Goal: Task Accomplishment & Management: Complete application form

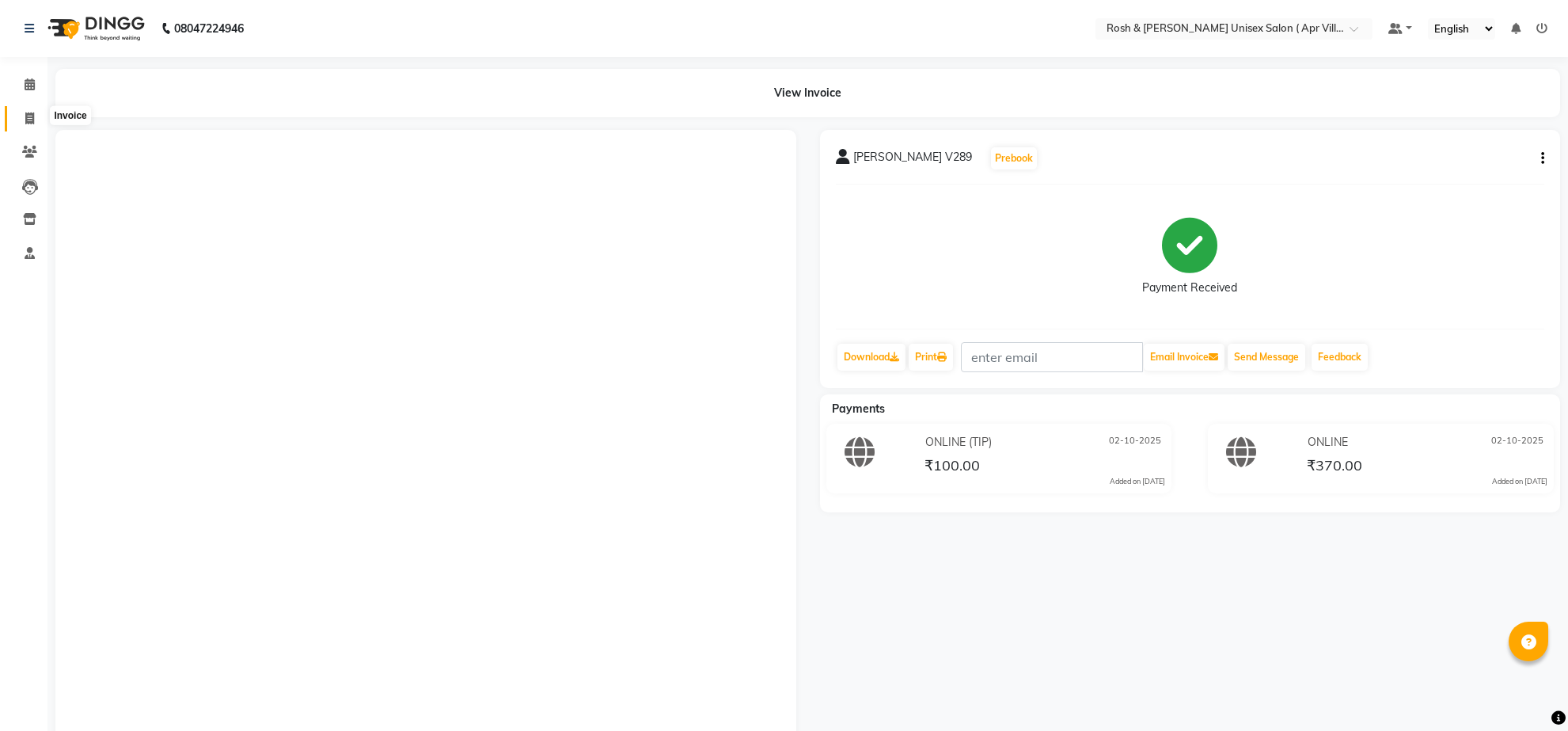
click at [21, 117] on span at bounding box center [30, 119] width 28 height 18
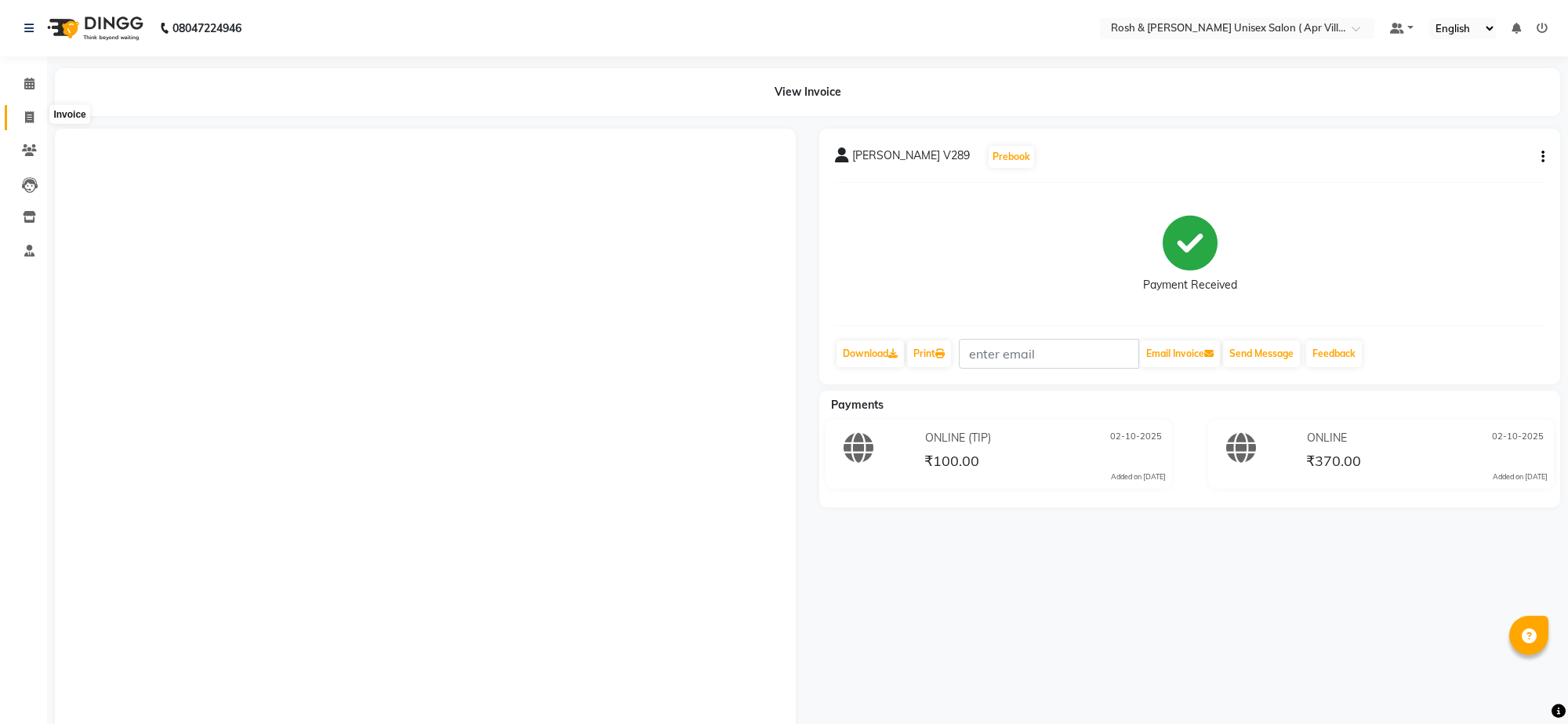
select select "service"
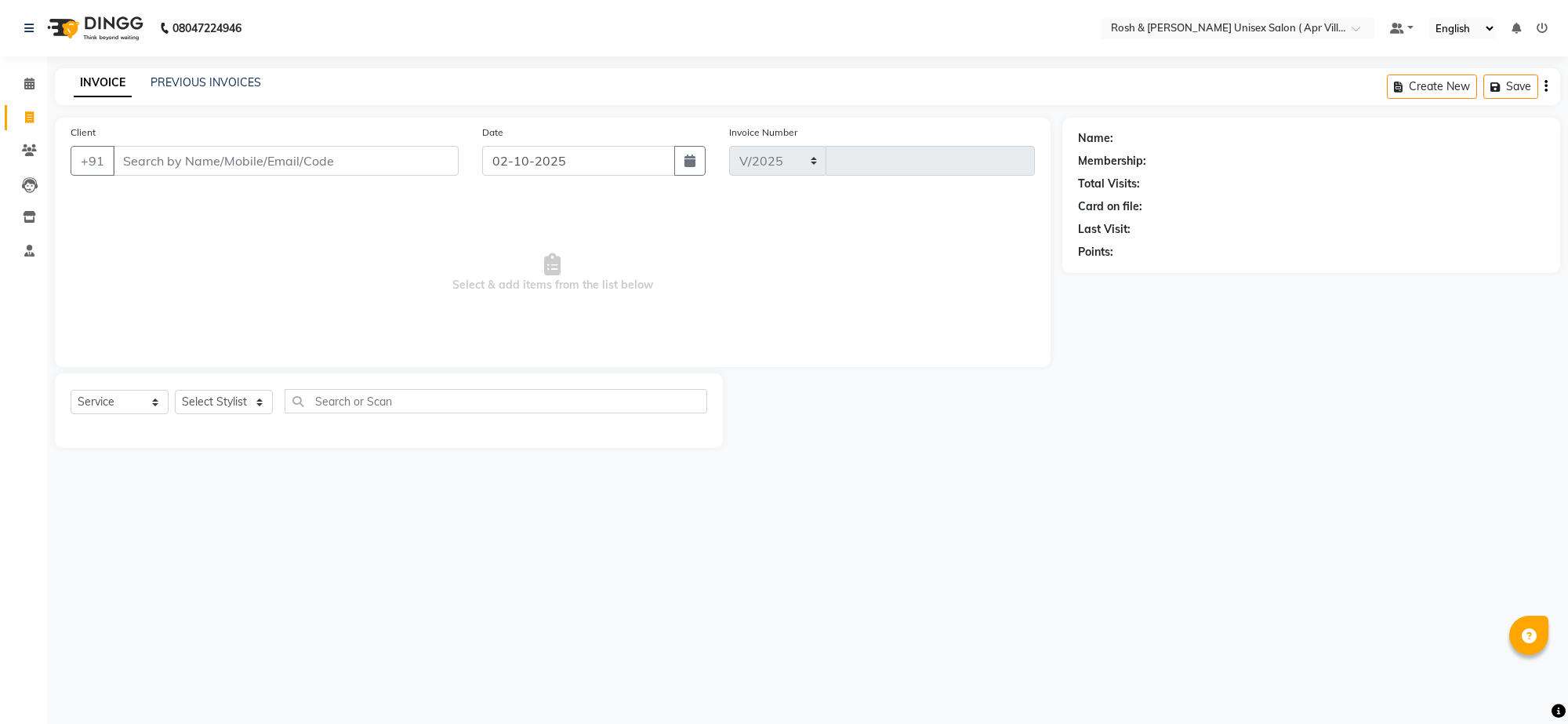
select select "8955"
type input "1049"
click at [165, 175] on input "Client" at bounding box center [286, 161] width 346 height 30
type input "3"
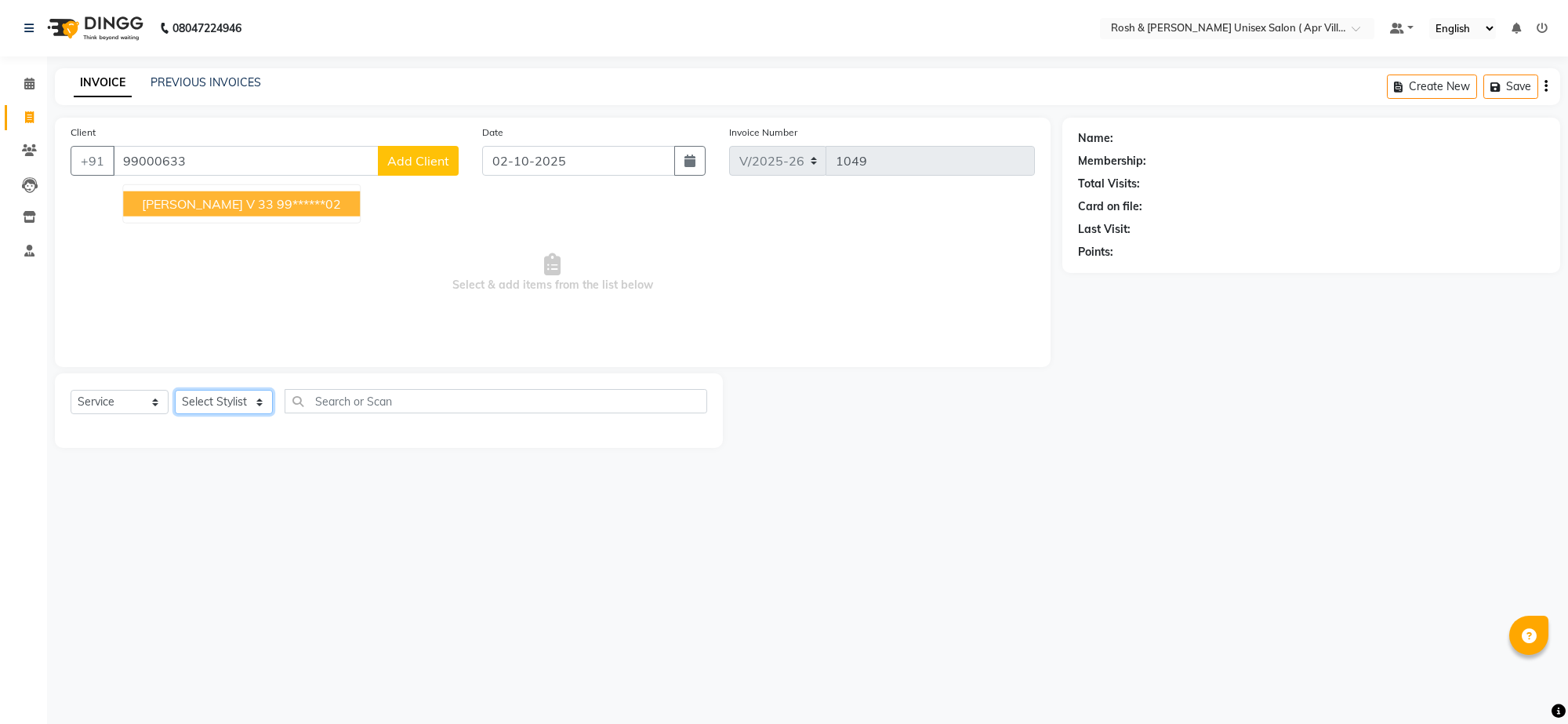
click at [258, 414] on select "Select Stylist Aalam Devi Dingg Support [PERSON_NAME] Front Desk Hangma Imran […" at bounding box center [224, 402] width 98 height 25
click at [381, 304] on span "Select & add items from the list below" at bounding box center [552, 273] width 964 height 156
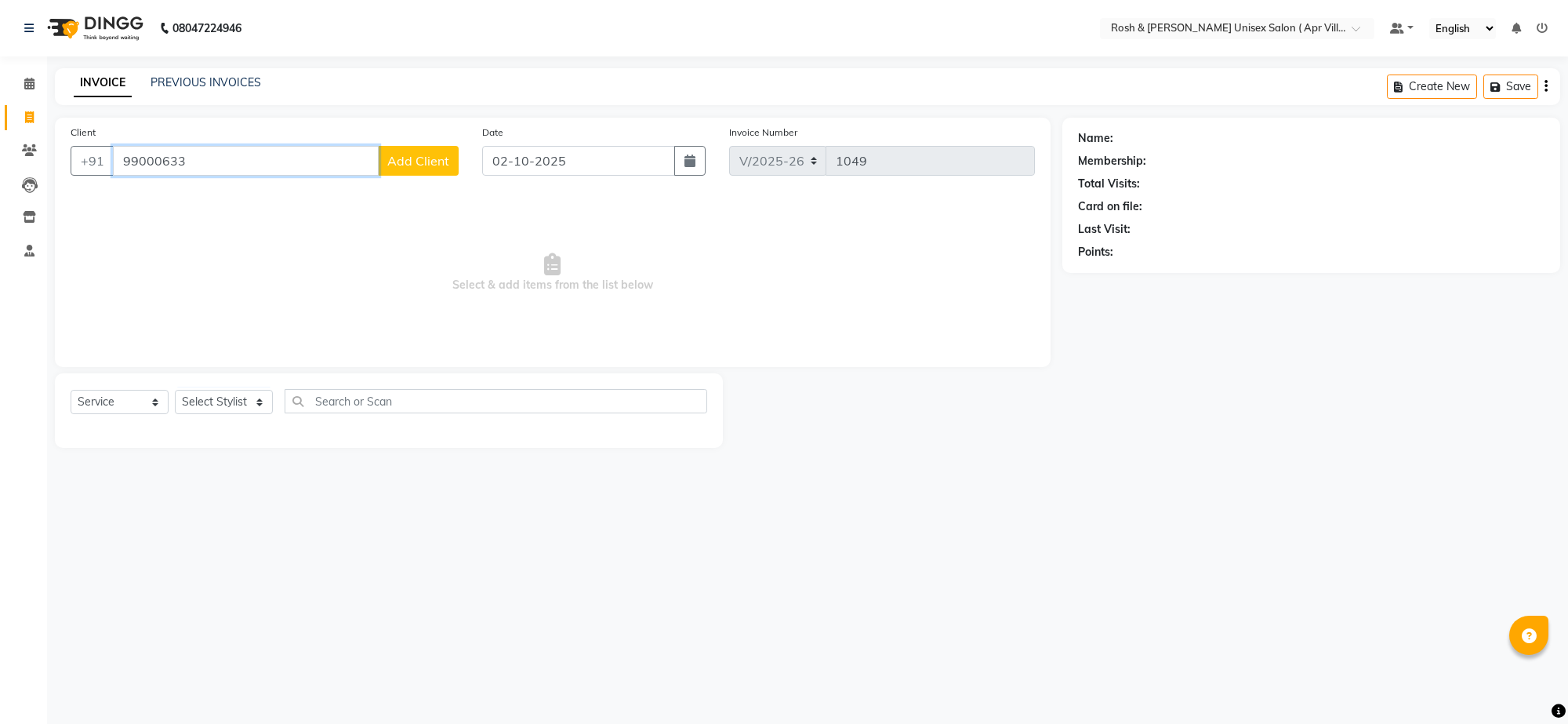
click at [250, 175] on input "99000633" at bounding box center [246, 161] width 265 height 30
type input "9"
type input "s"
type input "3"
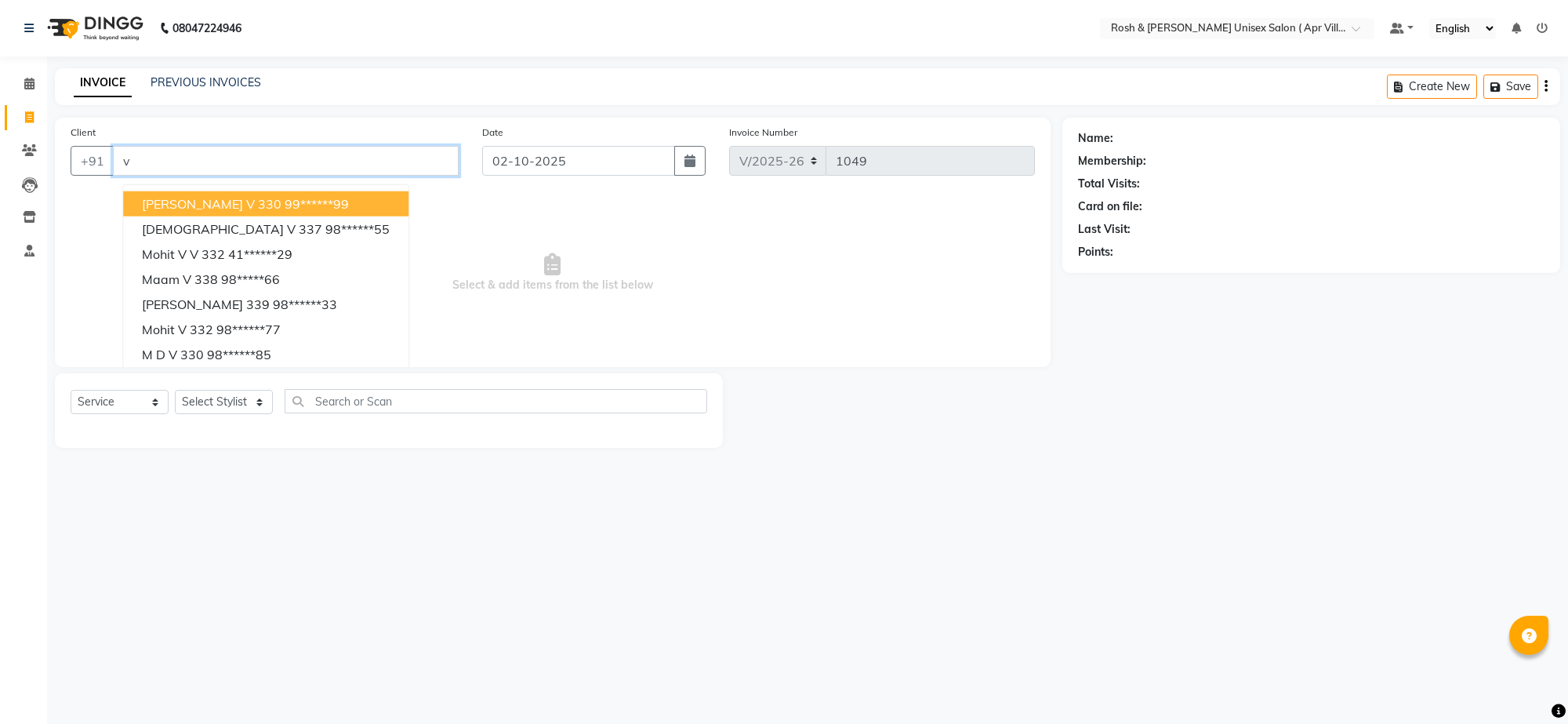
type input "v"
click at [190, 175] on input "V 33" at bounding box center [246, 161] width 265 height 30
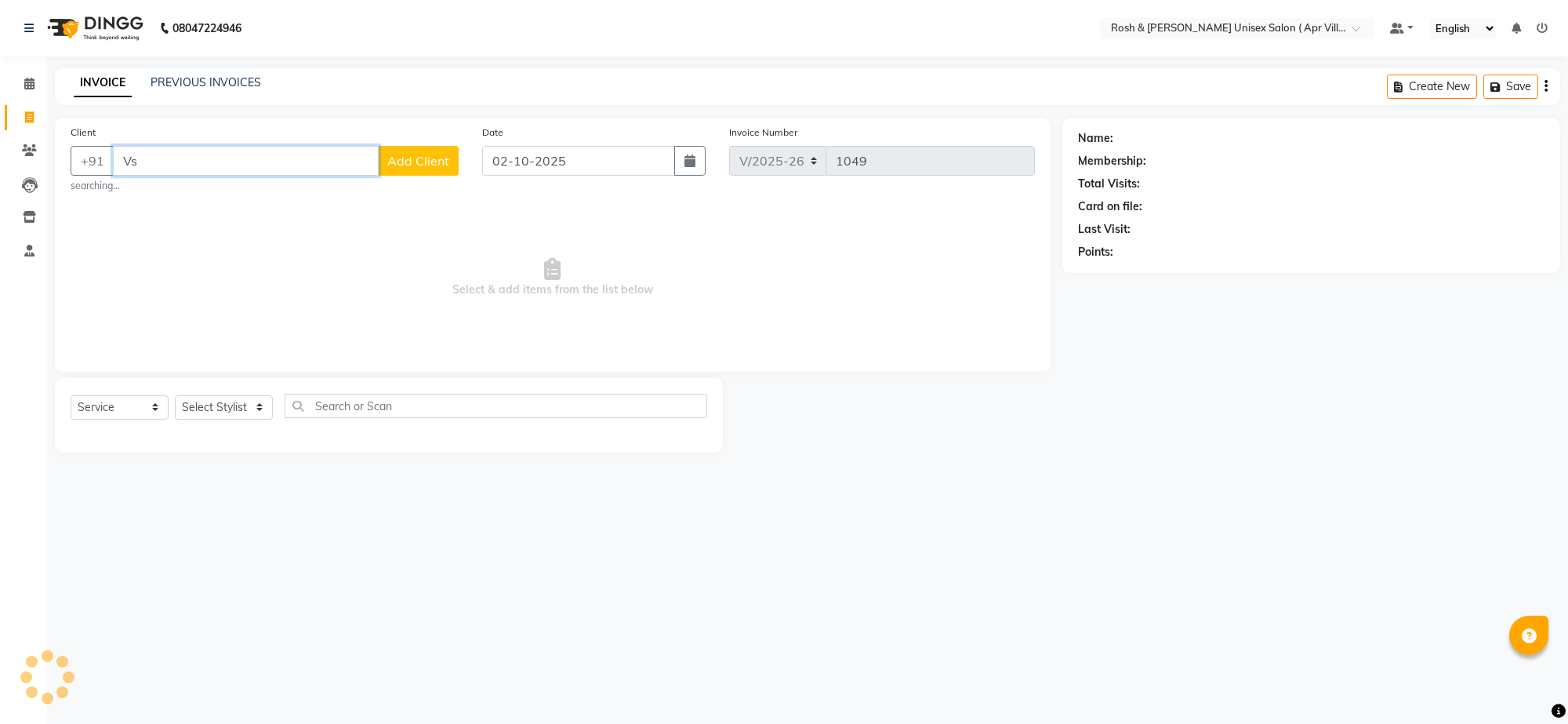
type input "V"
type input "s"
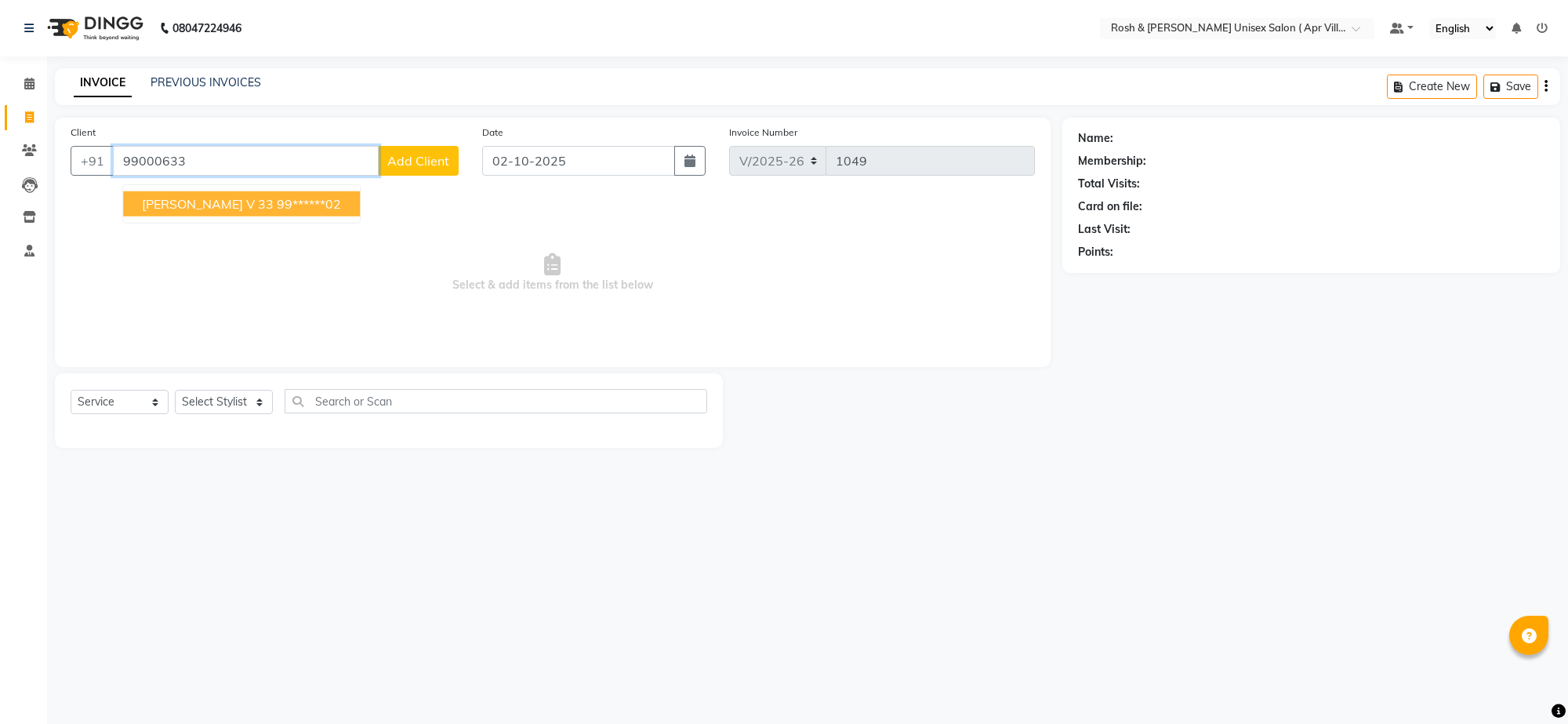
click at [276, 212] on ngb-highlight "99******02" at bounding box center [308, 204] width 64 height 16
type input "99******02"
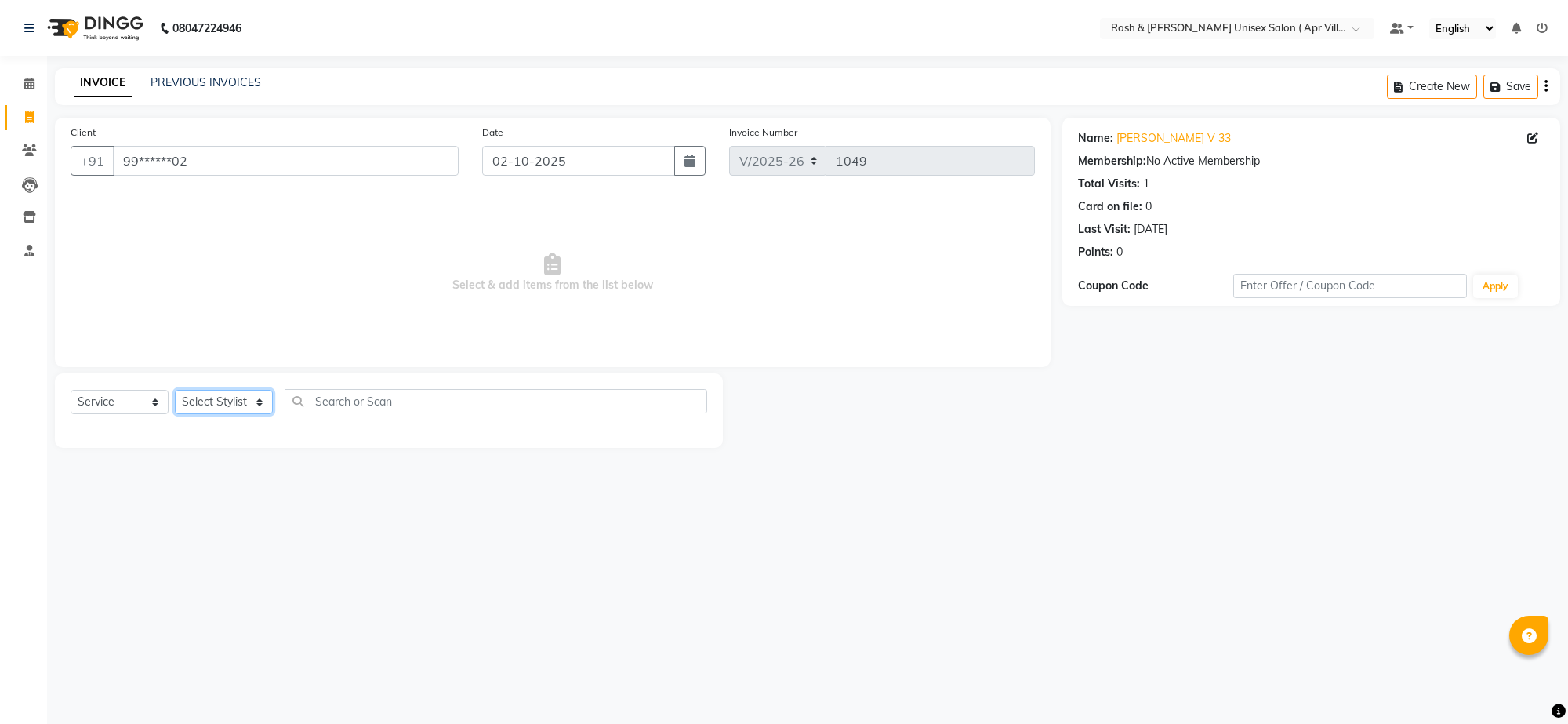
click at [263, 414] on select "Select Stylist Aalam Devi Dingg Support [PERSON_NAME] Front Desk Hangma Imran […" at bounding box center [224, 402] width 98 height 25
select select "90610"
click at [328, 413] on input "text" at bounding box center [495, 401] width 423 height 25
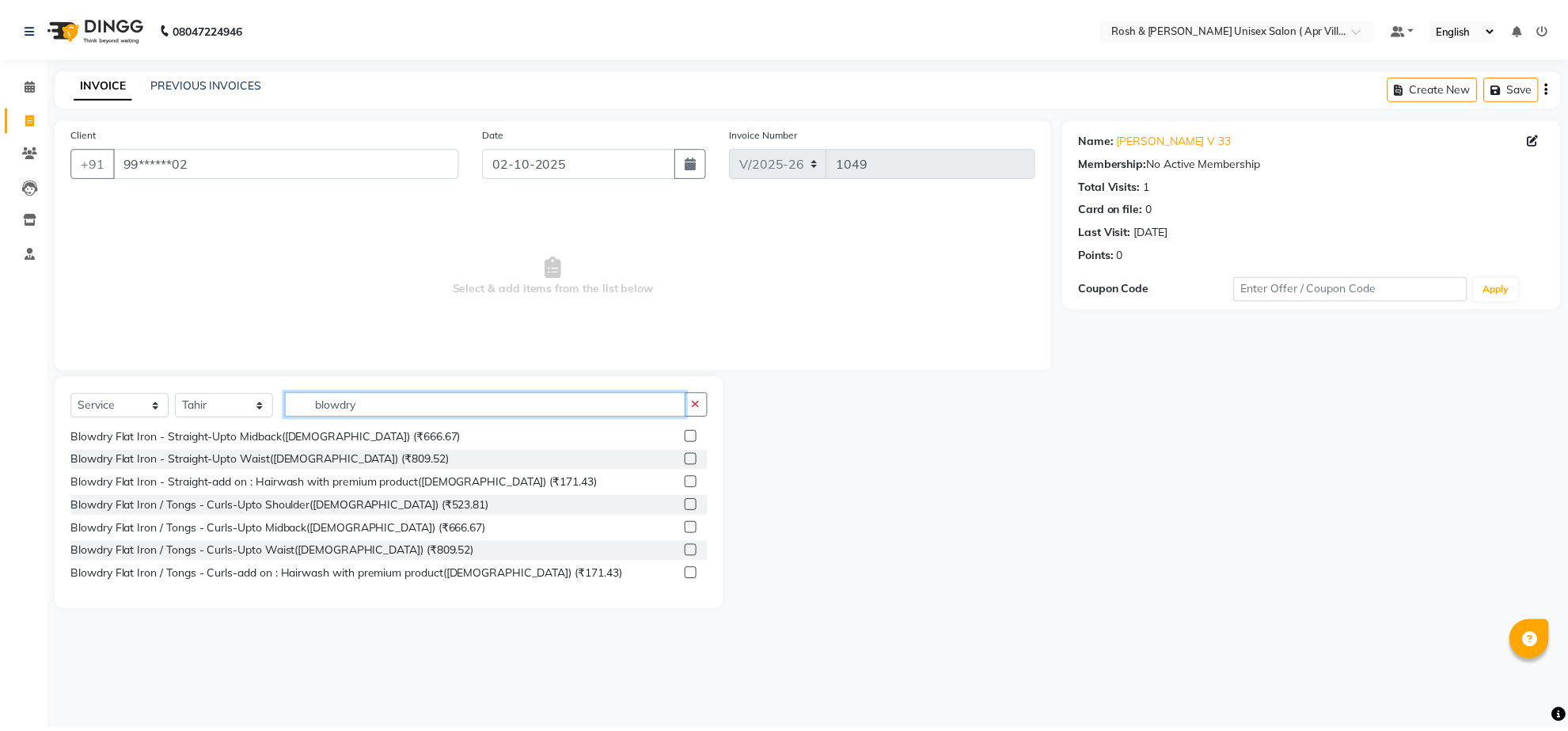
scroll to position [38, 0]
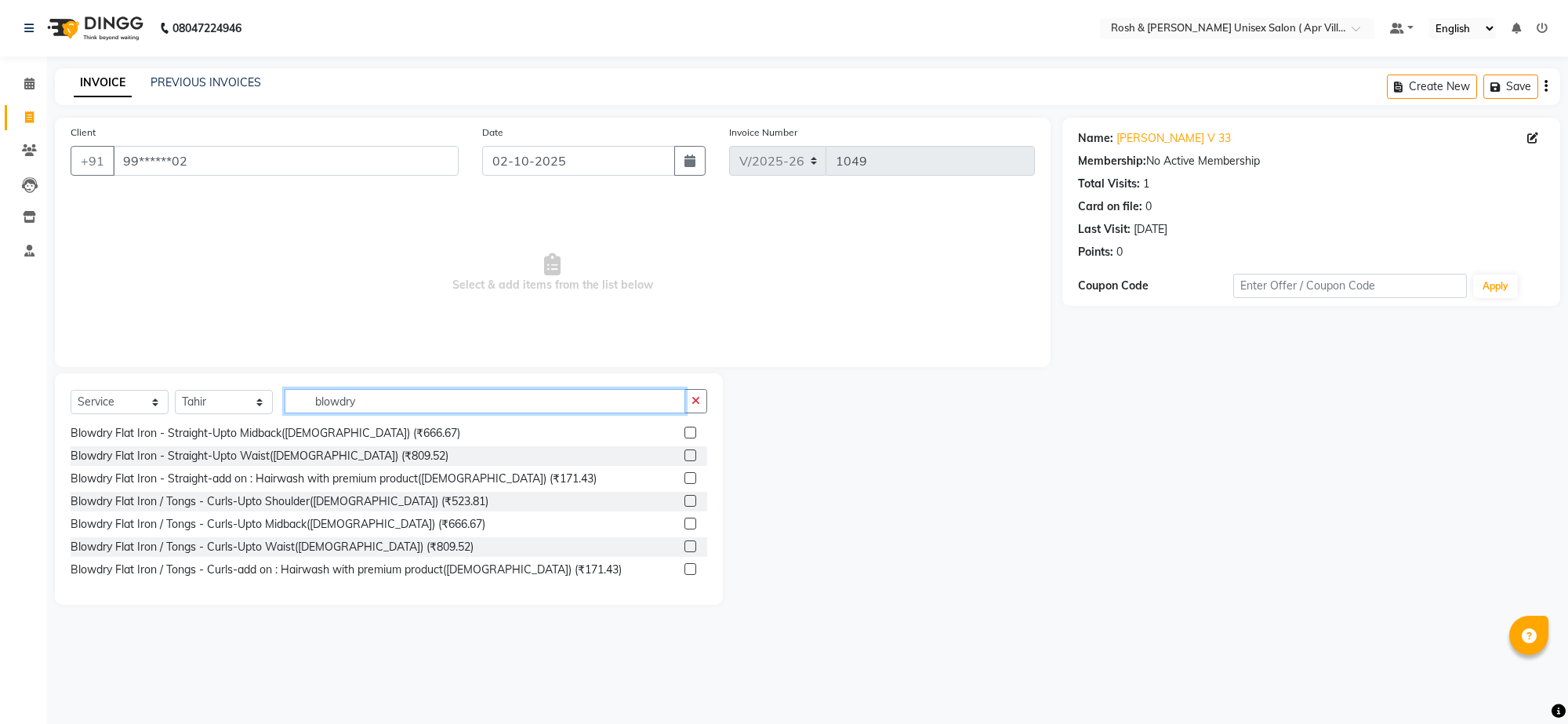
type input "blowdry"
click at [684, 530] on label at bounding box center [690, 523] width 12 height 12
click at [684, 530] on input "checkbox" at bounding box center [689, 524] width 10 height 10
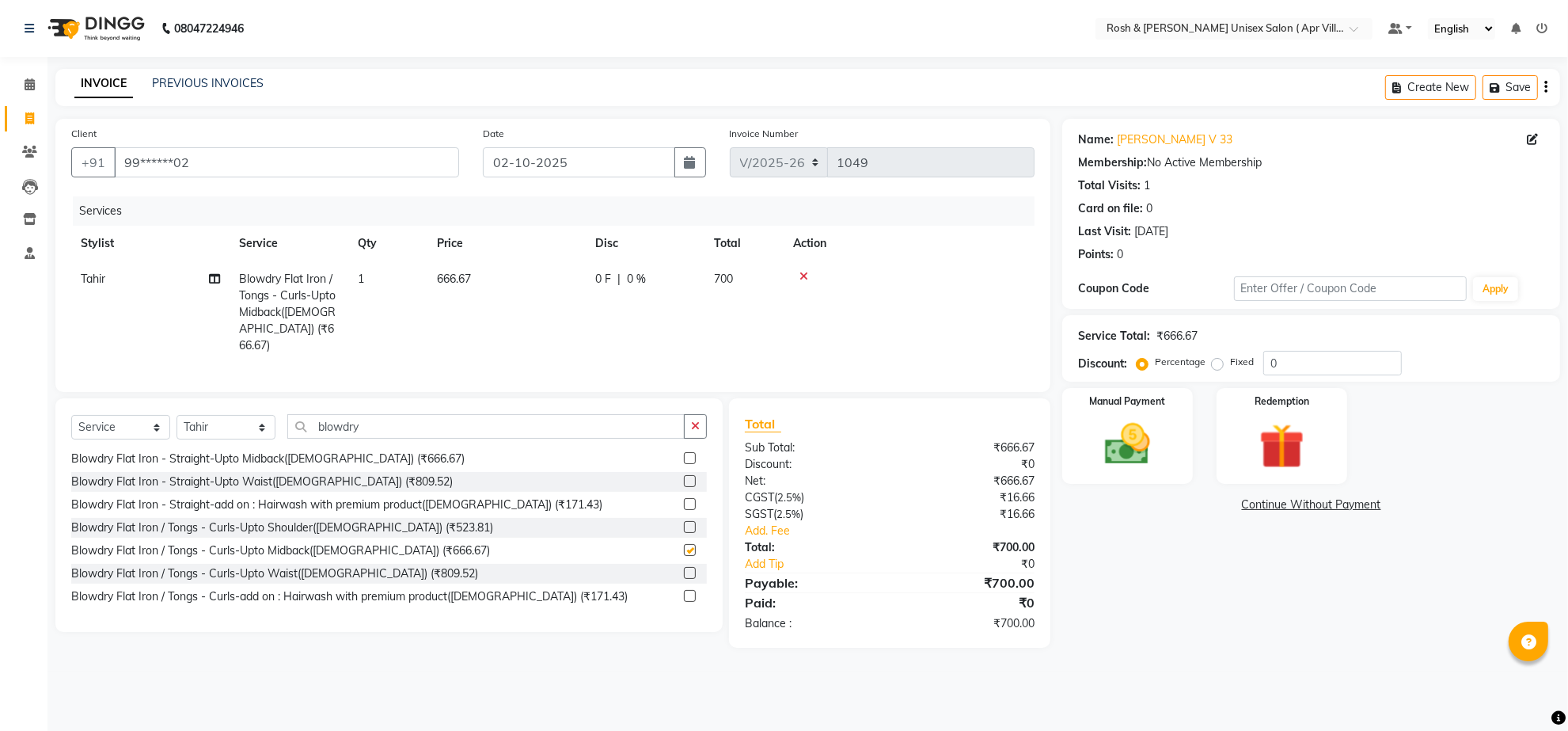
checkbox input "false"
click at [1121, 472] on img at bounding box center [1127, 445] width 77 height 54
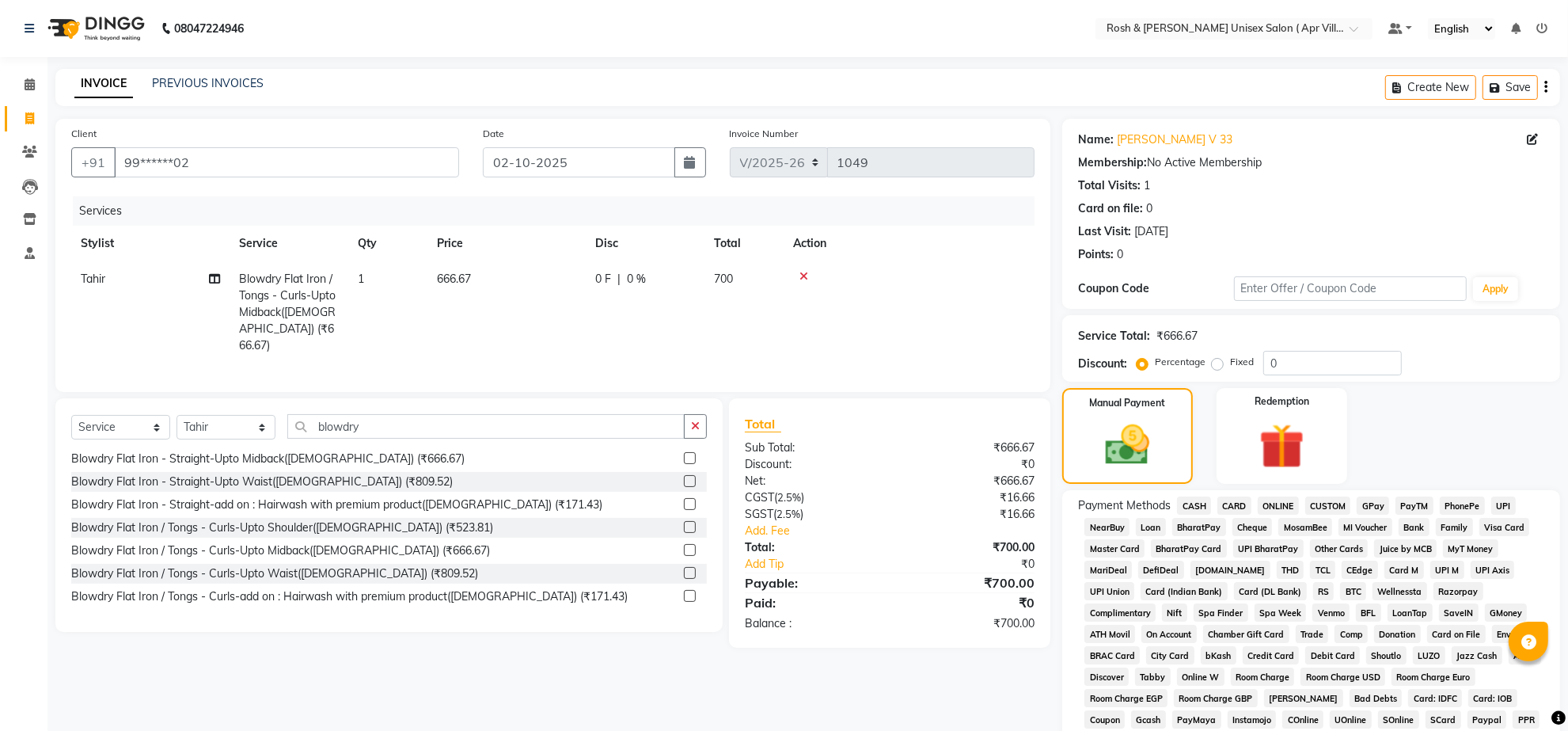
click at [1288, 515] on span "ONLINE" at bounding box center [1278, 505] width 41 height 18
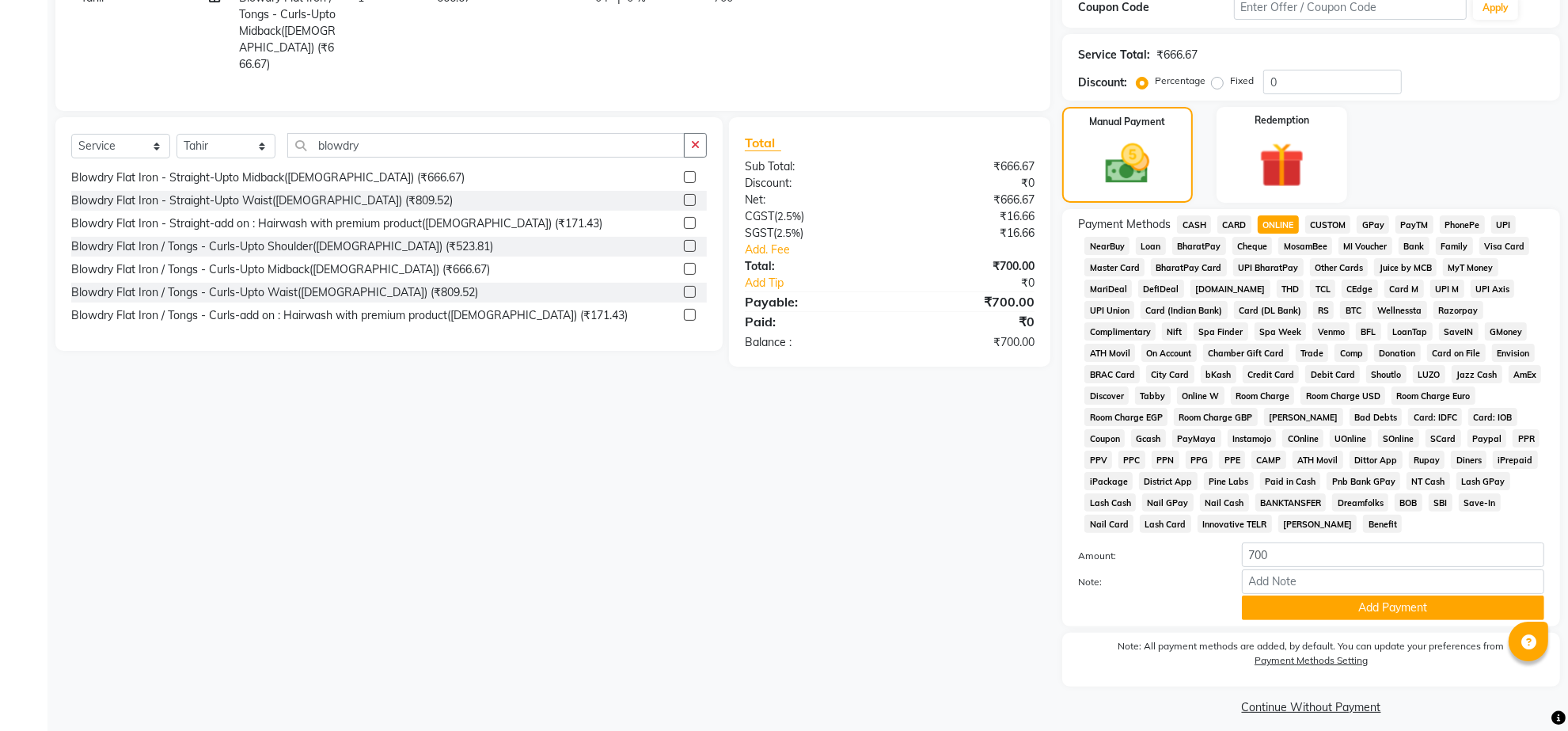
scroll to position [413, 0]
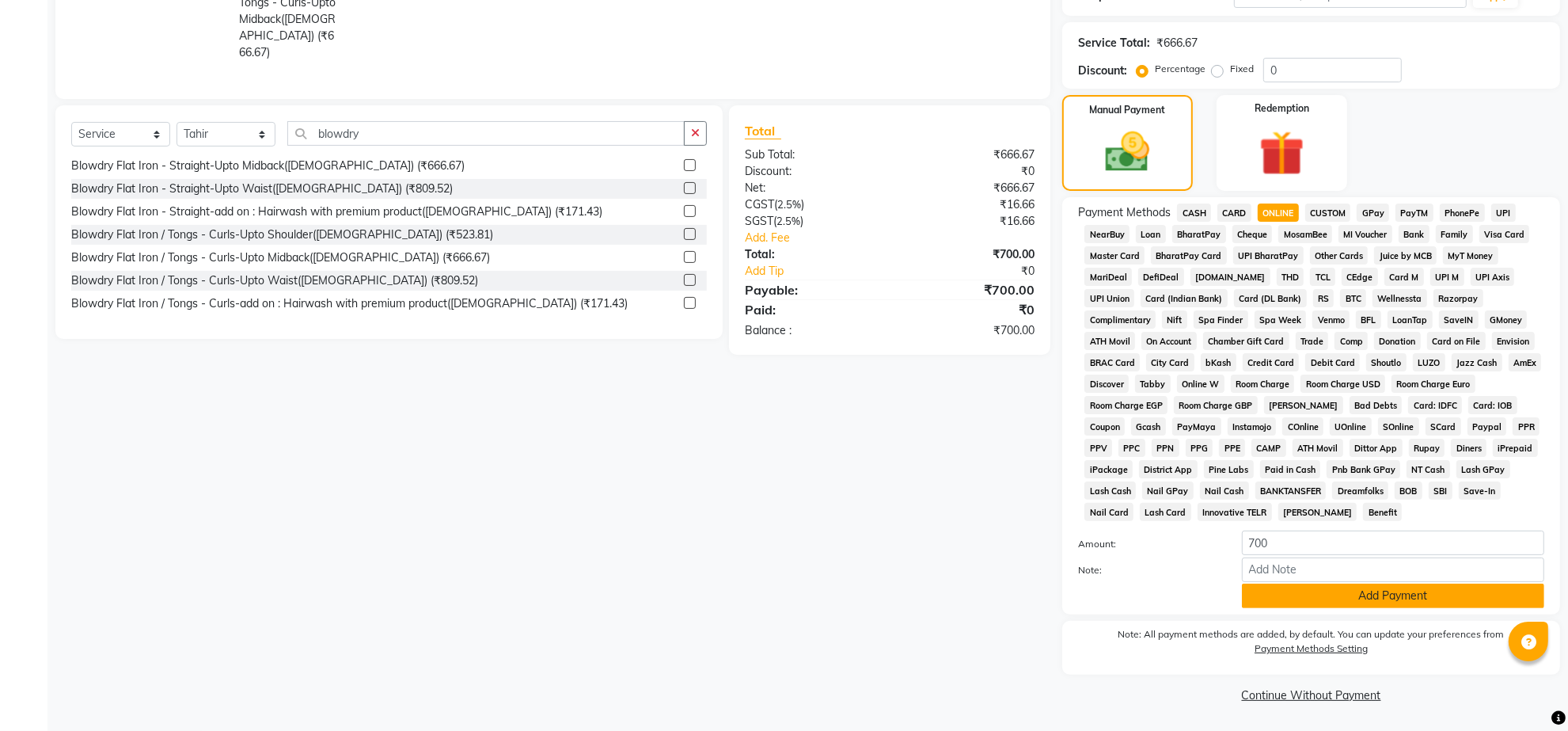
click at [1367, 583] on button "Add Payment" at bounding box center [1393, 595] width 302 height 25
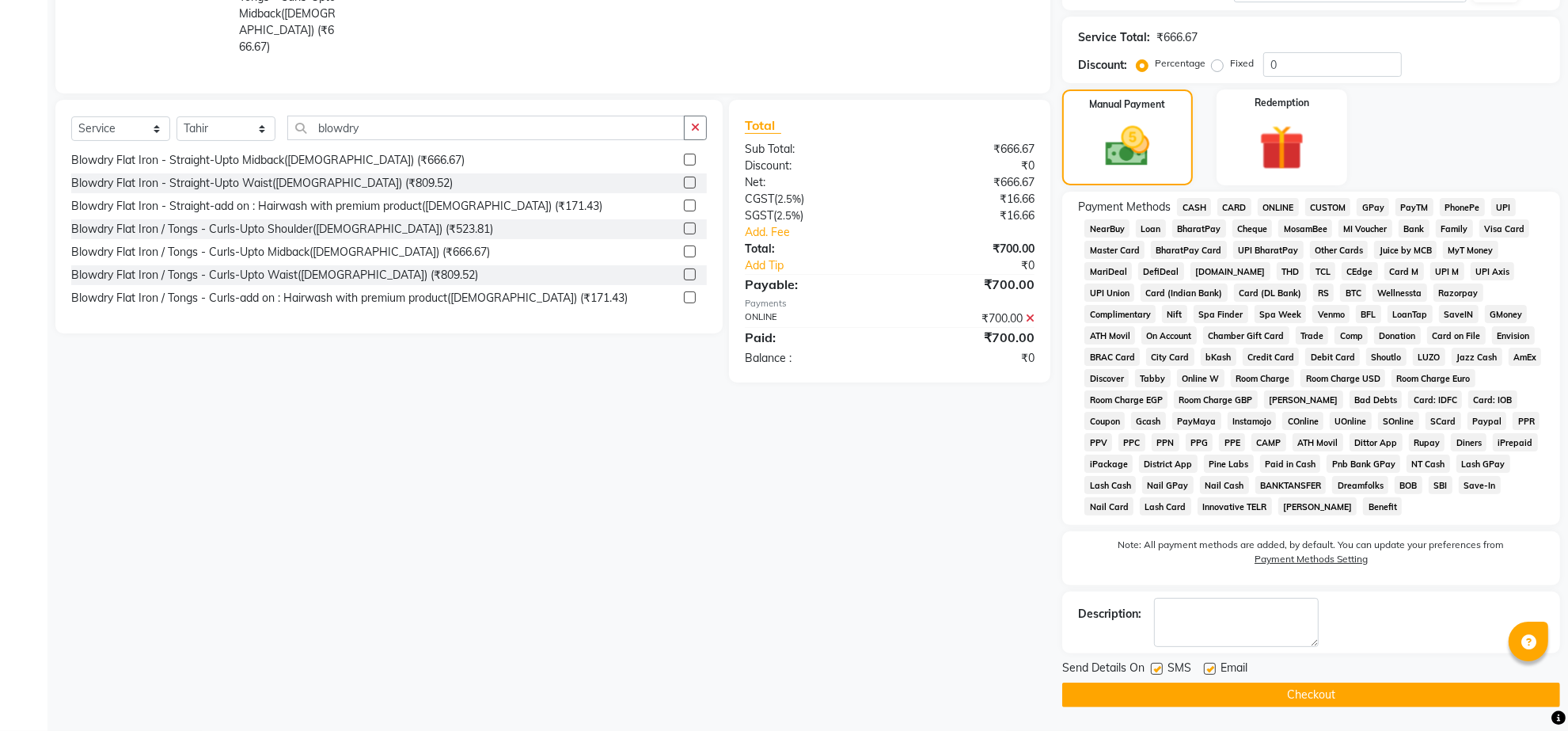
click at [1298, 699] on button "Checkout" at bounding box center [1311, 694] width 498 height 25
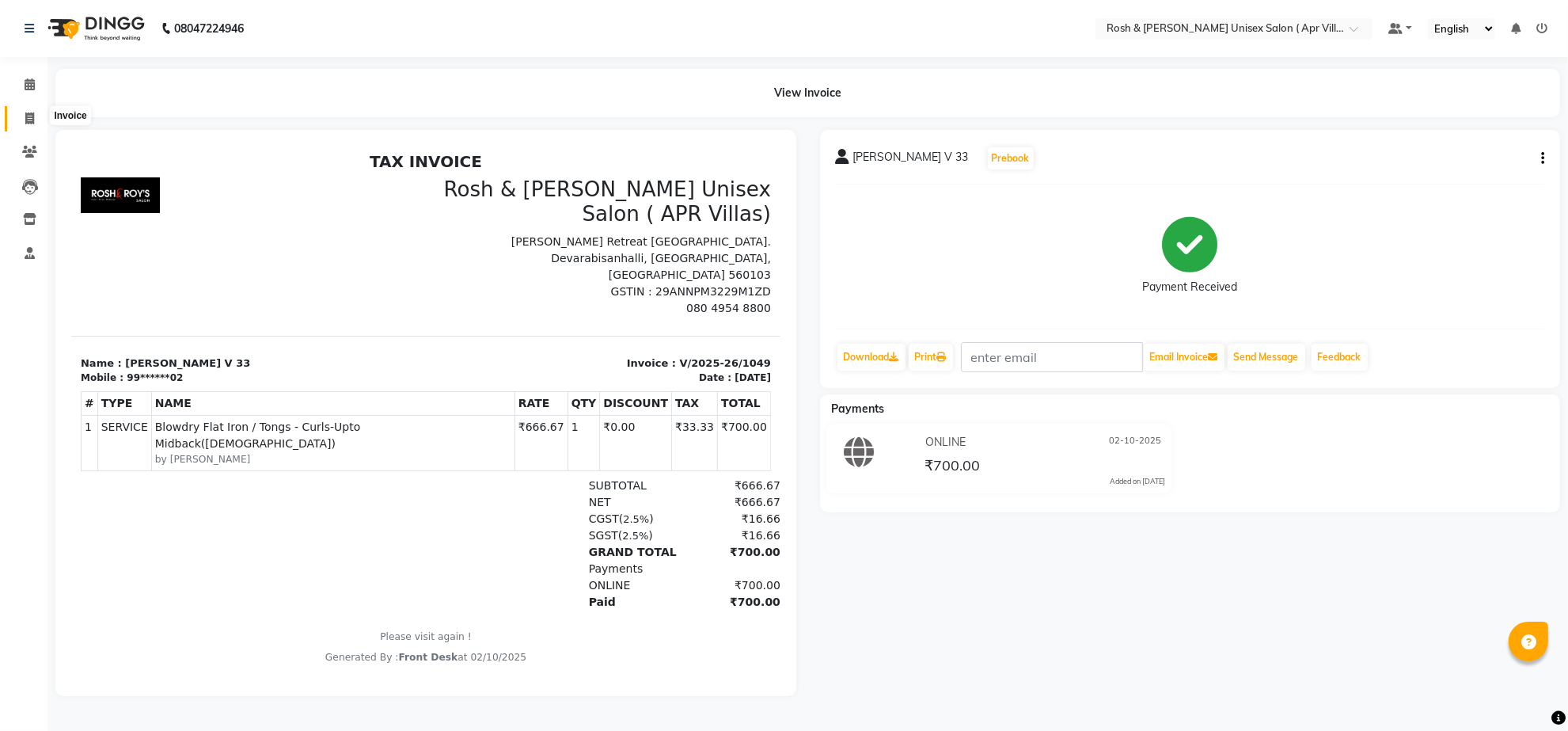
click at [29, 117] on icon at bounding box center [30, 118] width 9 height 12
select select "service"
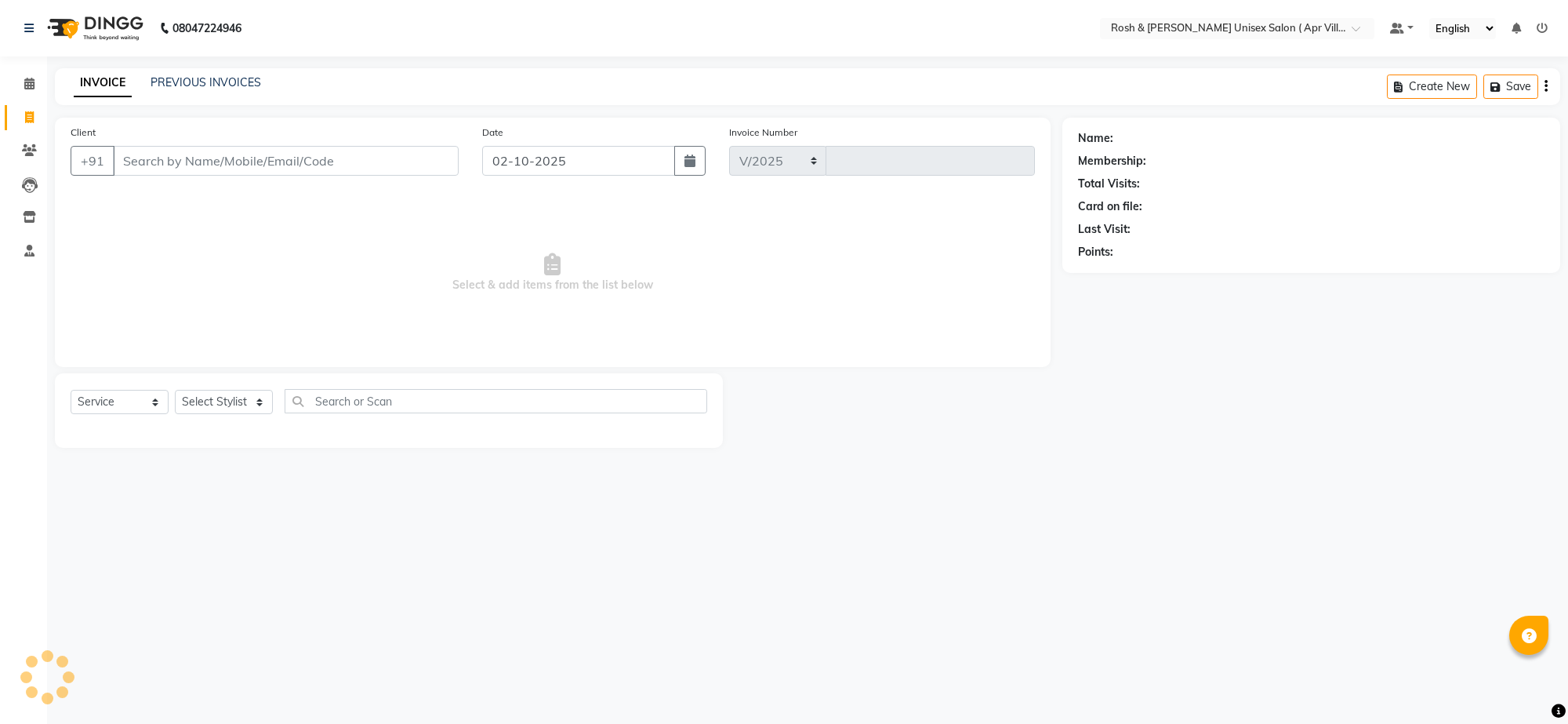
select select "8955"
type input "1050"
click at [146, 175] on input "Client" at bounding box center [286, 161] width 346 height 30
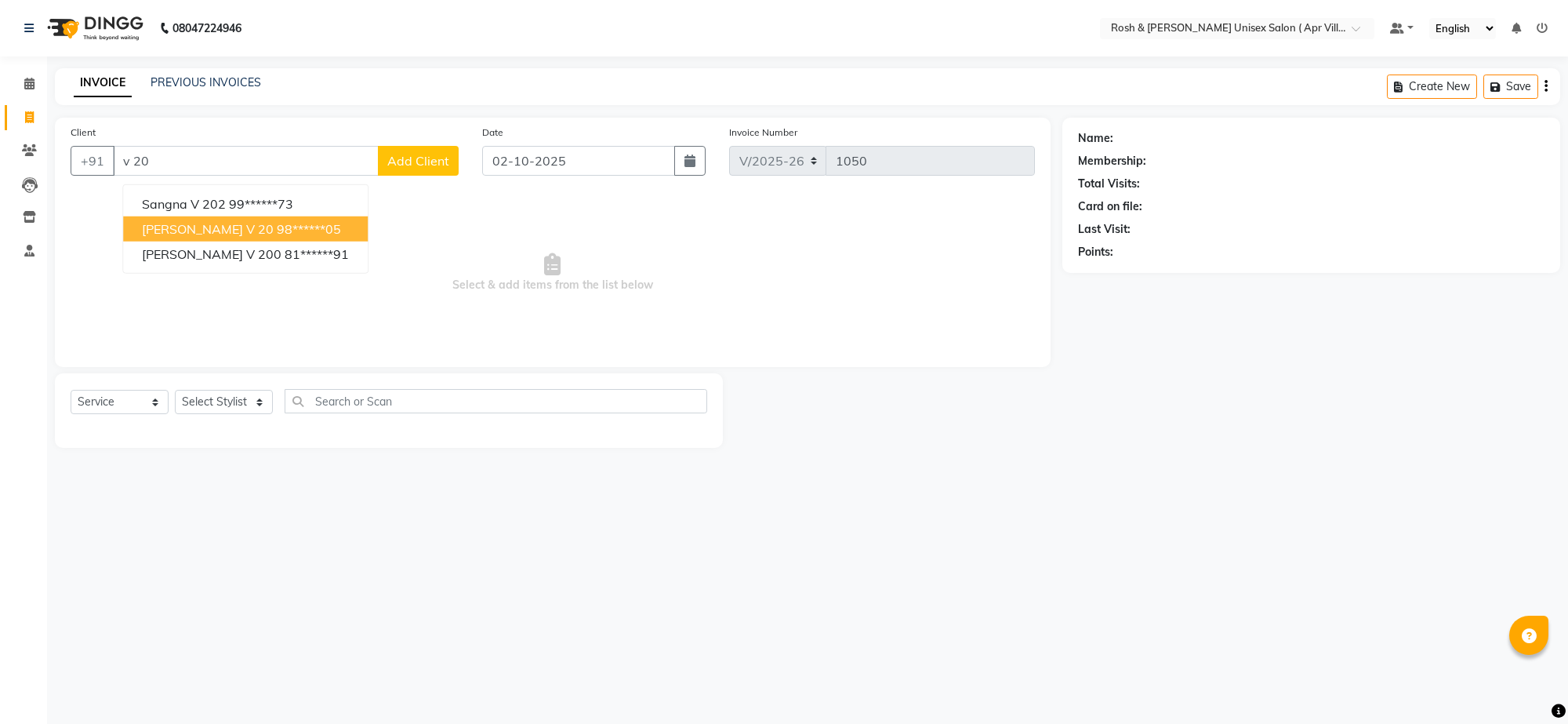
click at [279, 237] on ngb-highlight "98******05" at bounding box center [308, 229] width 64 height 16
type input "98******05"
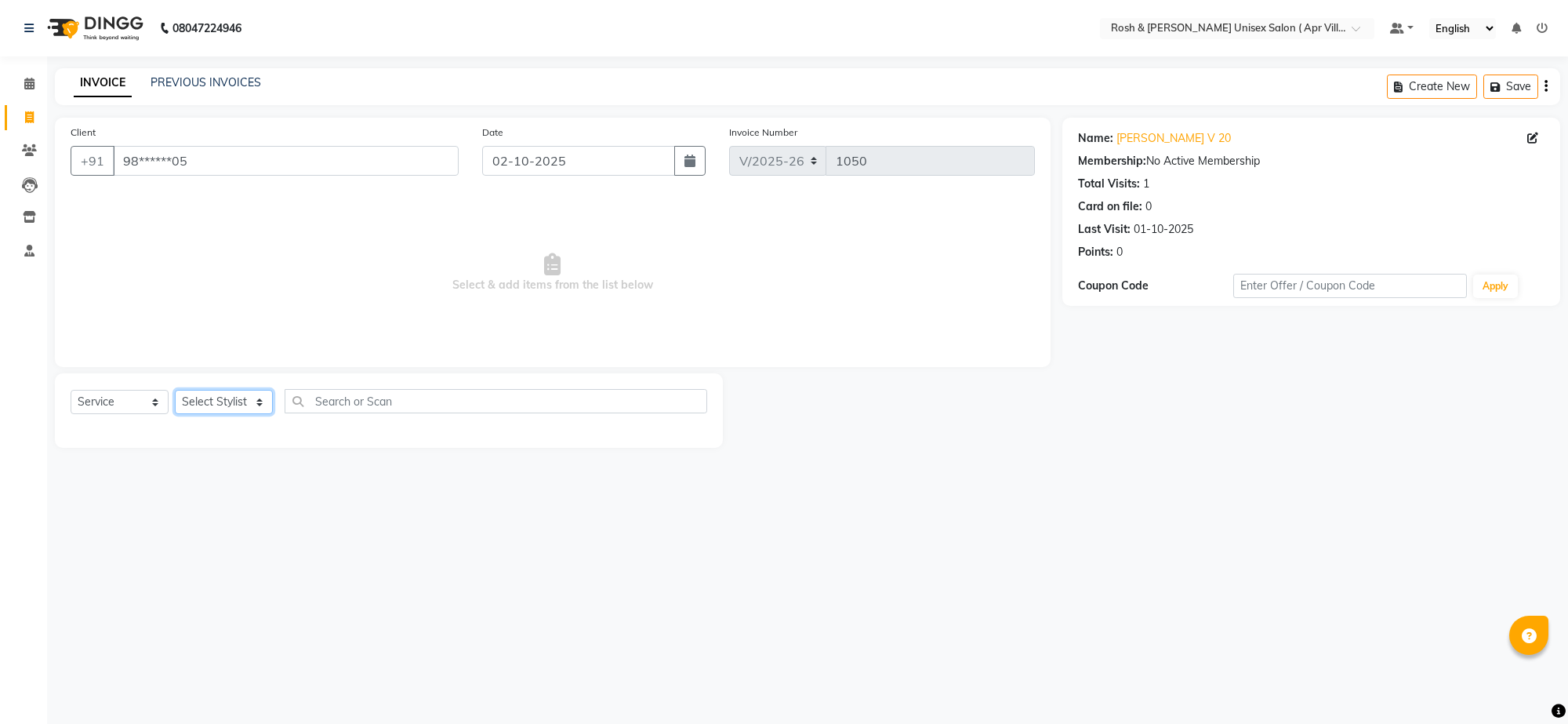
click at [262, 414] on select "Select Stylist Aalam Devi Dingg Support [PERSON_NAME] Front Desk Hangma Imran […" at bounding box center [224, 402] width 98 height 25
select select "90602"
click at [352, 413] on input "text" at bounding box center [495, 401] width 423 height 25
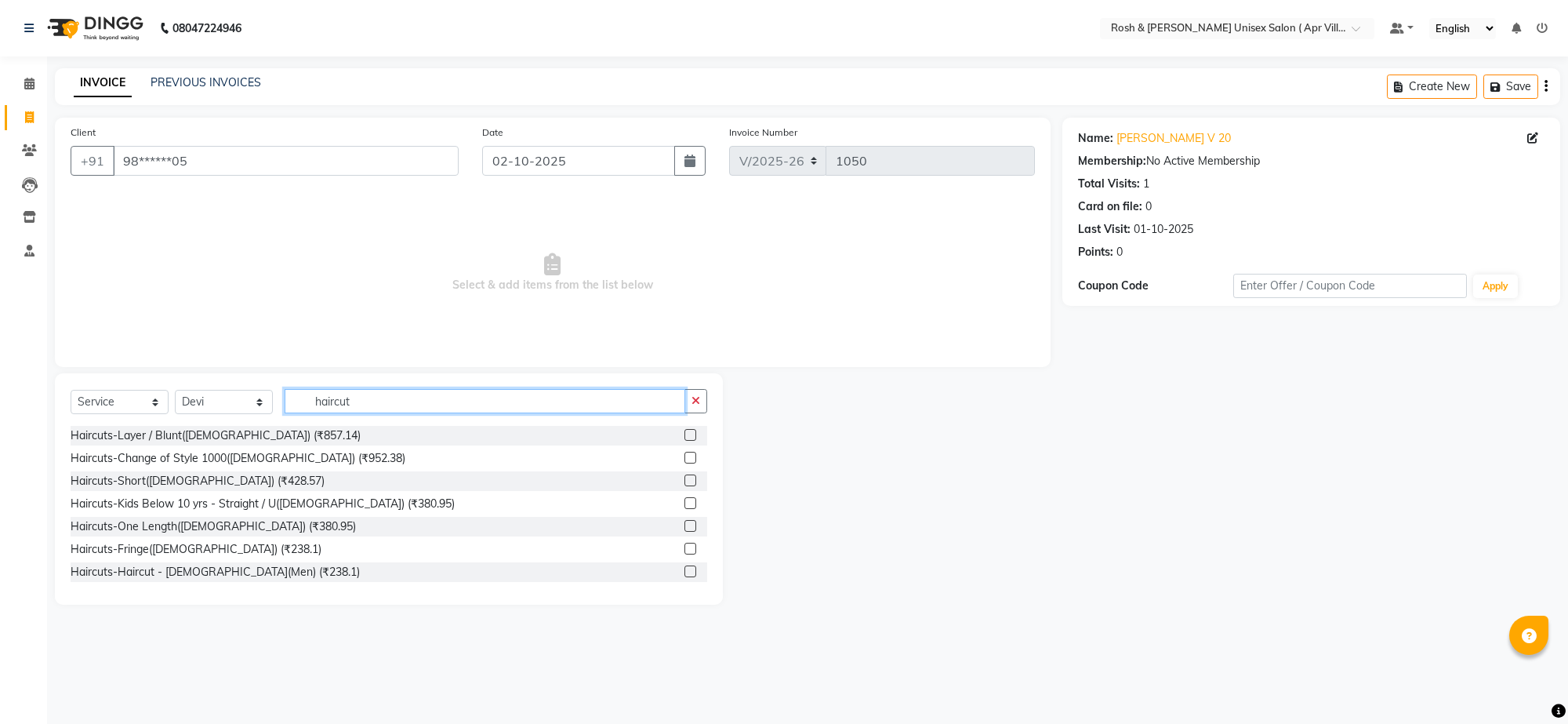
type input "haircut"
click at [684, 441] on label at bounding box center [690, 435] width 12 height 12
click at [684, 441] on input "checkbox" at bounding box center [689, 436] width 10 height 10
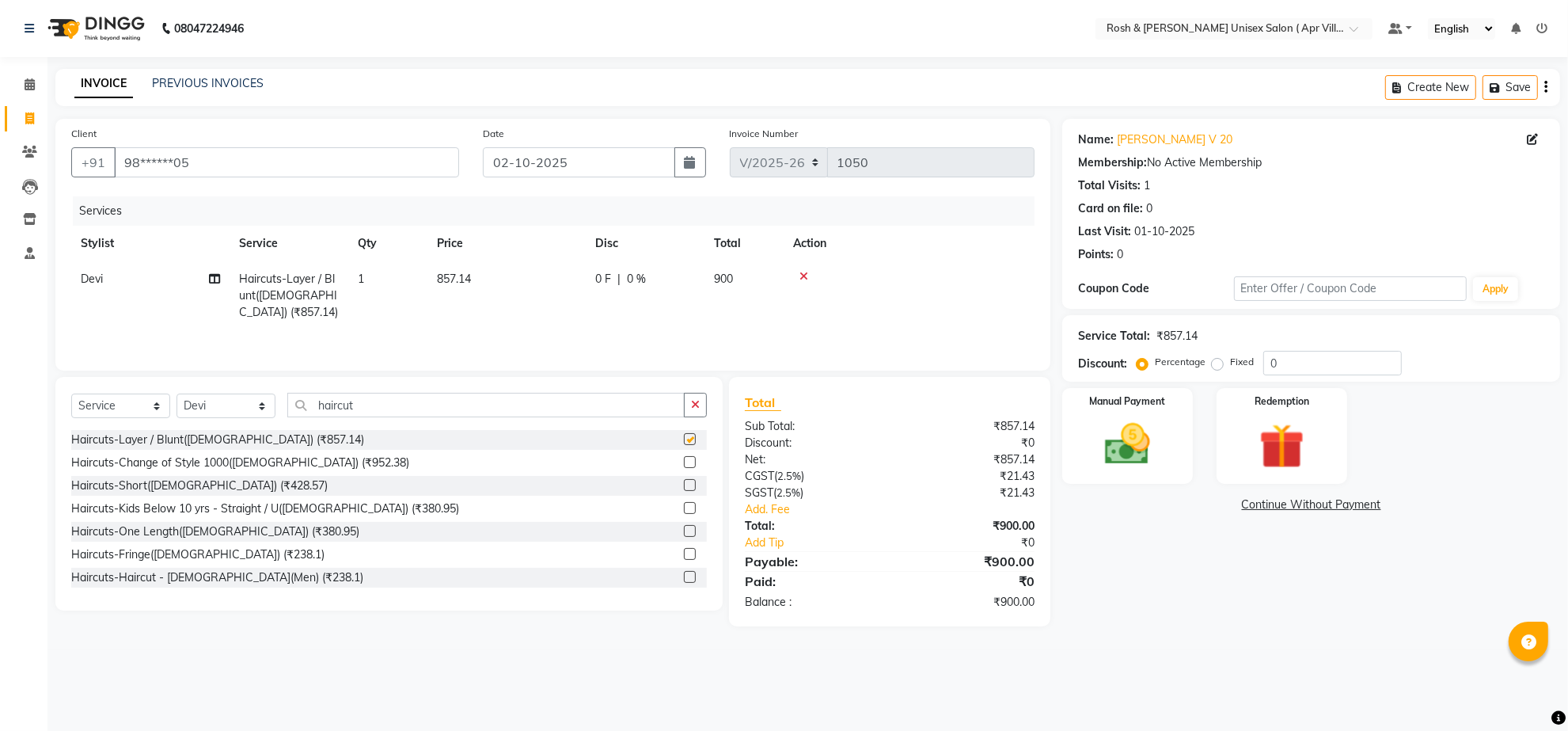
checkbox input "false"
click at [263, 418] on select "Select Stylist Aalam Devi Dingg Support [PERSON_NAME] Front Desk Hangma Imran […" at bounding box center [226, 405] width 99 height 25
select select "90611"
click at [394, 417] on input "haircut" at bounding box center [486, 405] width 397 height 25
type input "h"
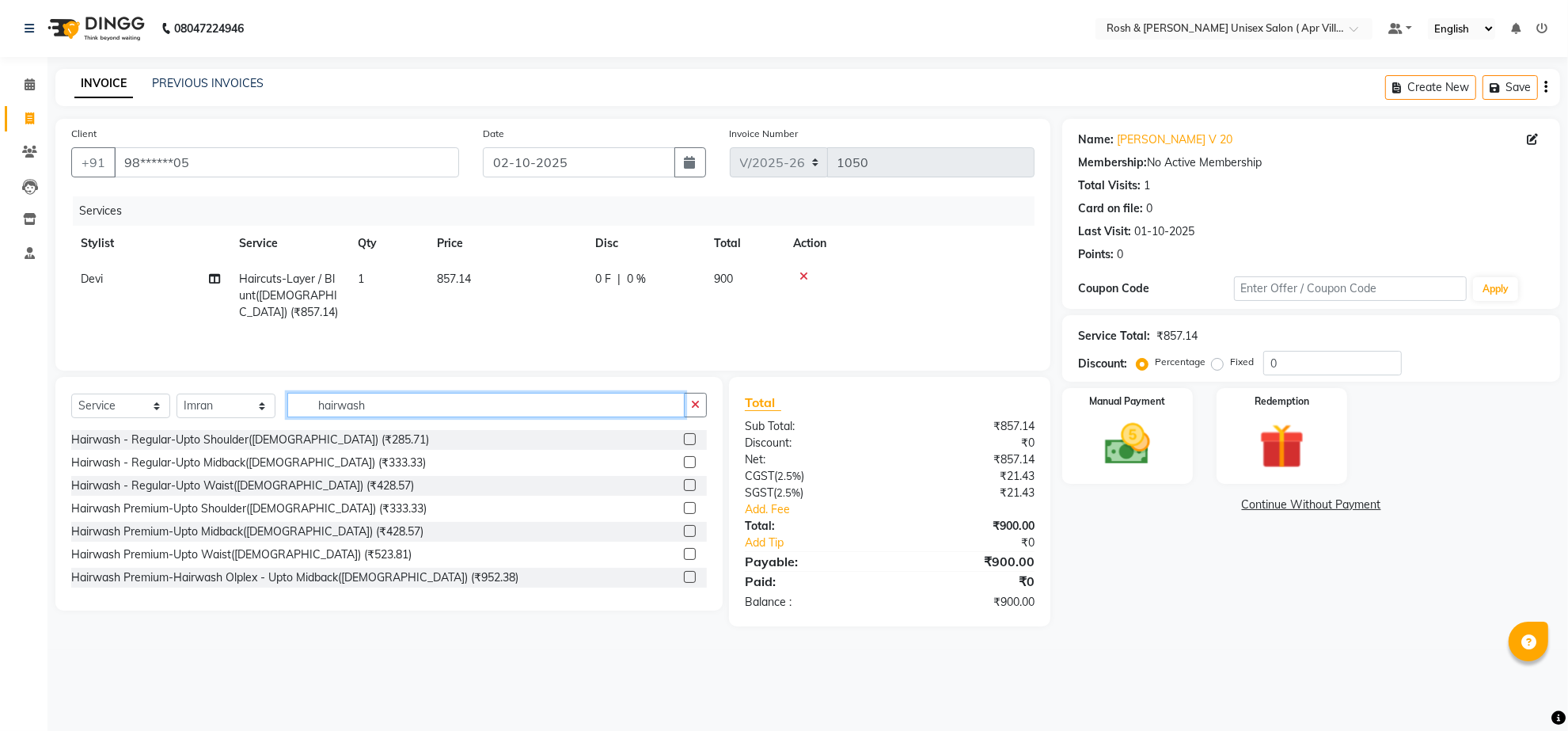
type input "hairwash"
click at [684, 468] on label at bounding box center [689, 462] width 12 height 12
click at [684, 468] on input "checkbox" at bounding box center [688, 463] width 10 height 10
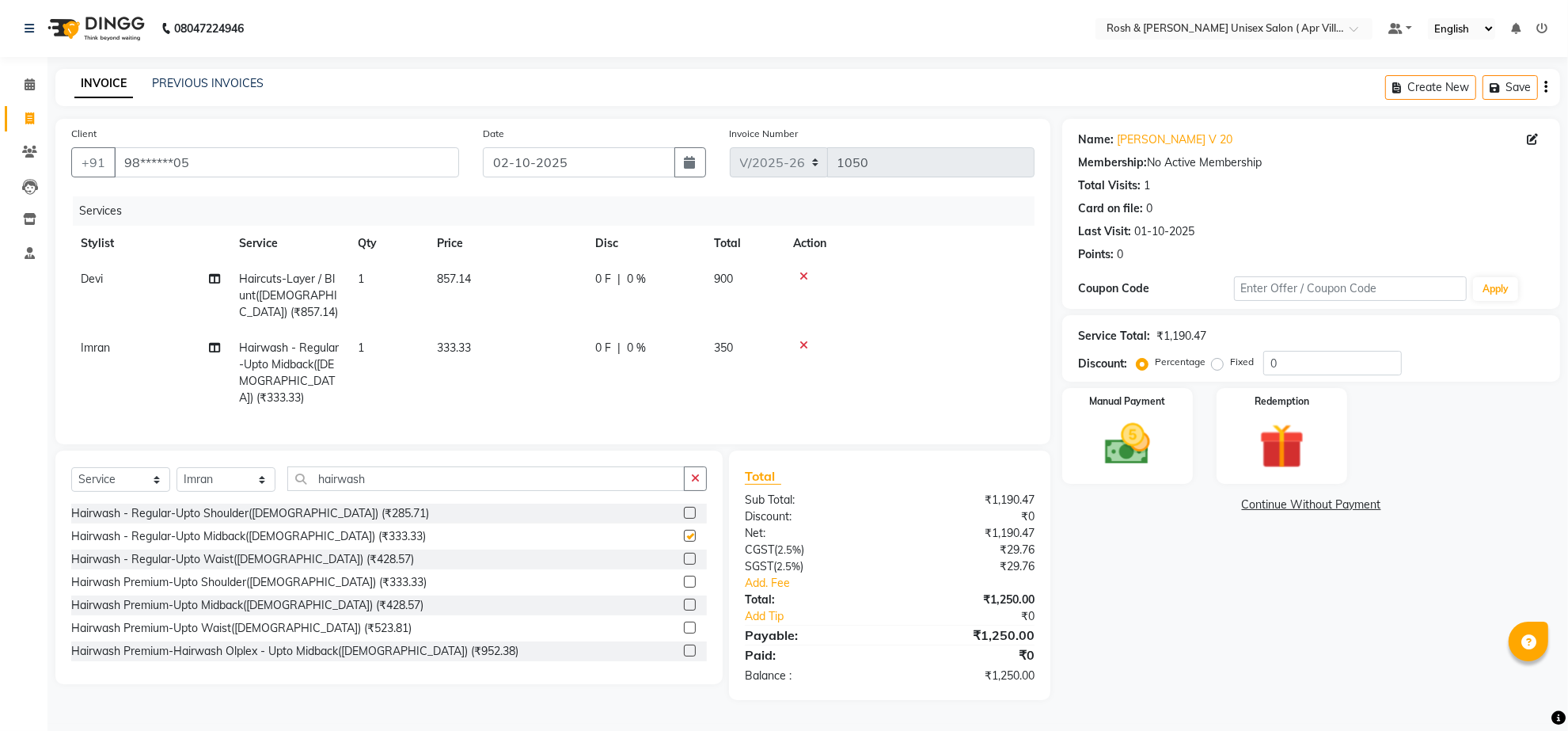
checkbox input "false"
click at [485, 393] on td "333.33" at bounding box center [506, 373] width 158 height 85
select select "90611"
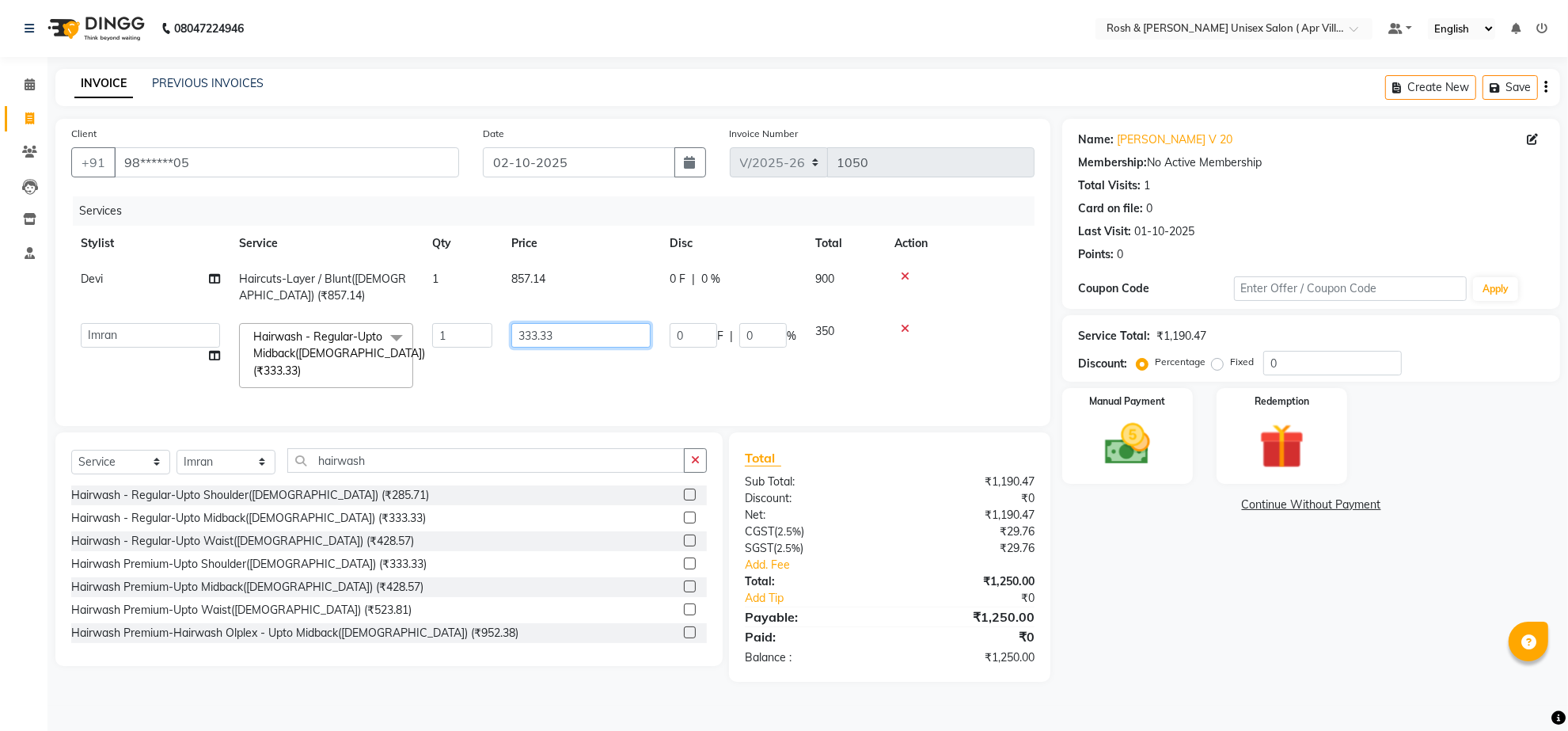
click at [586, 348] on input "333.33" at bounding box center [581, 335] width 140 height 25
type input "3"
type input "342.85"
click at [635, 397] on tr "Aalam Devi Dingg Support [PERSON_NAME] Front Desk Hangma [PERSON_NAME] [PERSON_…" at bounding box center [553, 355] width 963 height 84
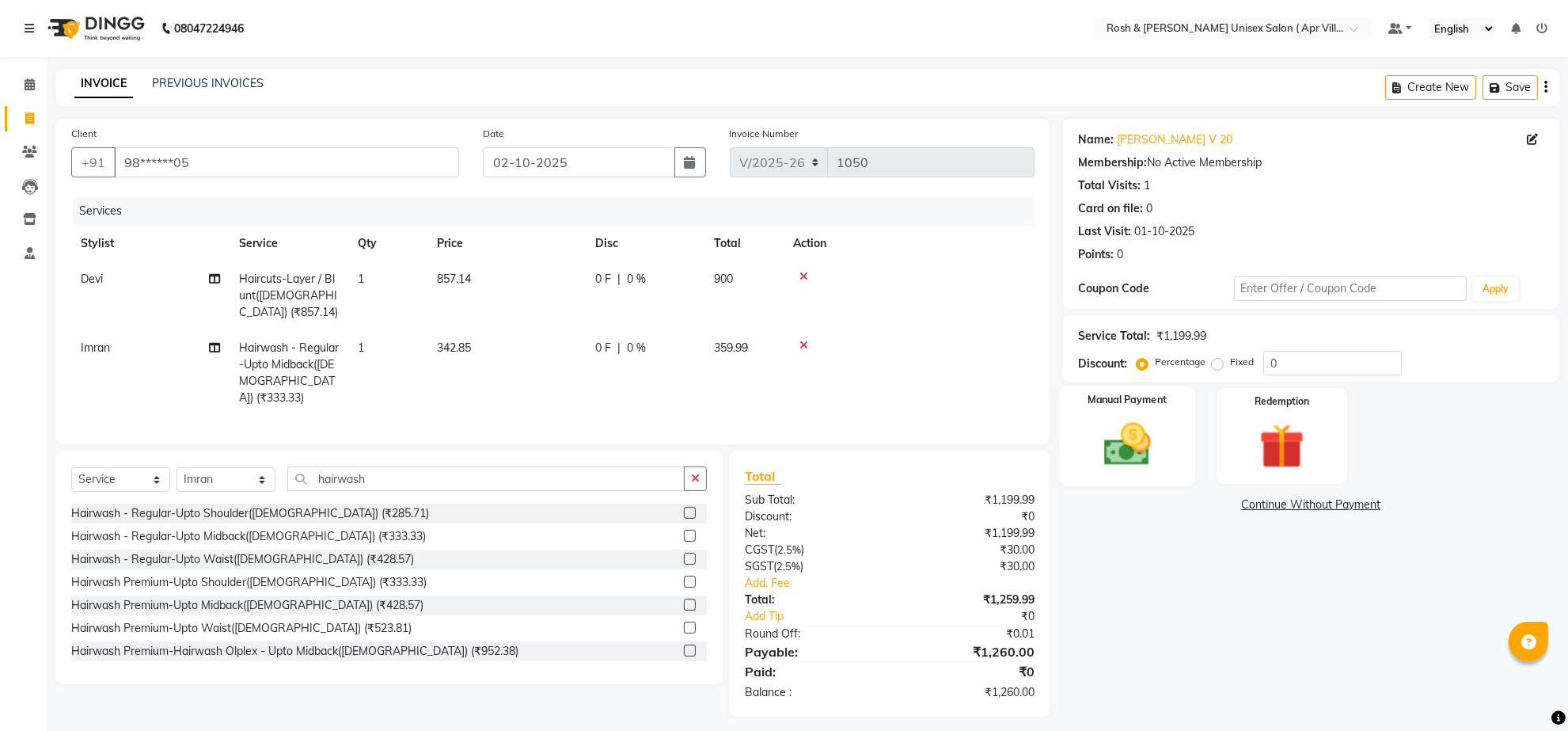
click at [1124, 472] on img at bounding box center [1127, 445] width 77 height 54
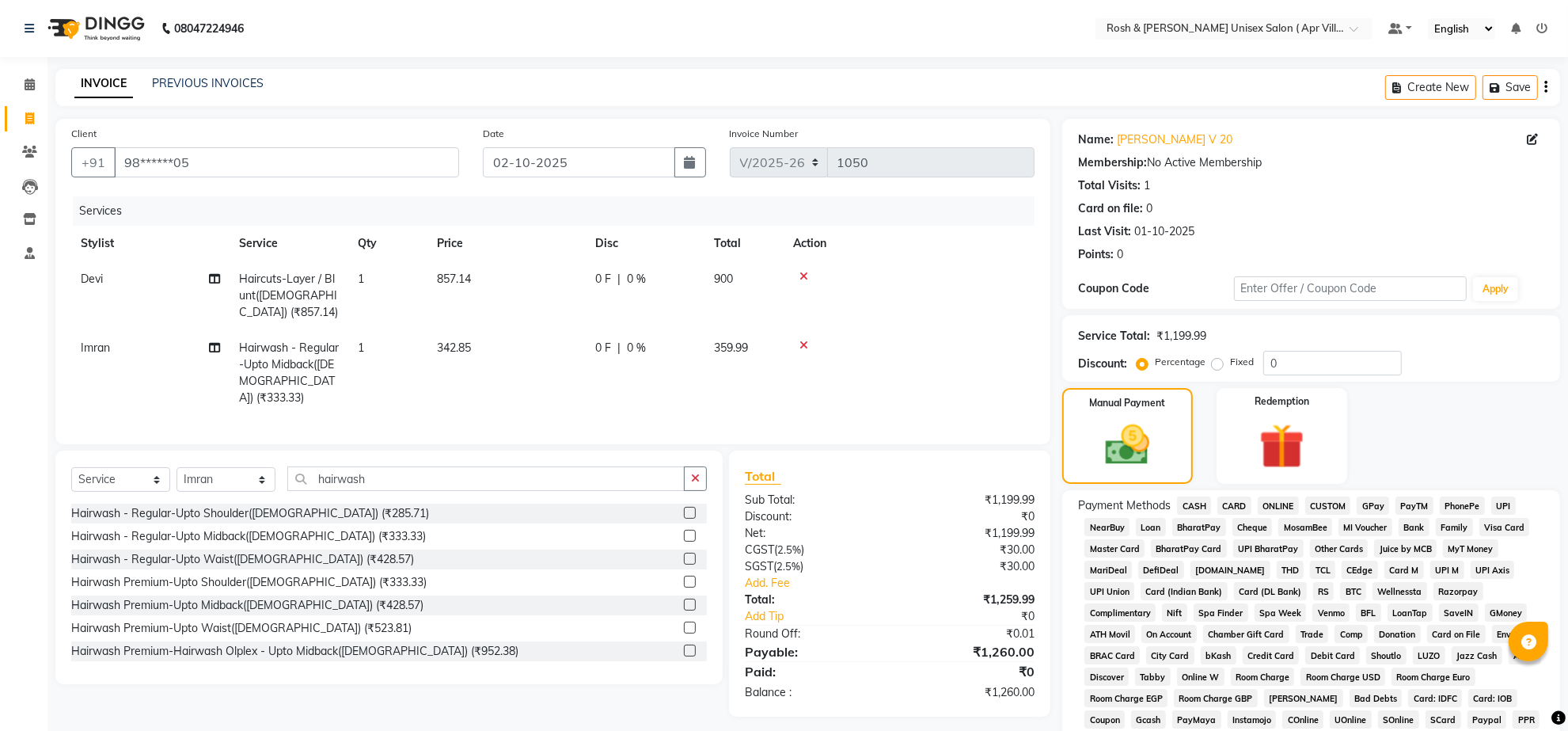
scroll to position [310, 0]
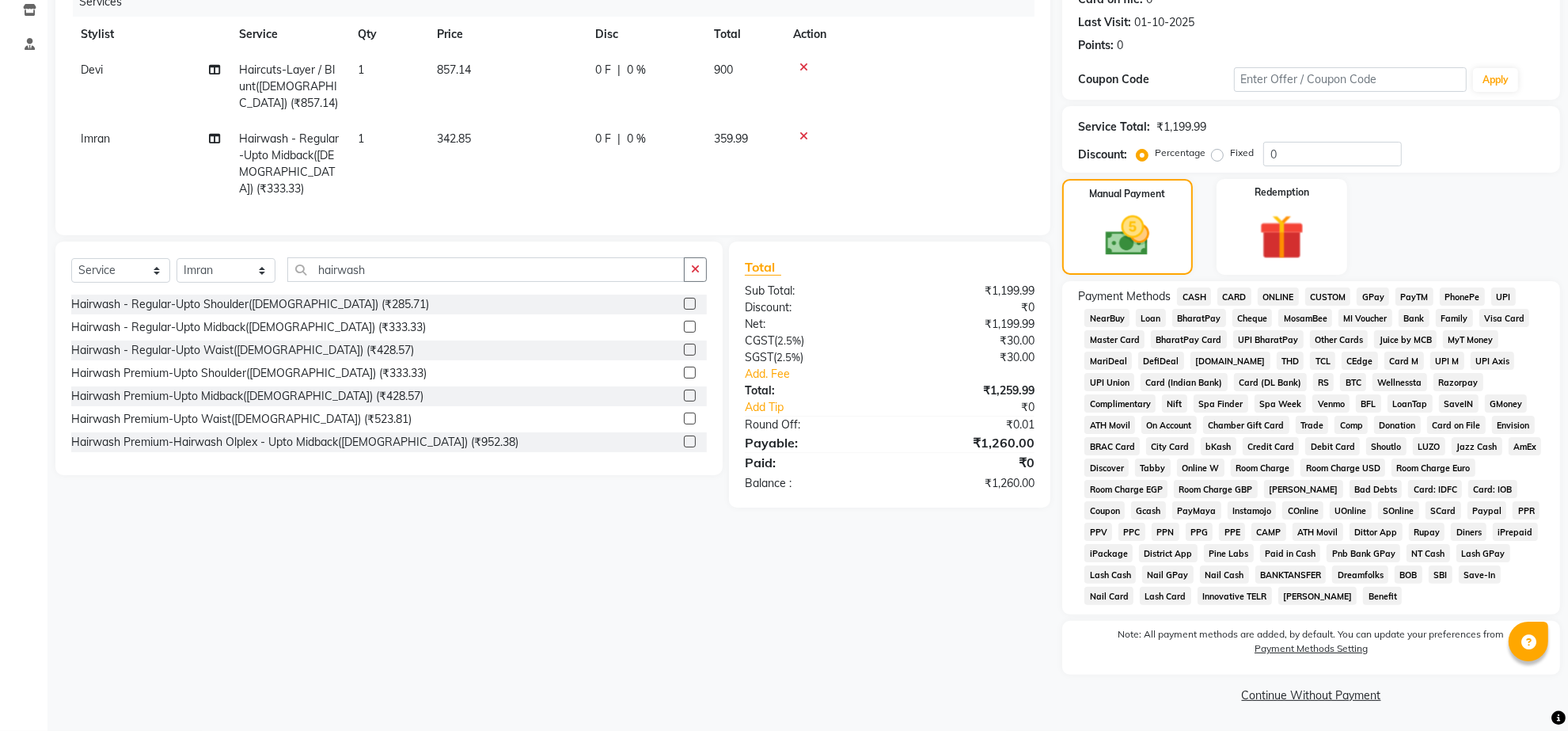
click at [1311, 697] on link "Continue Without Payment" at bounding box center [1311, 695] width 491 height 17
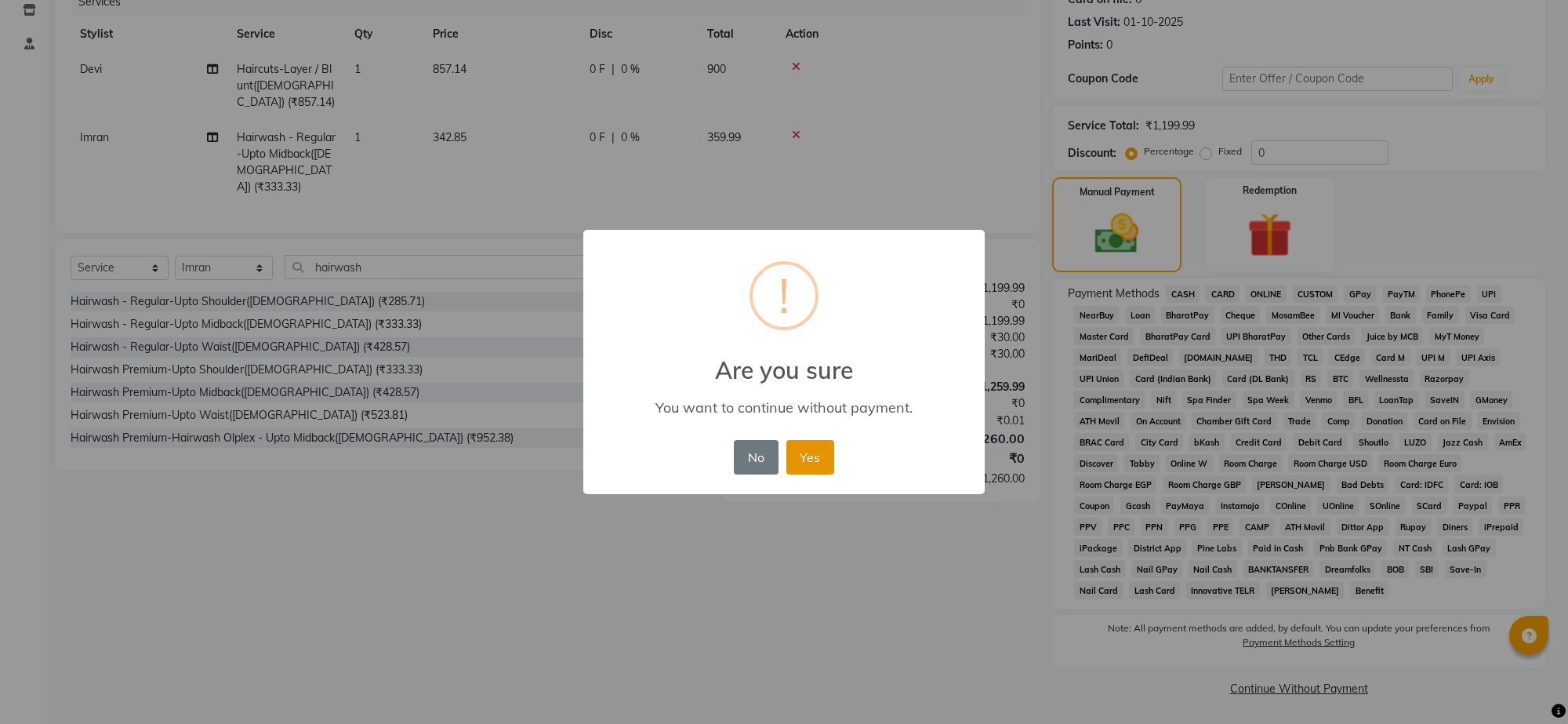
click at [815, 474] on button "Yes" at bounding box center [810, 458] width 48 height 35
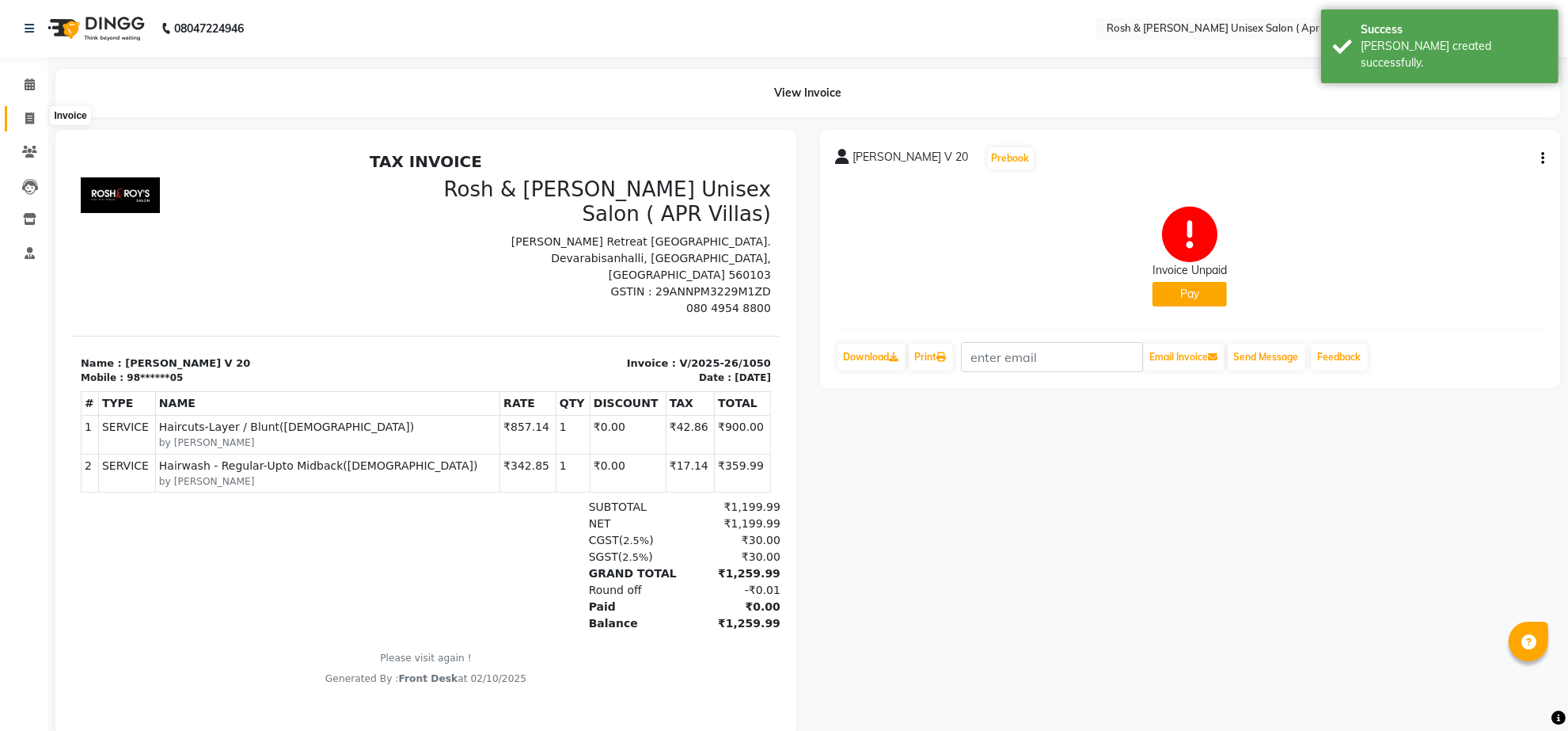
click at [30, 117] on icon at bounding box center [30, 118] width 9 height 12
select select "service"
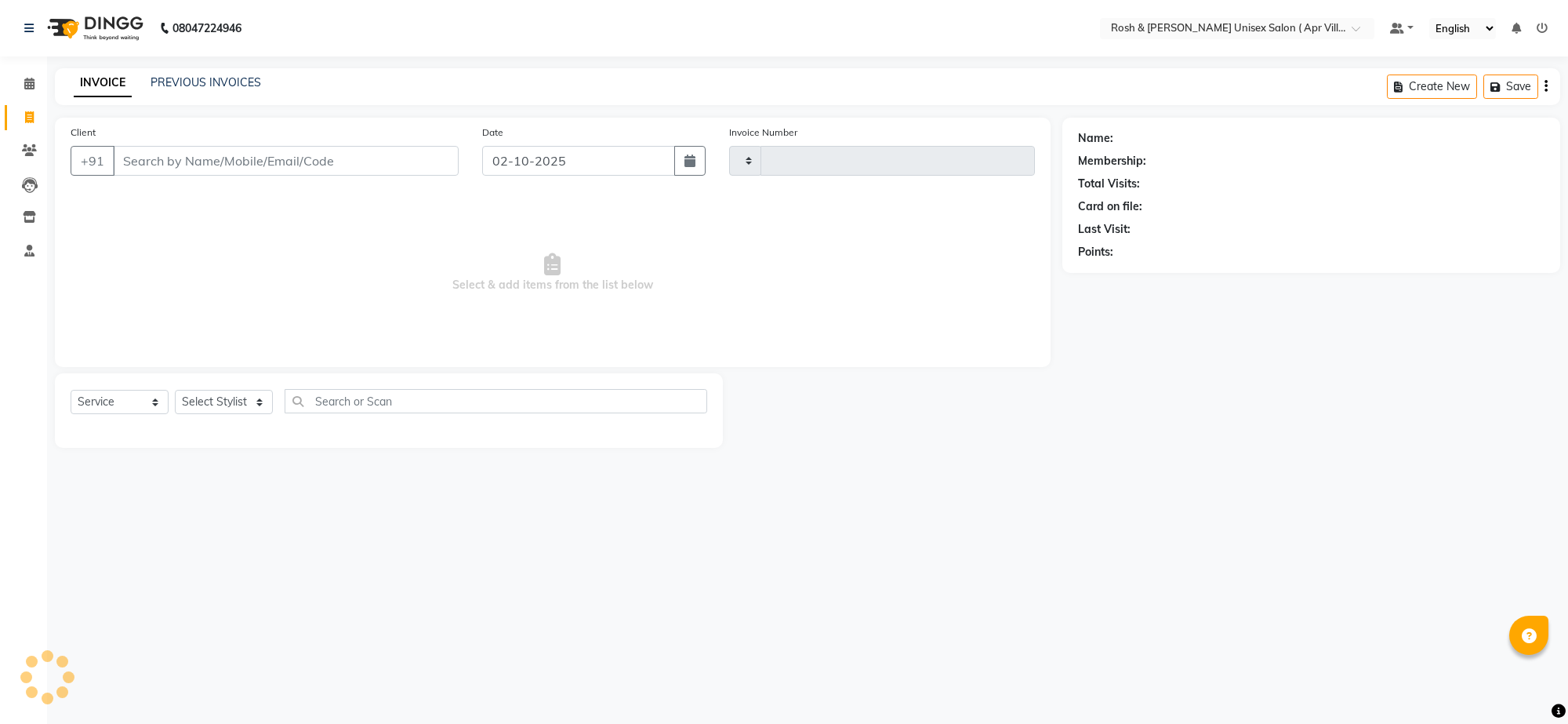
click at [212, 175] on input "Client" at bounding box center [286, 161] width 346 height 30
type input "8"
type input "1051"
type input "88"
select select "8955"
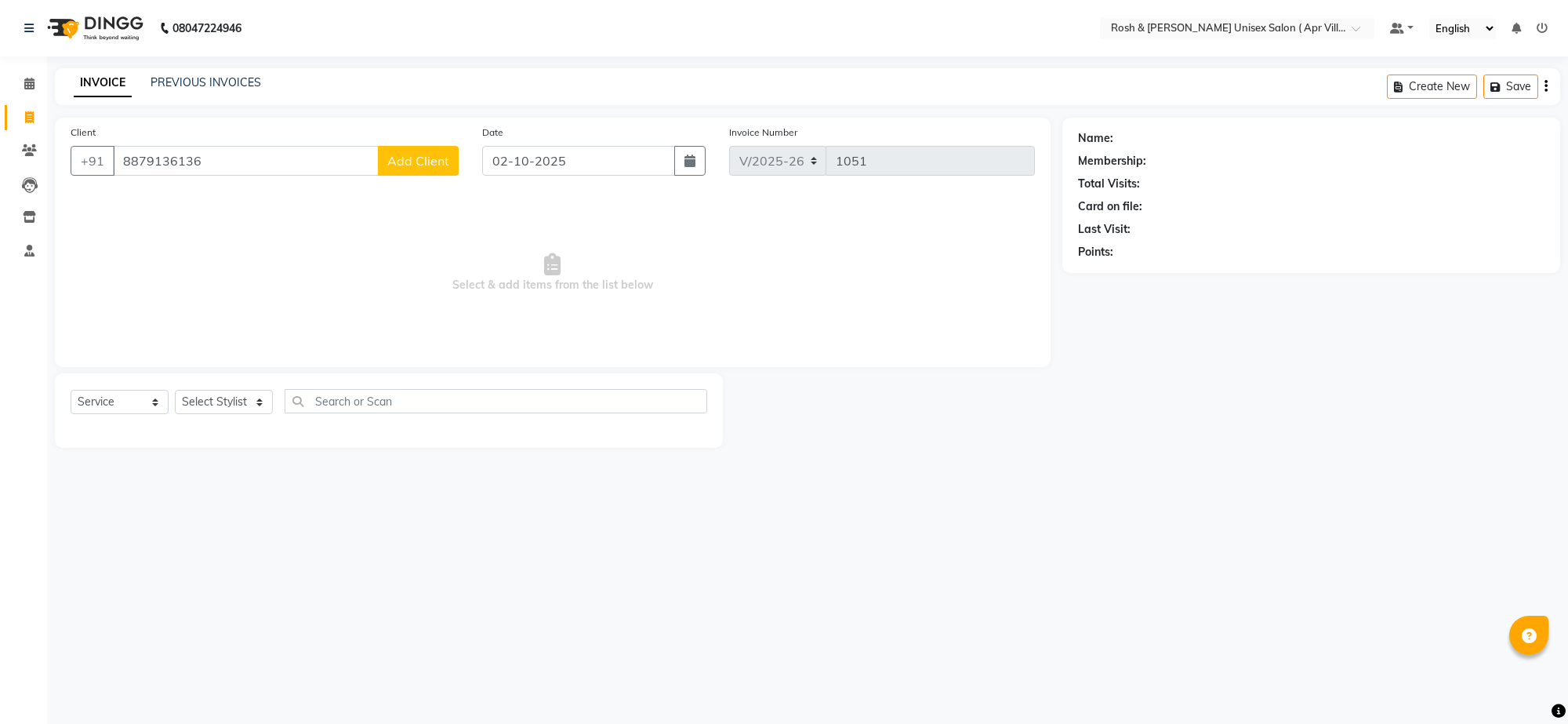
type input "8879136136"
click at [425, 168] on span "Add Client" at bounding box center [418, 160] width 62 height 16
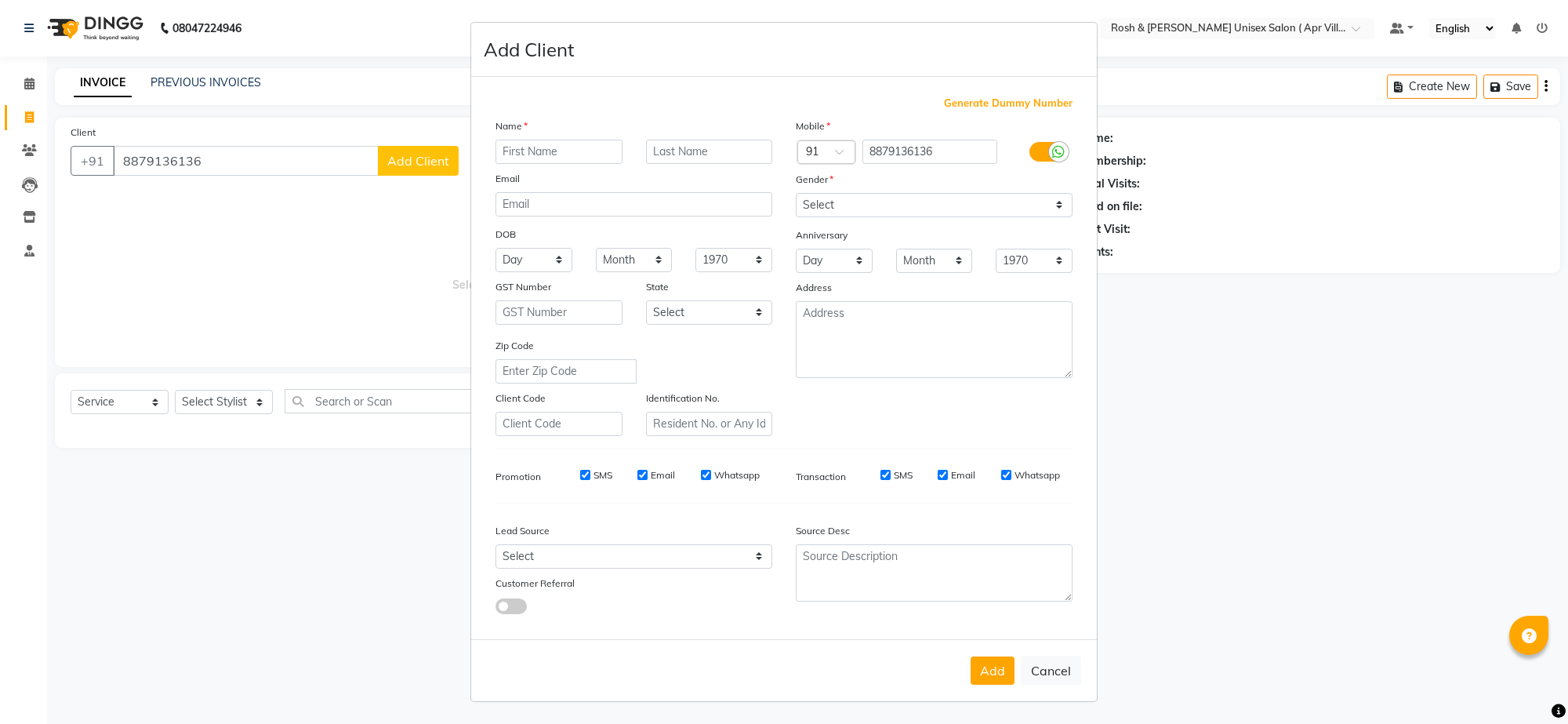
click at [517, 164] on input "text" at bounding box center [558, 152] width 127 height 25
type input "Uday V 3"
click at [1021, 217] on select "Select [DEMOGRAPHIC_DATA] [DEMOGRAPHIC_DATA] Other Prefer Not To Say" at bounding box center [934, 205] width 276 height 25
select select "[DEMOGRAPHIC_DATA]"
click at [795, 217] on select "Select [DEMOGRAPHIC_DATA] [DEMOGRAPHIC_DATA] Other Prefer Not To Say" at bounding box center [934, 205] width 276 height 25
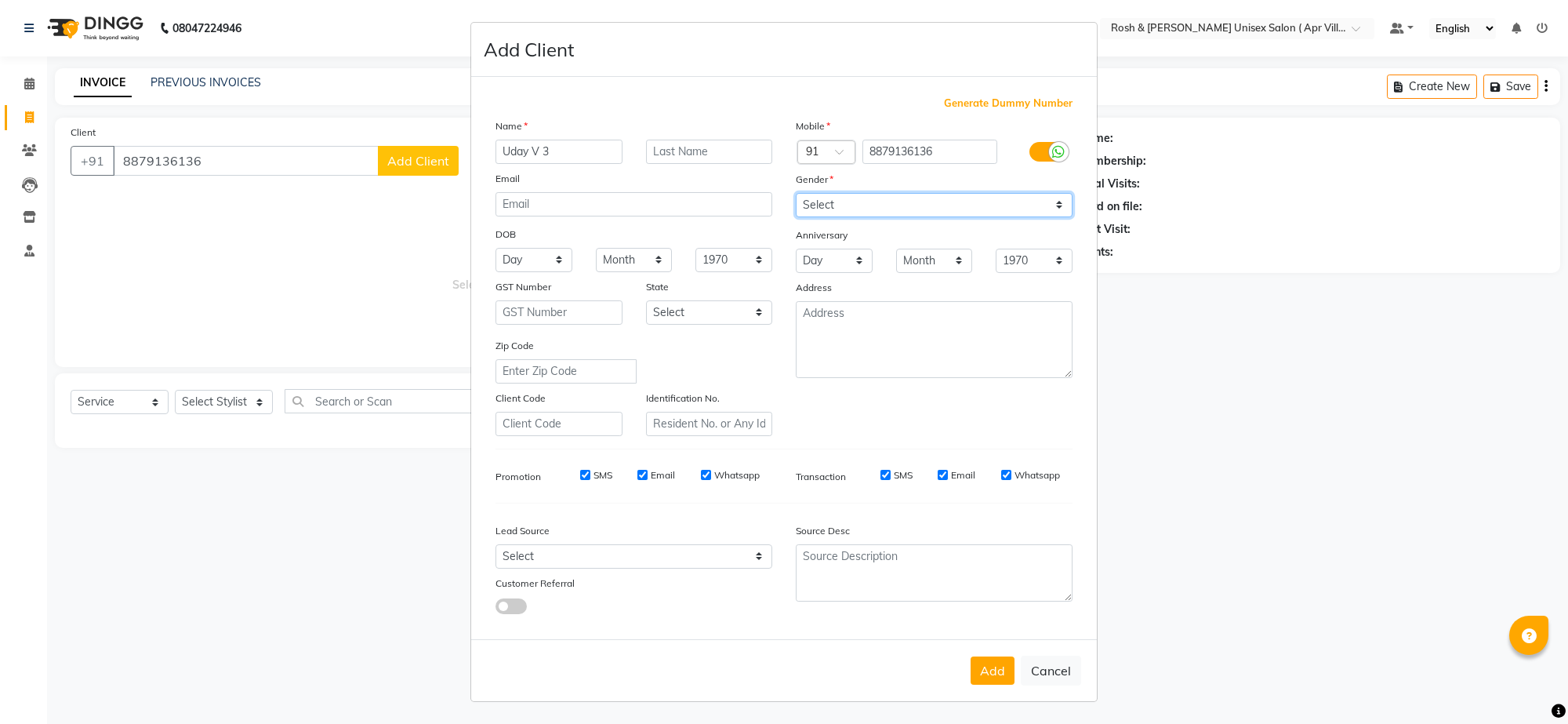
scroll to position [134, 0]
click at [970, 662] on button "Add" at bounding box center [992, 671] width 44 height 28
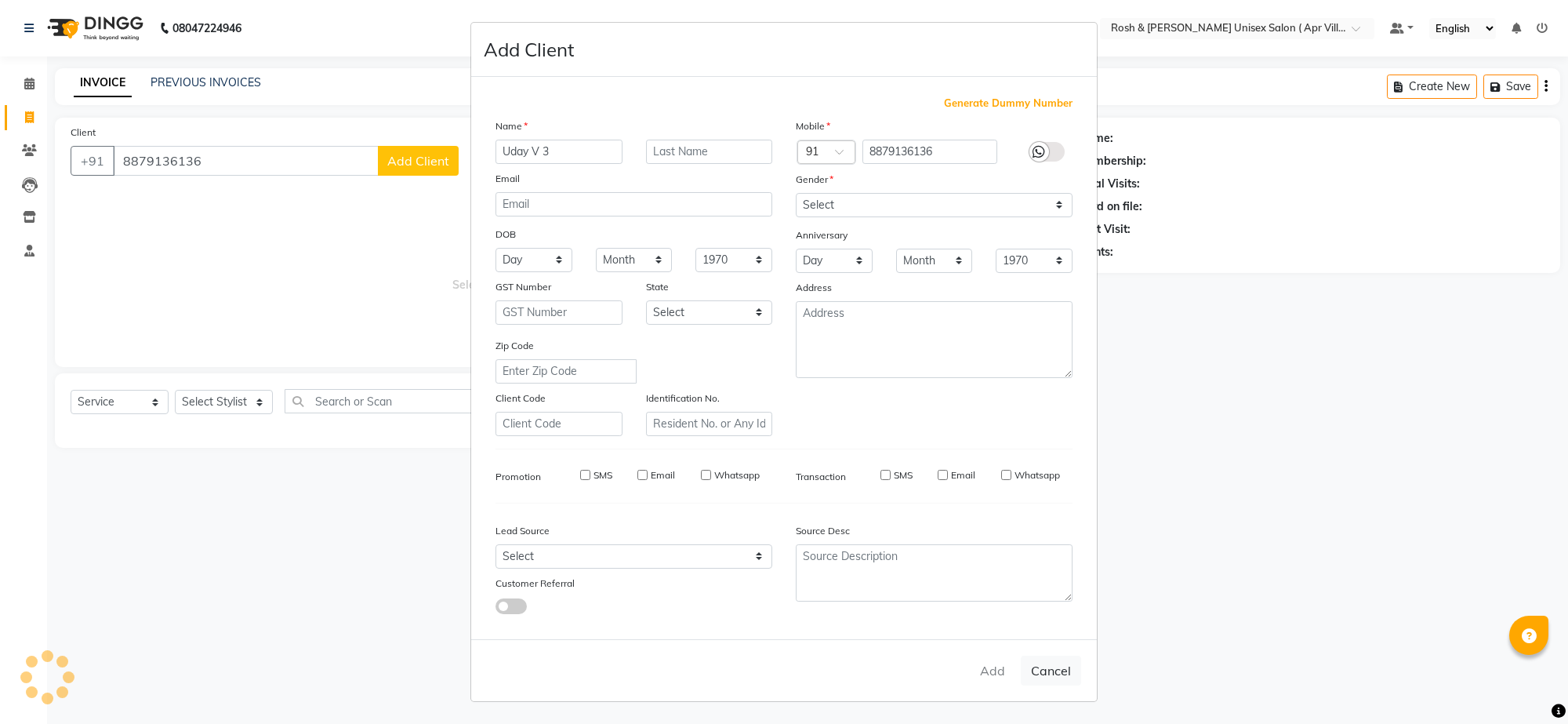
type input "88******36"
select select
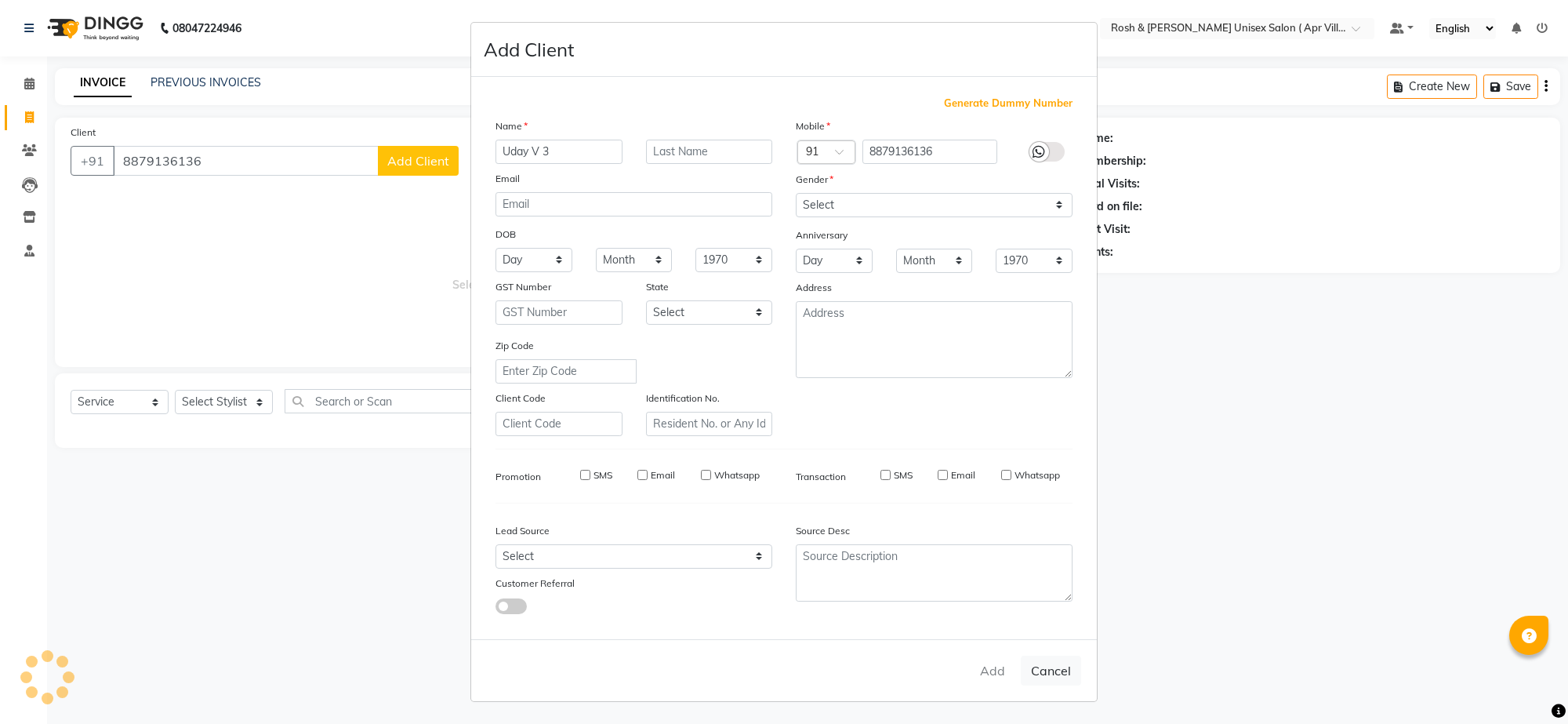
select select
checkbox input "false"
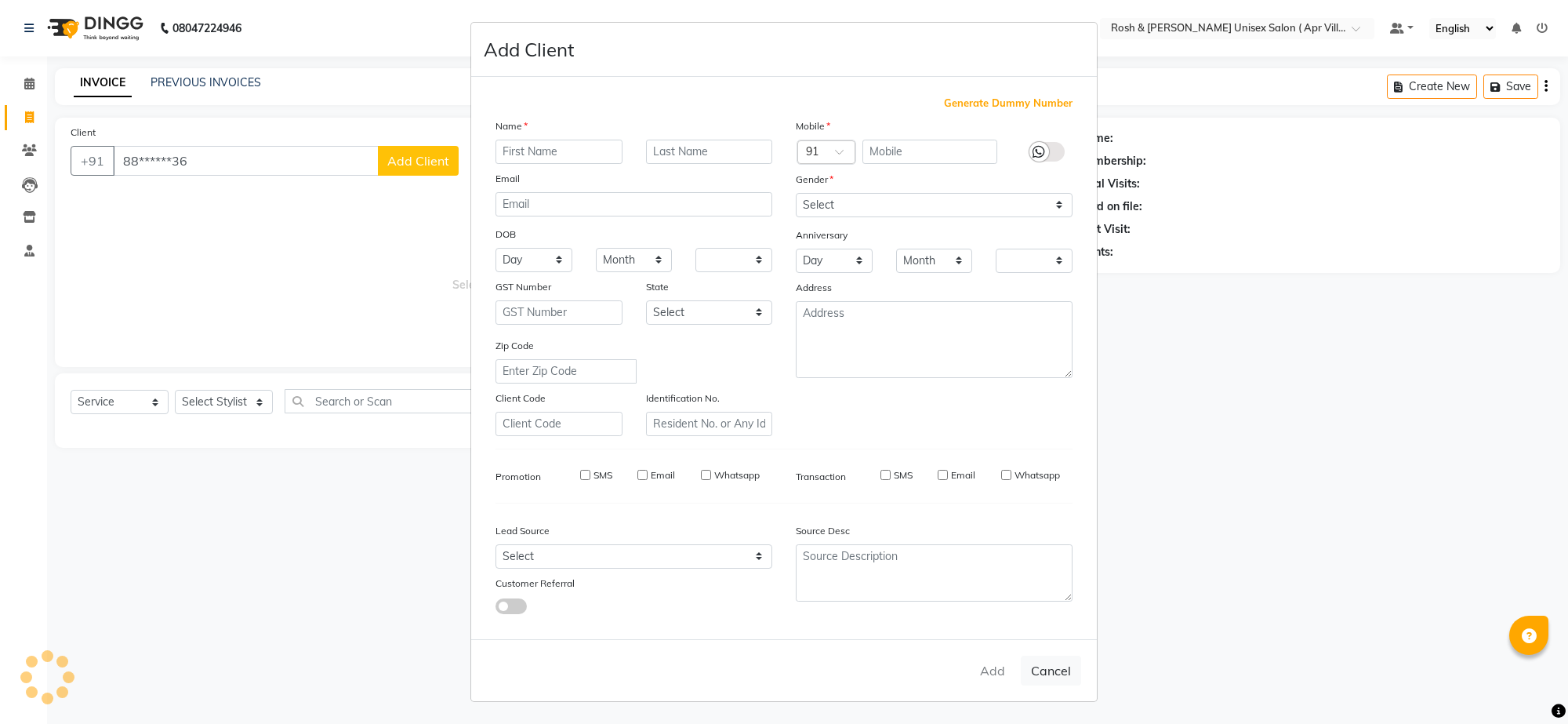
checkbox input "false"
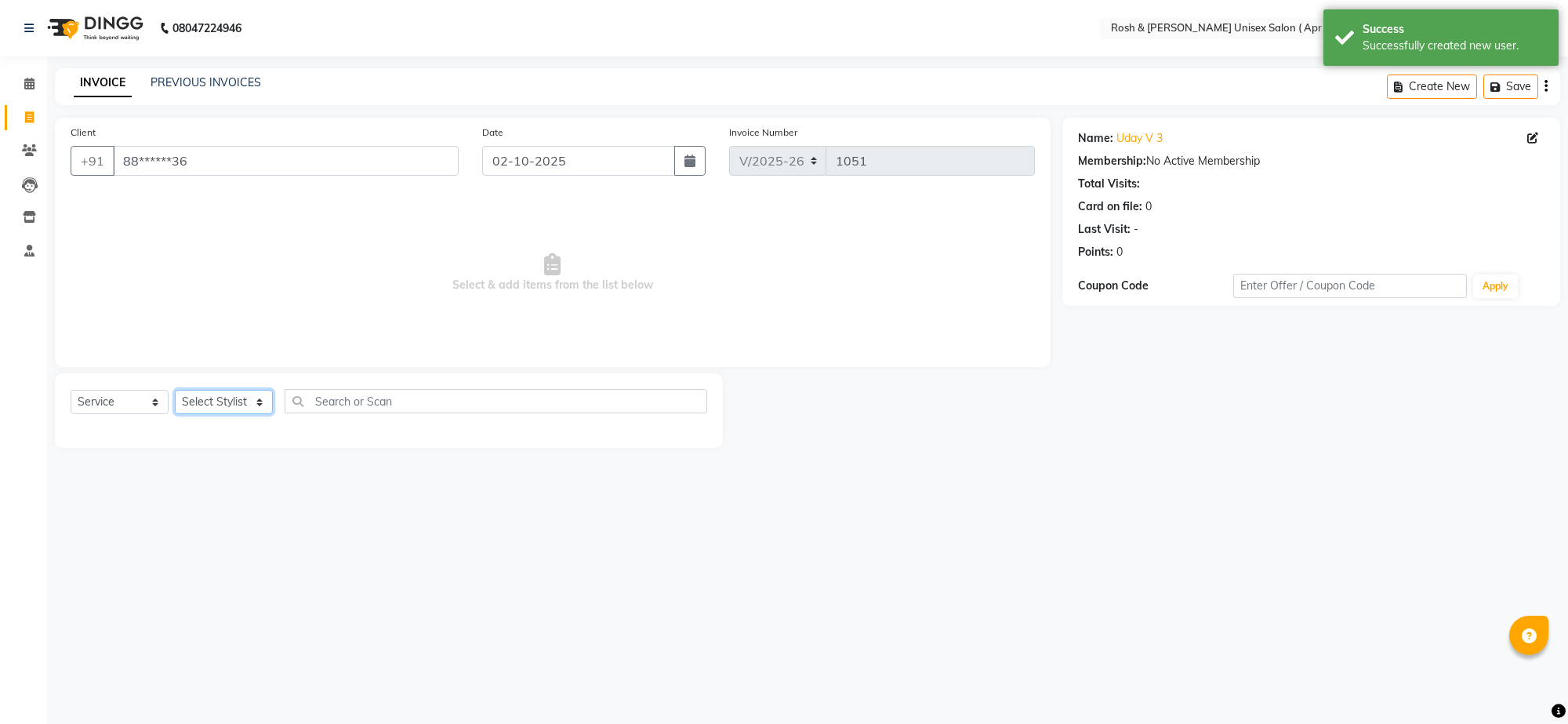
click at [263, 414] on select "Select Stylist Aalam Devi Dingg Support [PERSON_NAME] Front Desk Hangma Imran […" at bounding box center [224, 402] width 98 height 25
select select "90611"
click at [315, 413] on input "text" at bounding box center [495, 401] width 423 height 25
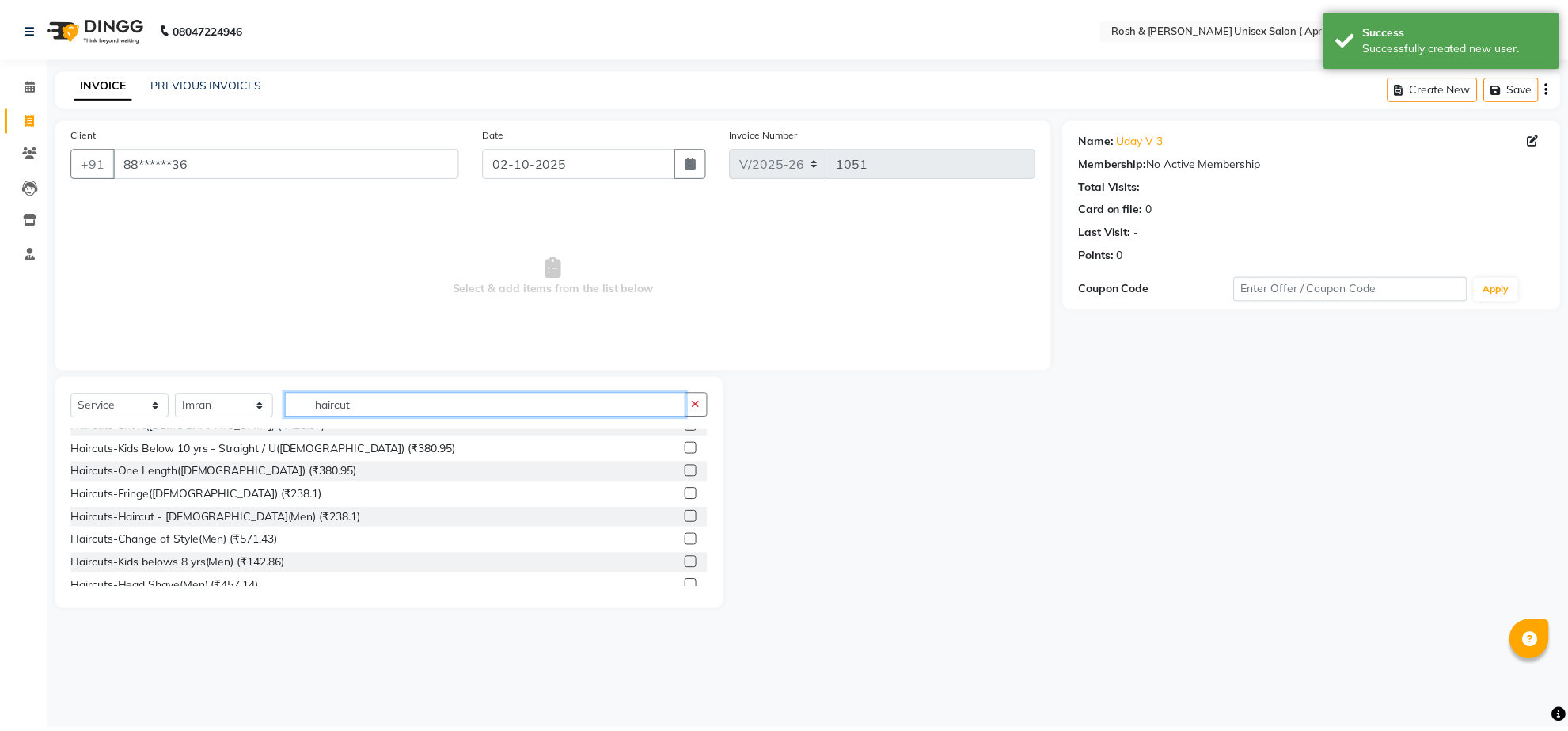
scroll to position [99, 0]
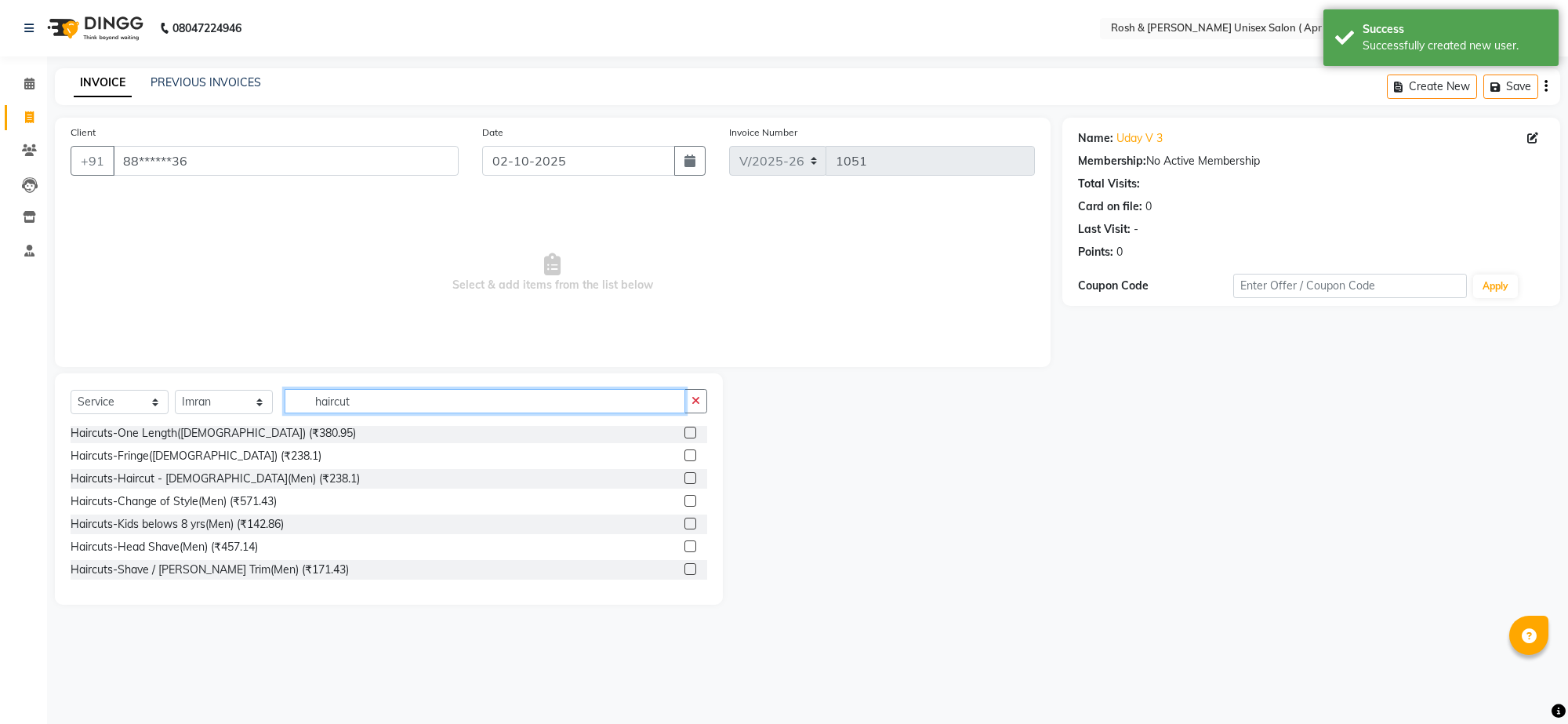
type input "haircut"
click at [684, 484] on label at bounding box center [690, 477] width 12 height 12
click at [684, 484] on input "checkbox" at bounding box center [689, 478] width 10 height 10
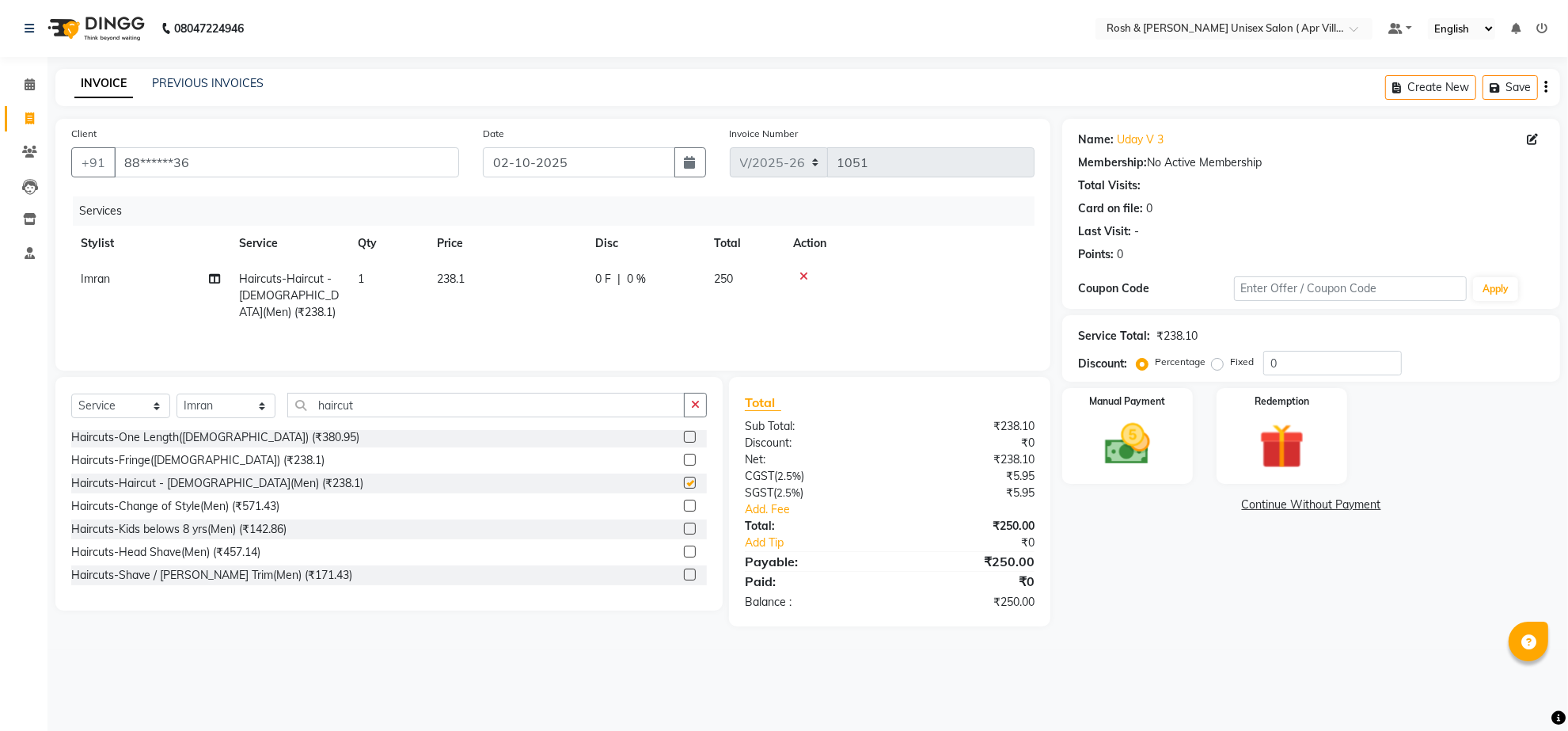
checkbox input "false"
click at [1138, 472] on img at bounding box center [1127, 445] width 77 height 54
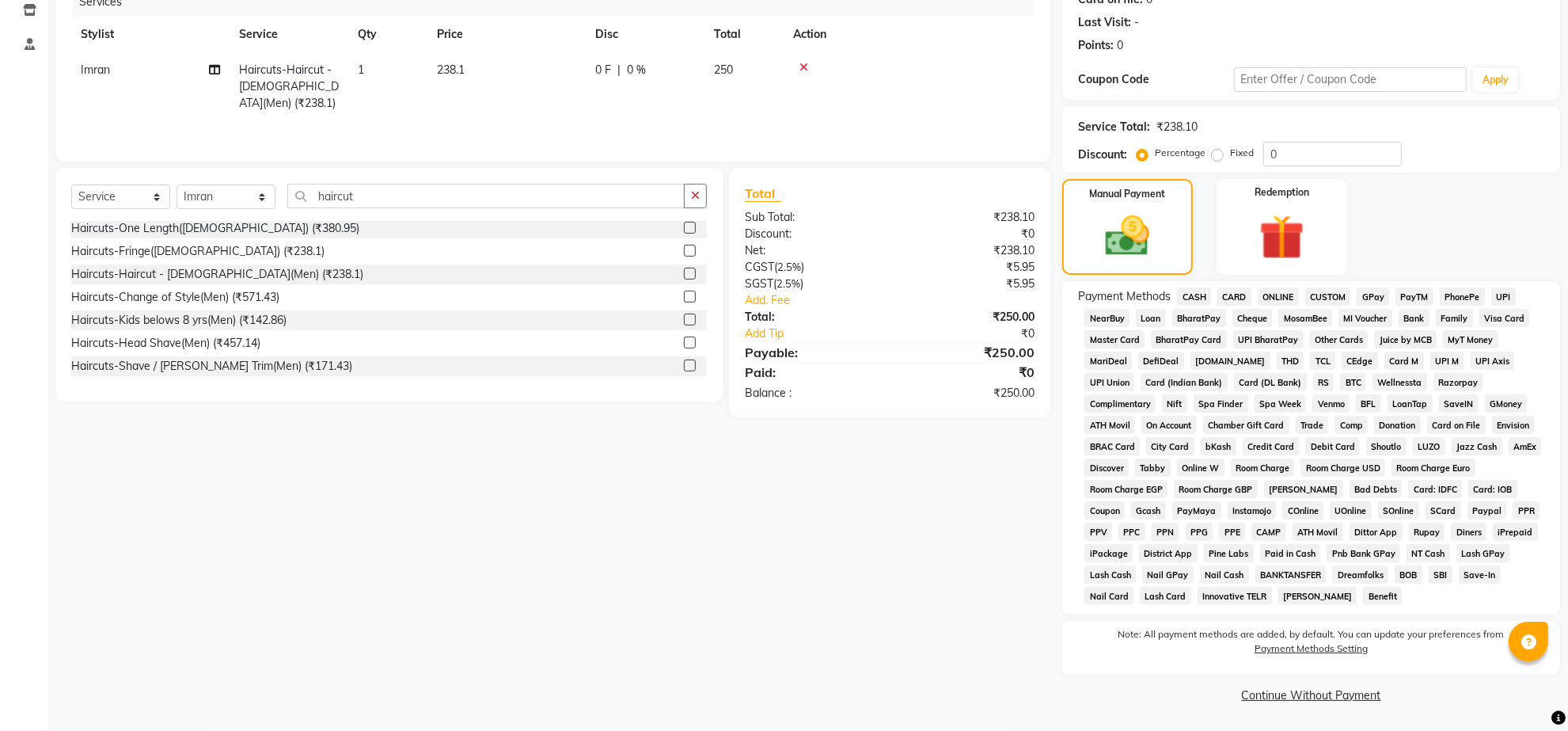
scroll to position [310, 0]
click at [1298, 287] on span "ONLINE" at bounding box center [1278, 296] width 41 height 18
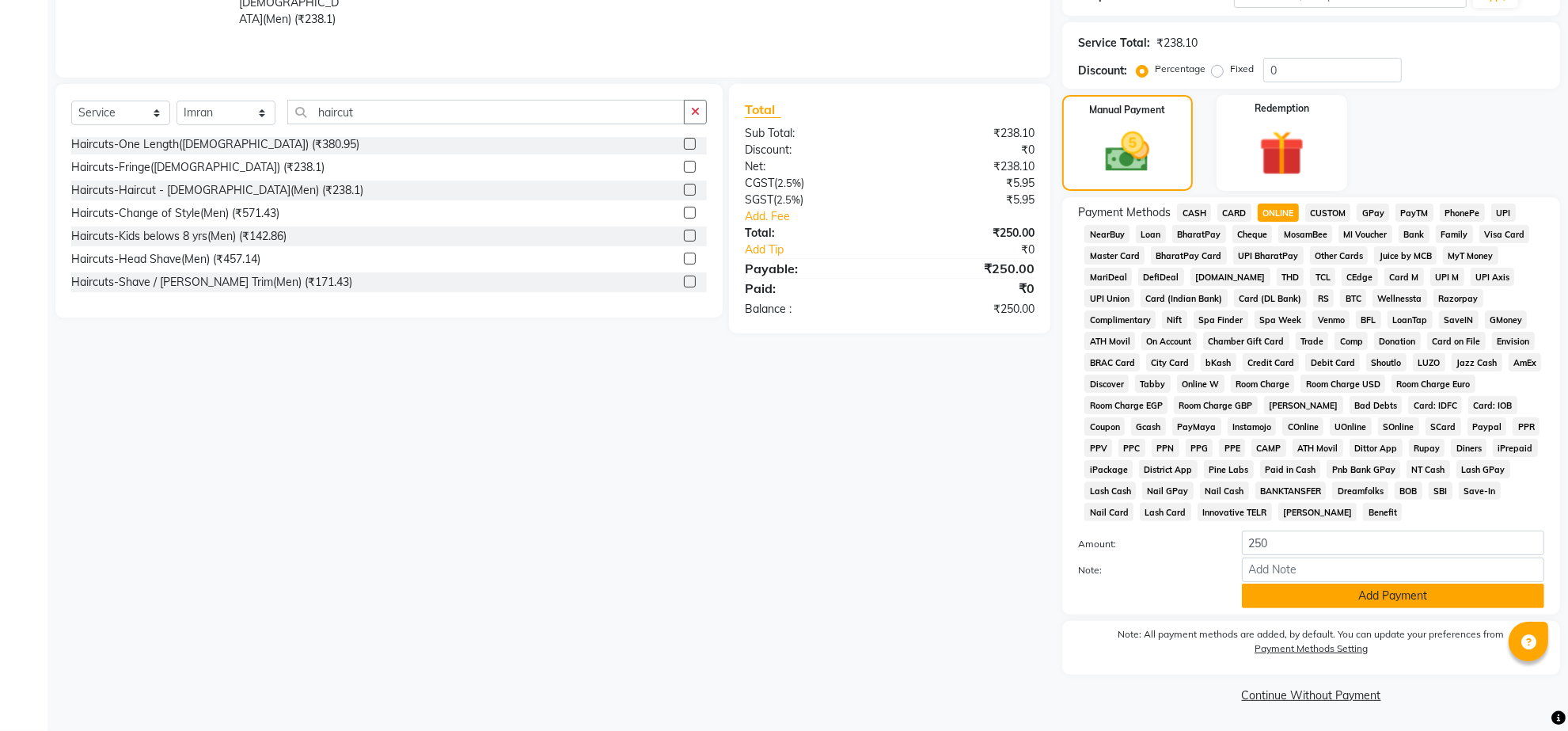
click at [1351, 608] on button "Add Payment" at bounding box center [1393, 595] width 302 height 25
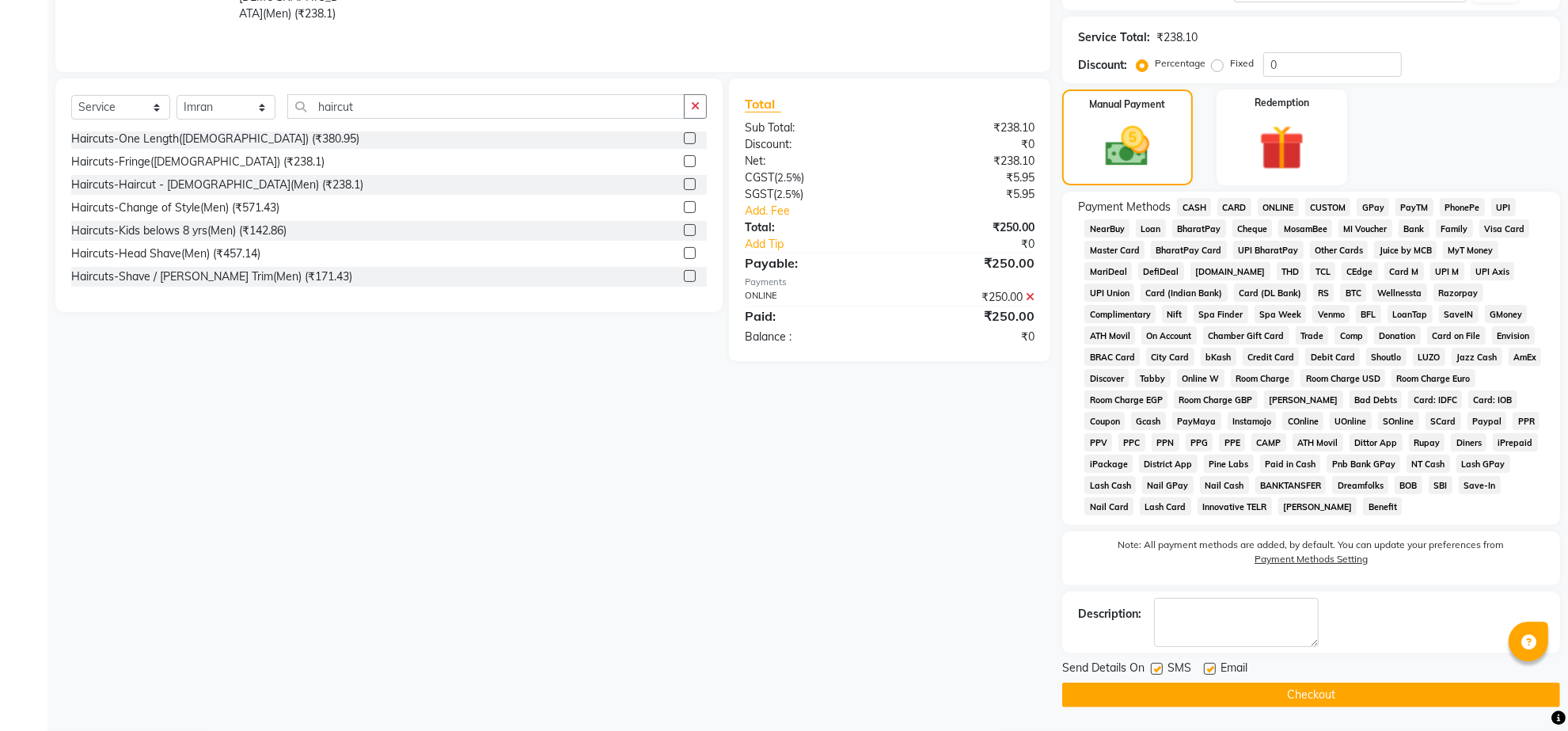
scroll to position [422, 0]
click at [1244, 682] on button "Checkout" at bounding box center [1311, 694] width 498 height 25
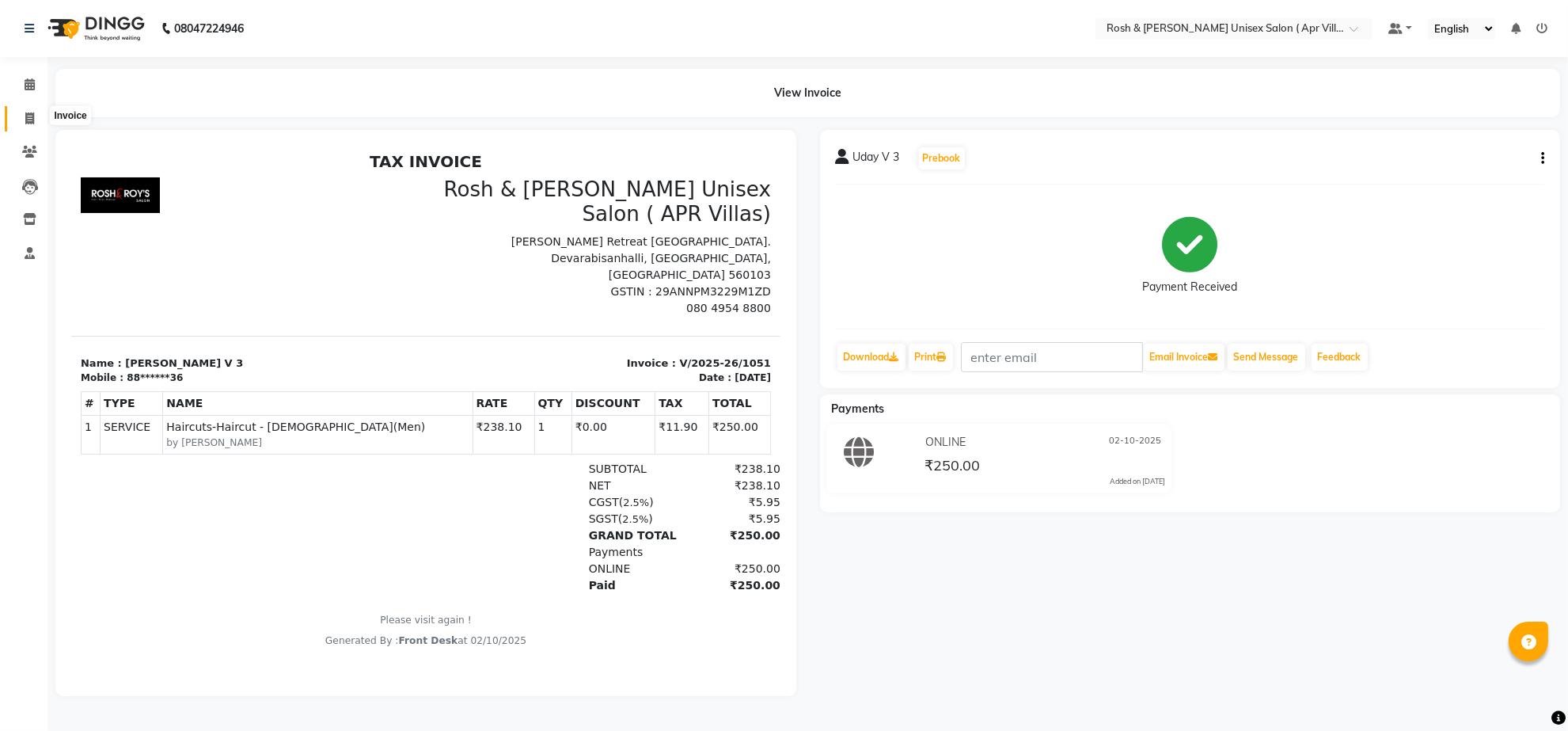
click at [30, 117] on icon at bounding box center [30, 118] width 9 height 12
select select "service"
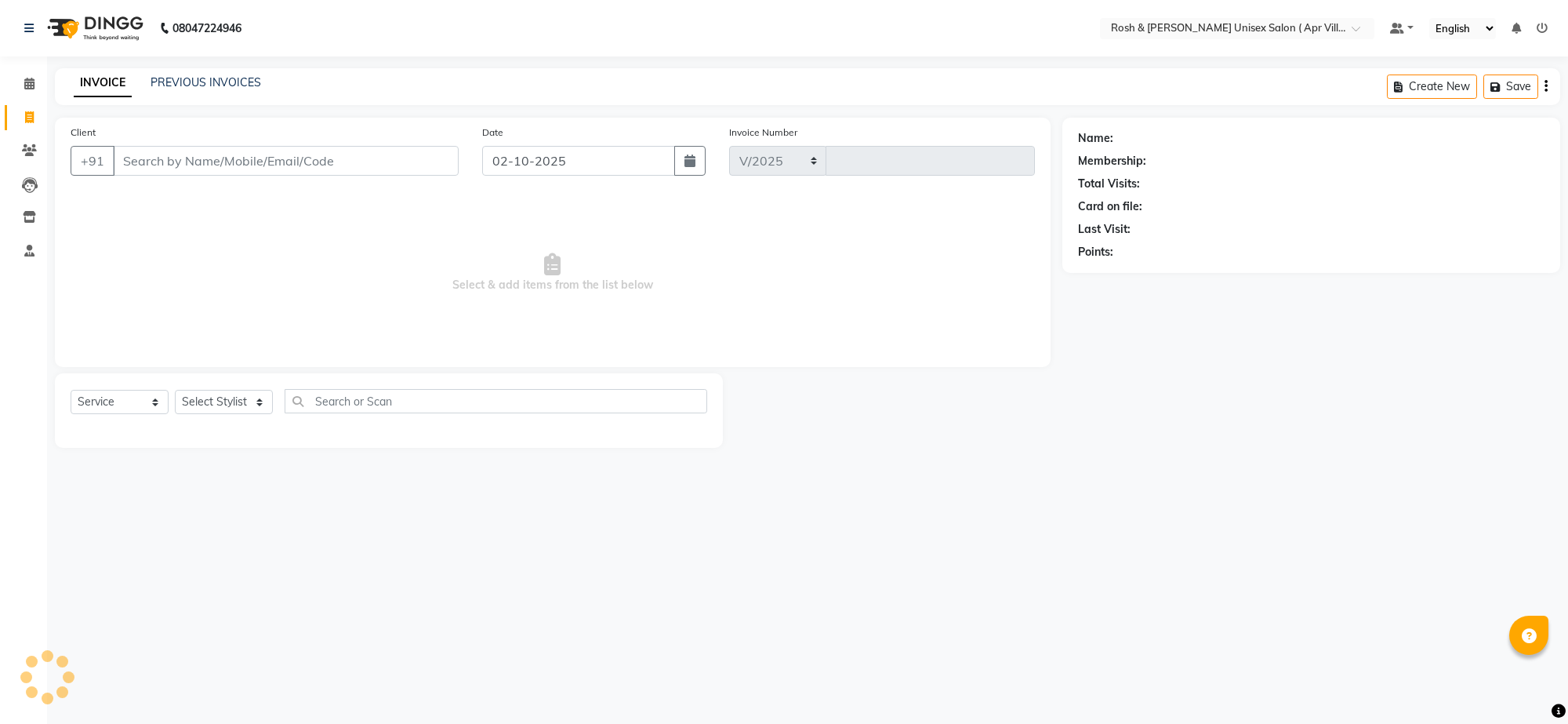
select select "8955"
type input "1052"
click at [155, 175] on input "Client" at bounding box center [286, 161] width 346 height 30
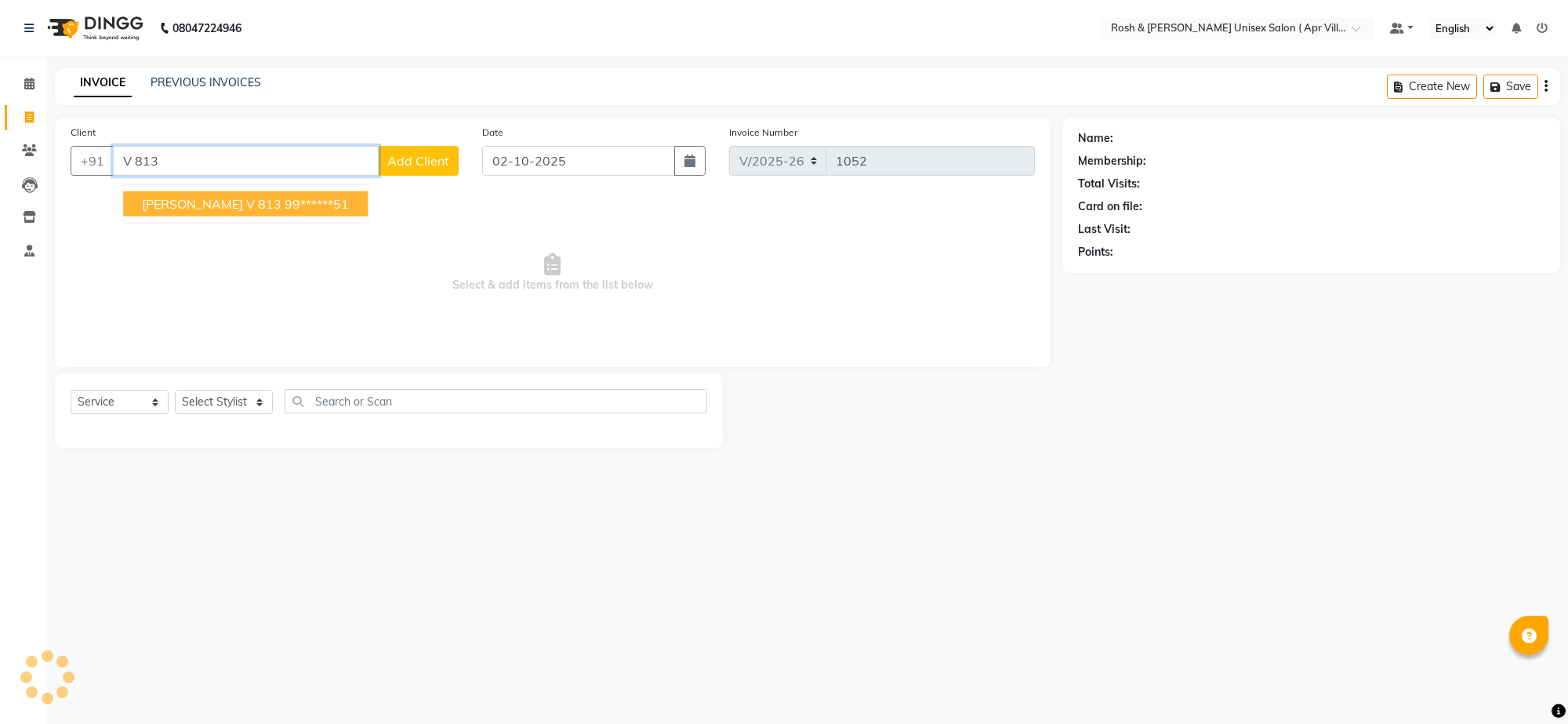
click at [193, 175] on input "V 813" at bounding box center [246, 161] width 265 height 30
type input "V"
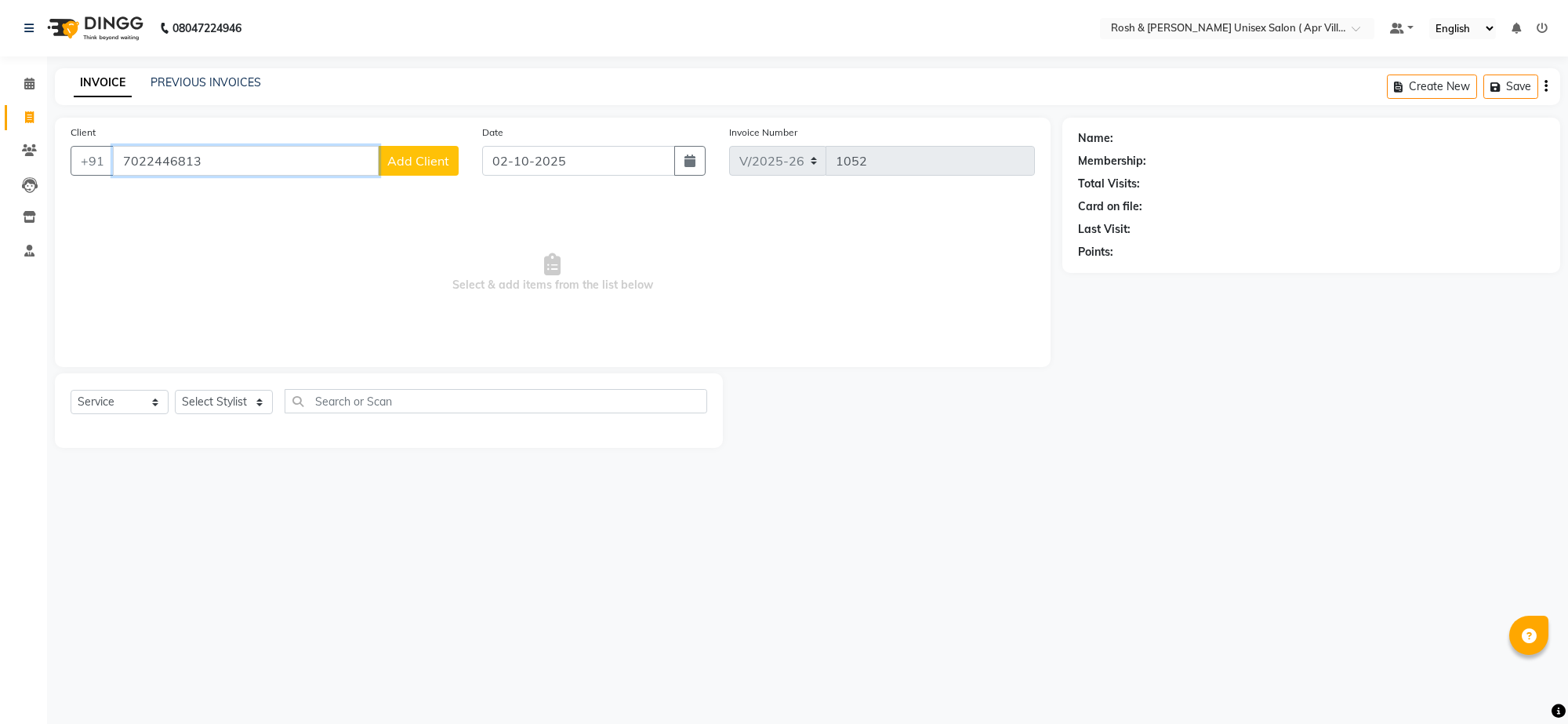
type input "7022446813"
click at [396, 168] on span "Add Client" at bounding box center [418, 160] width 62 height 16
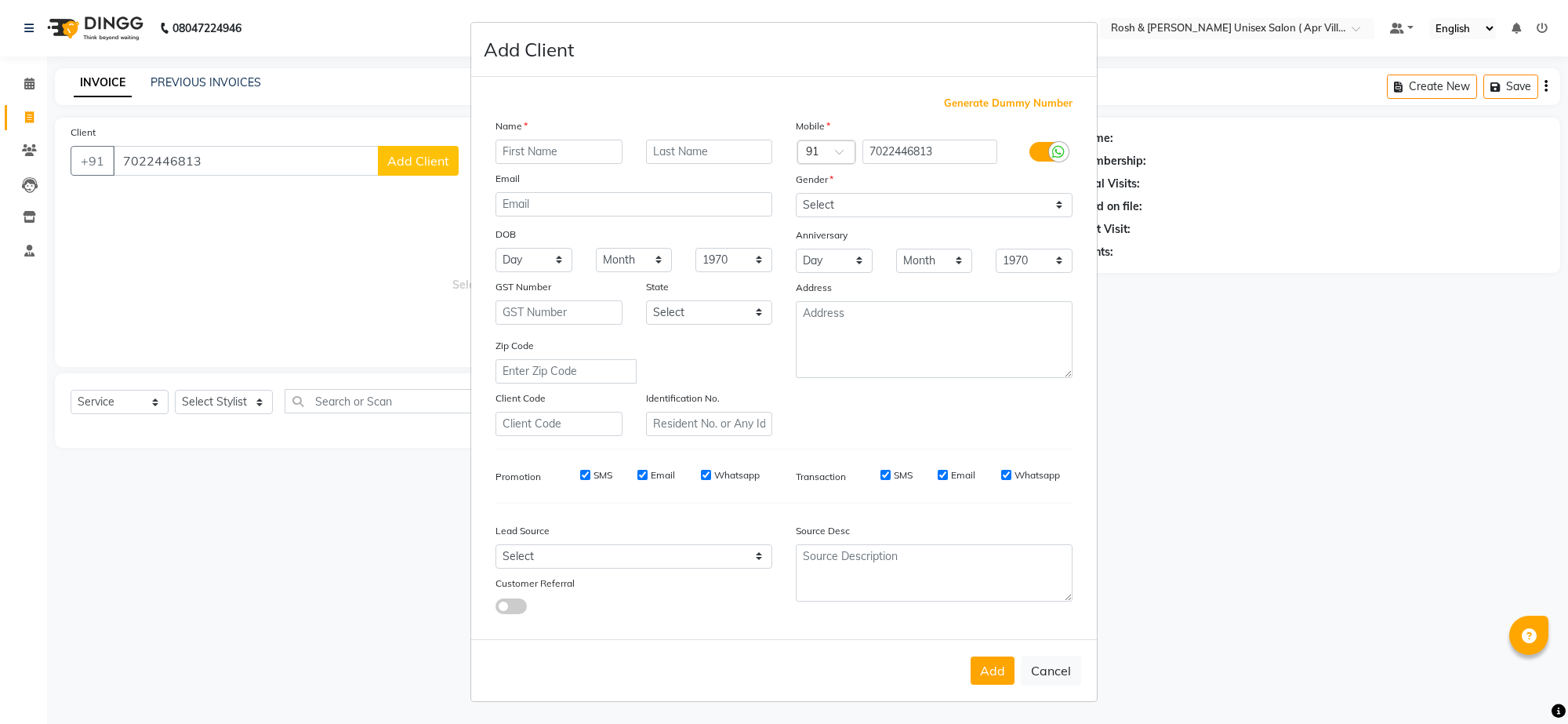
click at [522, 164] on input "text" at bounding box center [558, 152] width 127 height 25
type input "[PERSON_NAME] V 813"
click at [1043, 217] on select "Select [DEMOGRAPHIC_DATA] [DEMOGRAPHIC_DATA] Other Prefer Not To Say" at bounding box center [934, 205] width 276 height 25
select select "[DEMOGRAPHIC_DATA]"
click at [795, 217] on select "Select [DEMOGRAPHIC_DATA] [DEMOGRAPHIC_DATA] Other Prefer Not To Say" at bounding box center [934, 205] width 276 height 25
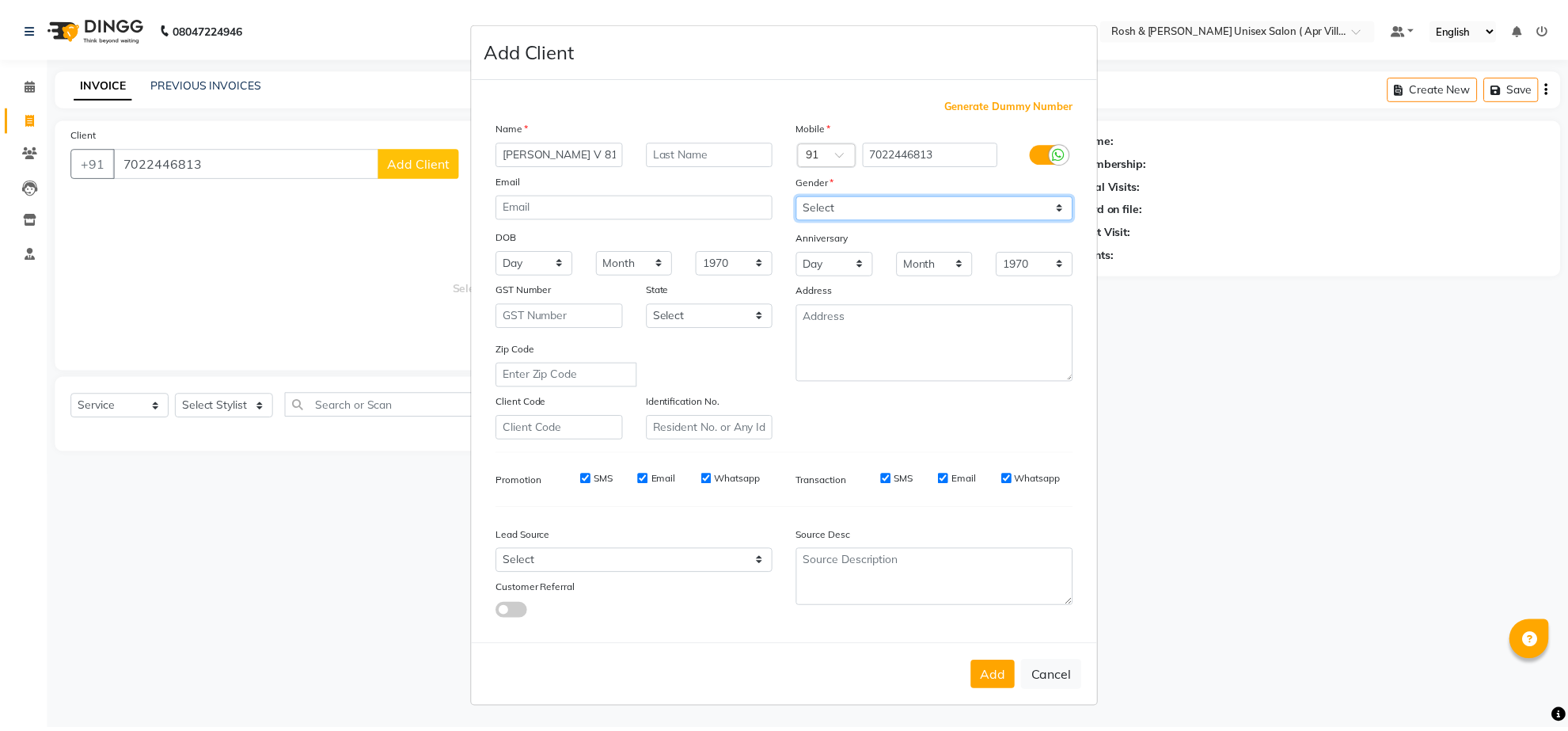
scroll to position [135, 0]
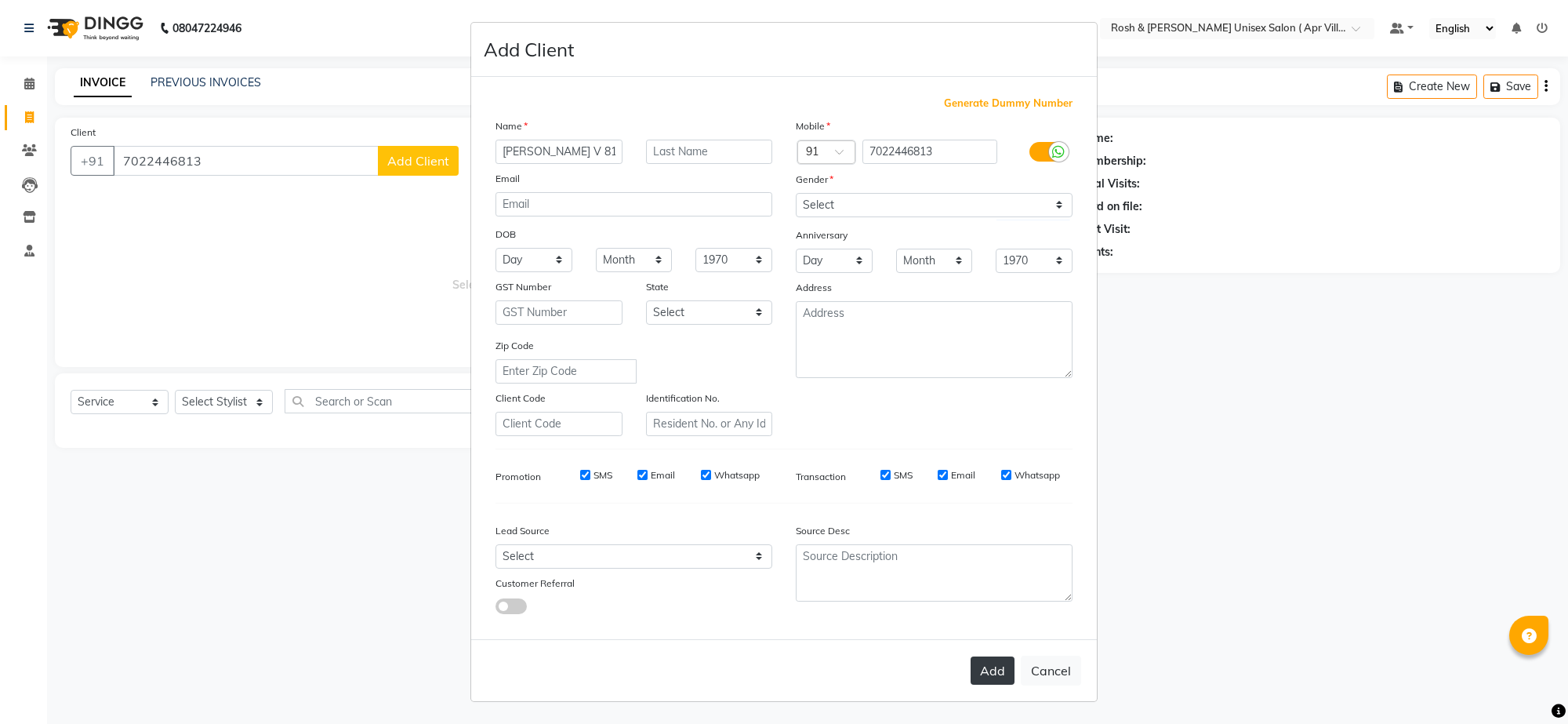
click at [970, 657] on button "Add" at bounding box center [992, 671] width 44 height 28
type input "70******13"
select select
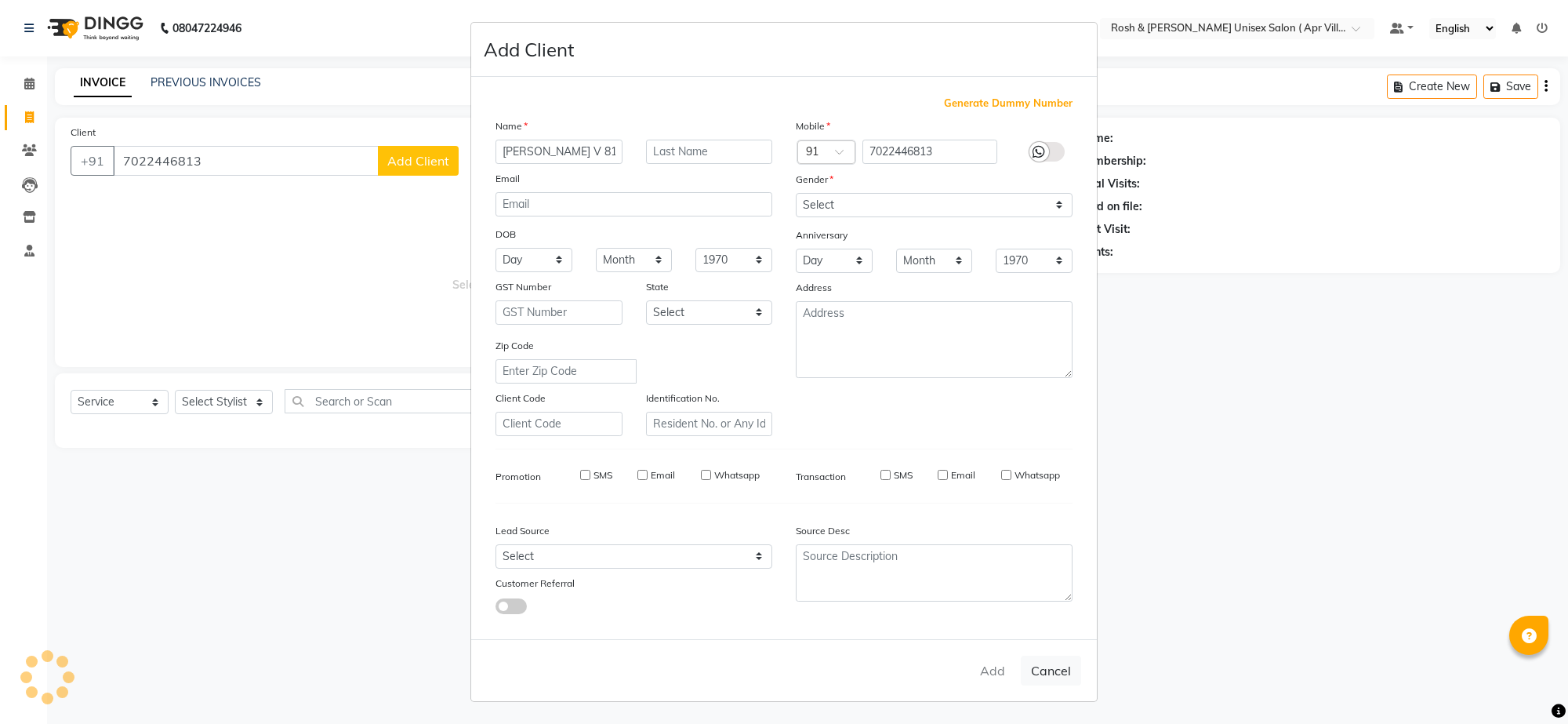
select select
checkbox input "false"
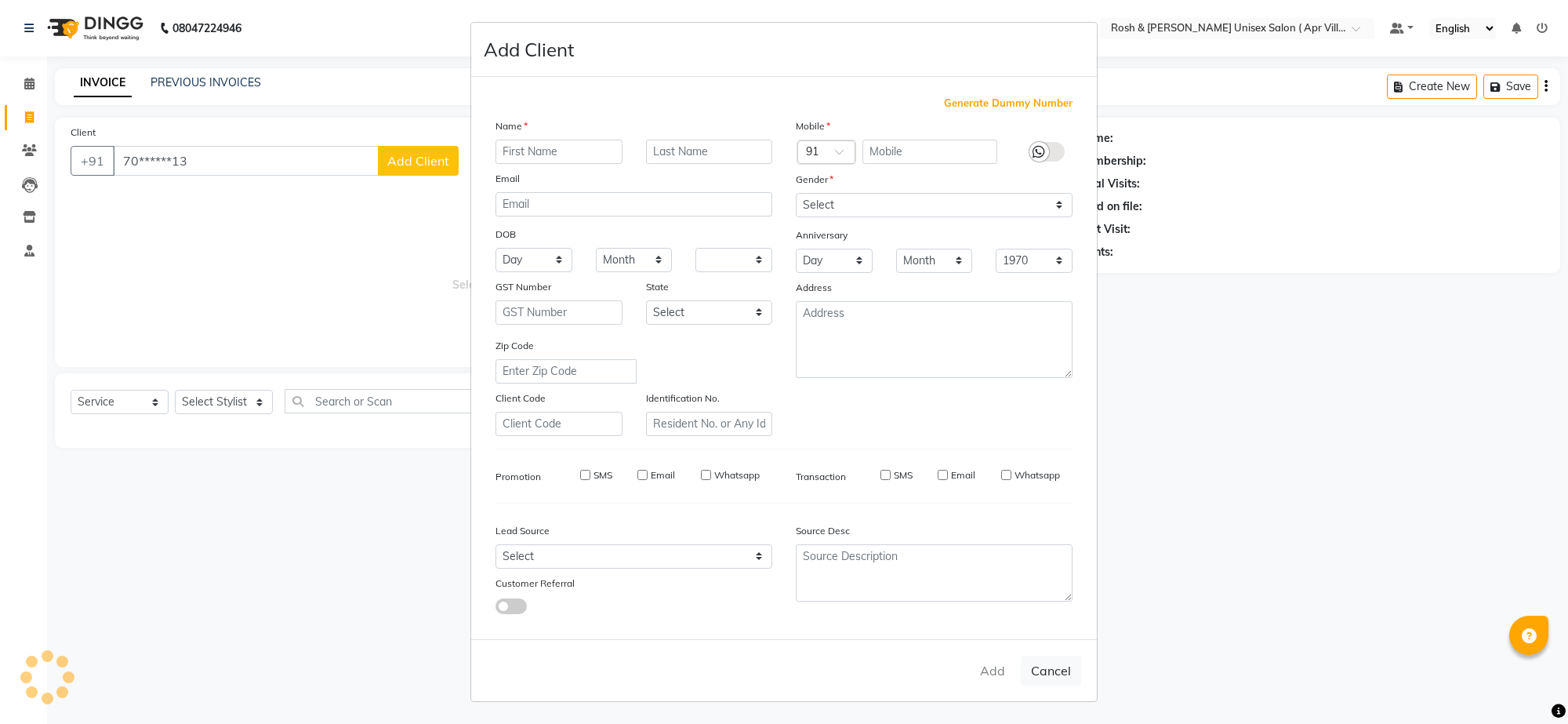
checkbox input "false"
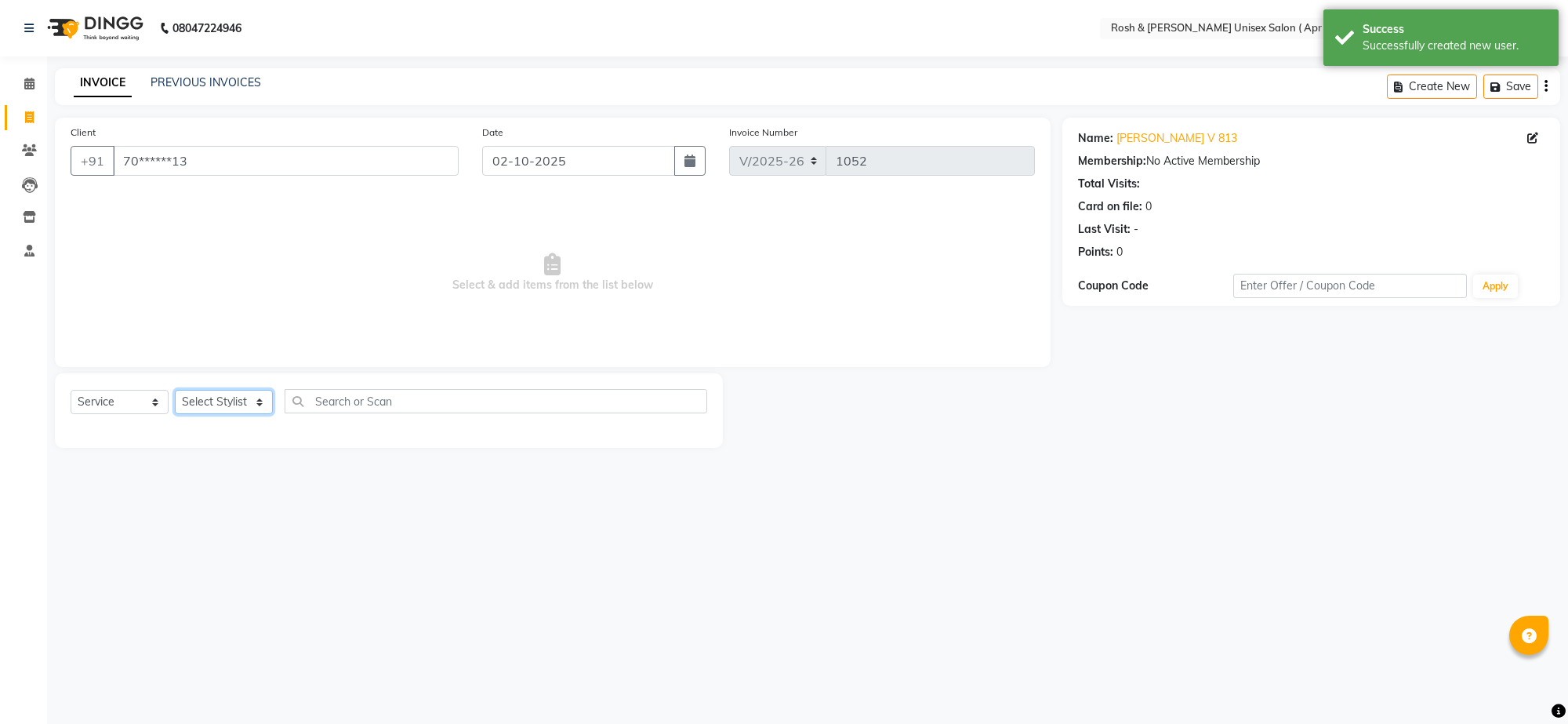
click at [257, 414] on select "Select Stylist Aalam Devi Dingg Support [PERSON_NAME] Front Desk Hangma Imran […" at bounding box center [224, 402] width 98 height 25
select select "90609"
click at [380, 413] on input "text" at bounding box center [495, 401] width 423 height 25
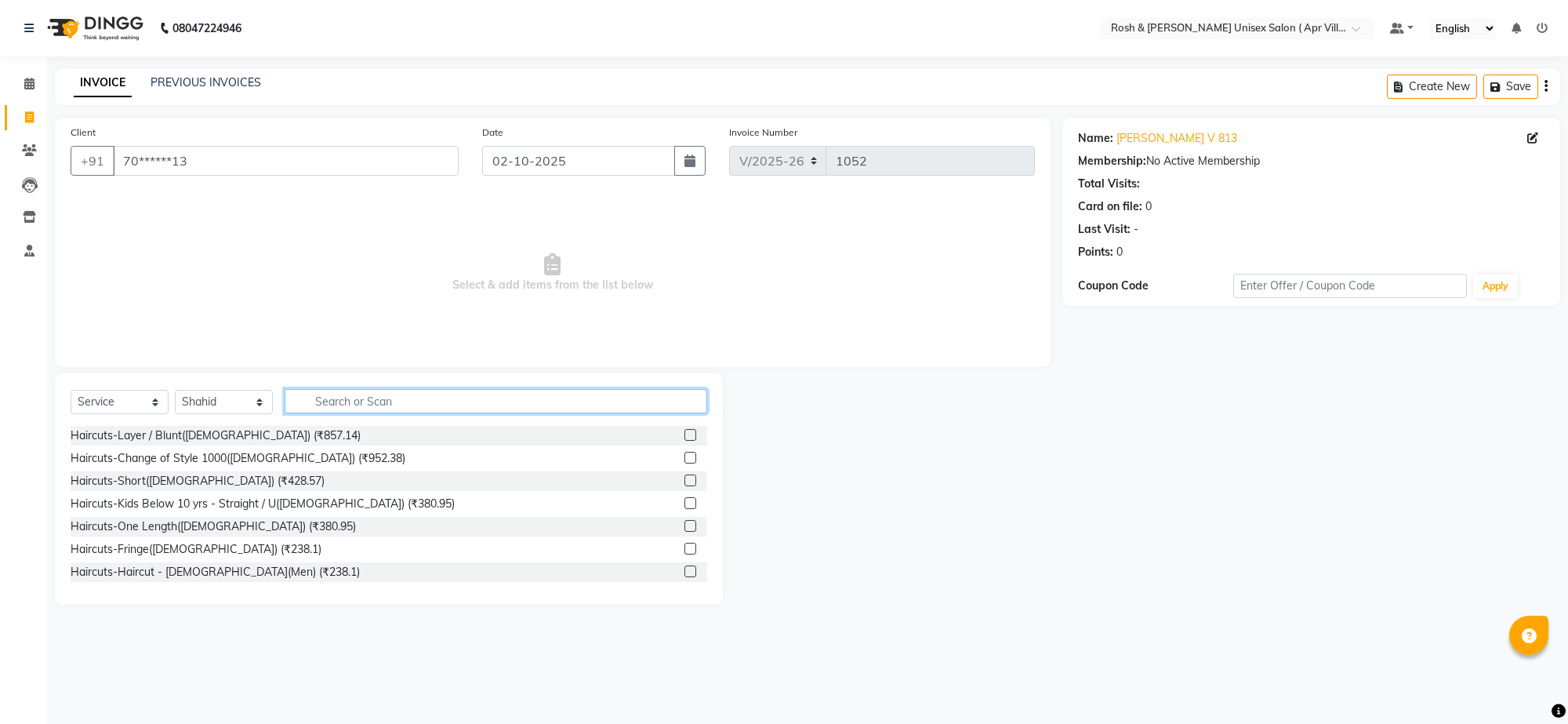
click at [358, 413] on input "text" at bounding box center [495, 401] width 423 height 25
type input "haircut"
click at [684, 532] on label at bounding box center [690, 526] width 12 height 12
click at [684, 532] on input "checkbox" at bounding box center [689, 526] width 10 height 10
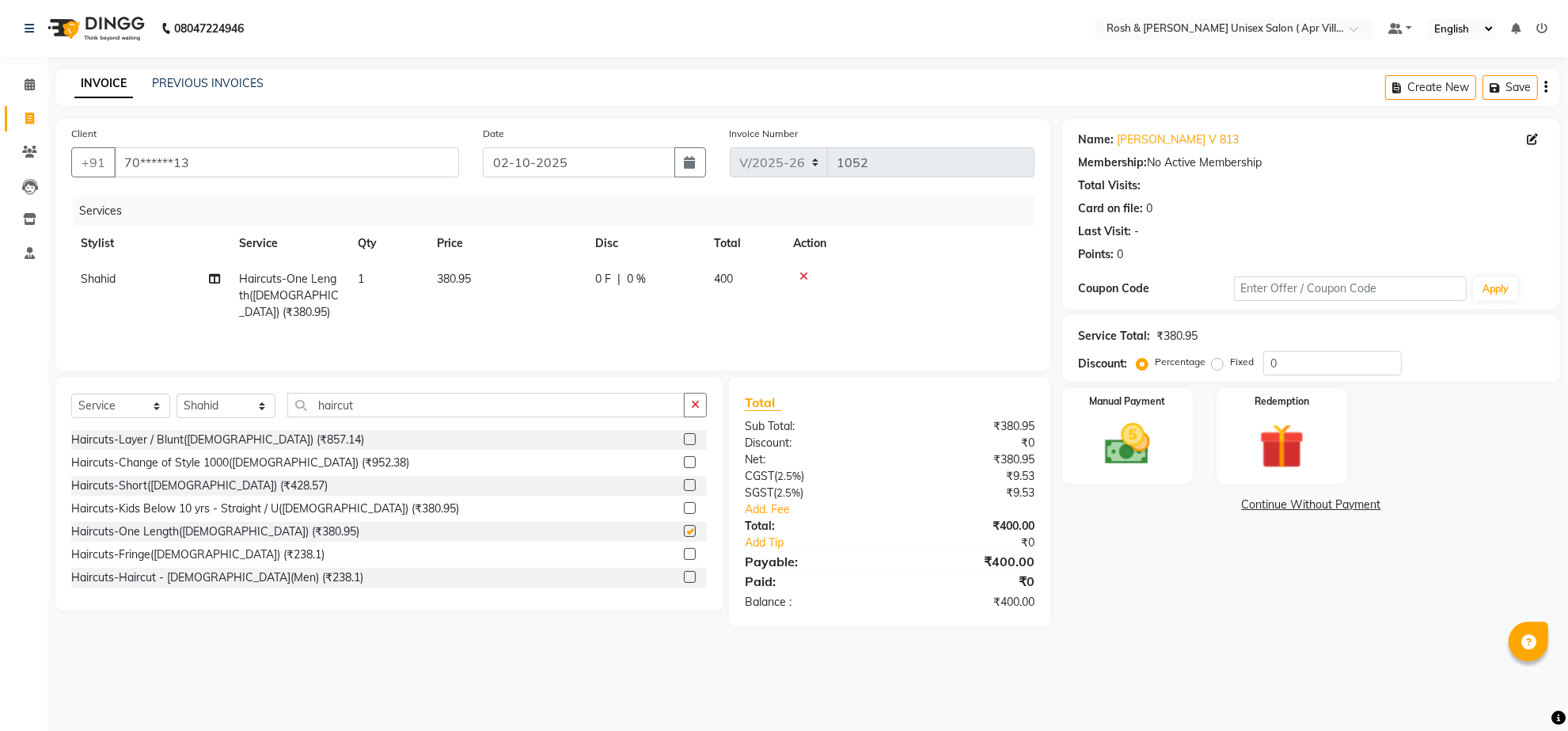
checkbox input "false"
click at [404, 417] on input "haircut" at bounding box center [486, 405] width 397 height 25
type input "h"
click at [259, 418] on select "Select Stylist Aalam Devi Dingg Support [PERSON_NAME] Front Desk Hangma Imran […" at bounding box center [226, 405] width 99 height 25
select select "90611"
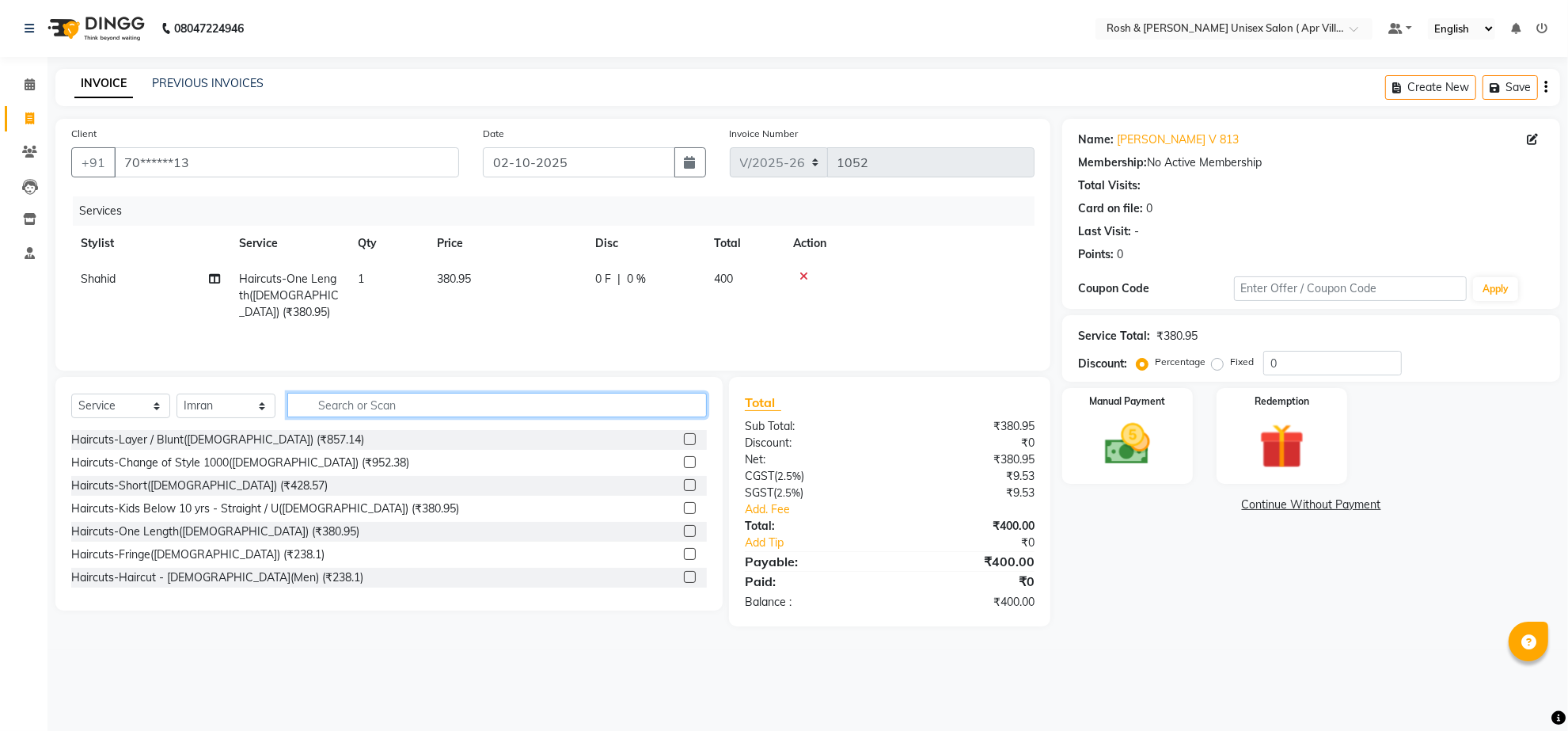
click at [323, 417] on input "text" at bounding box center [497, 405] width 420 height 25
type input "hairwash"
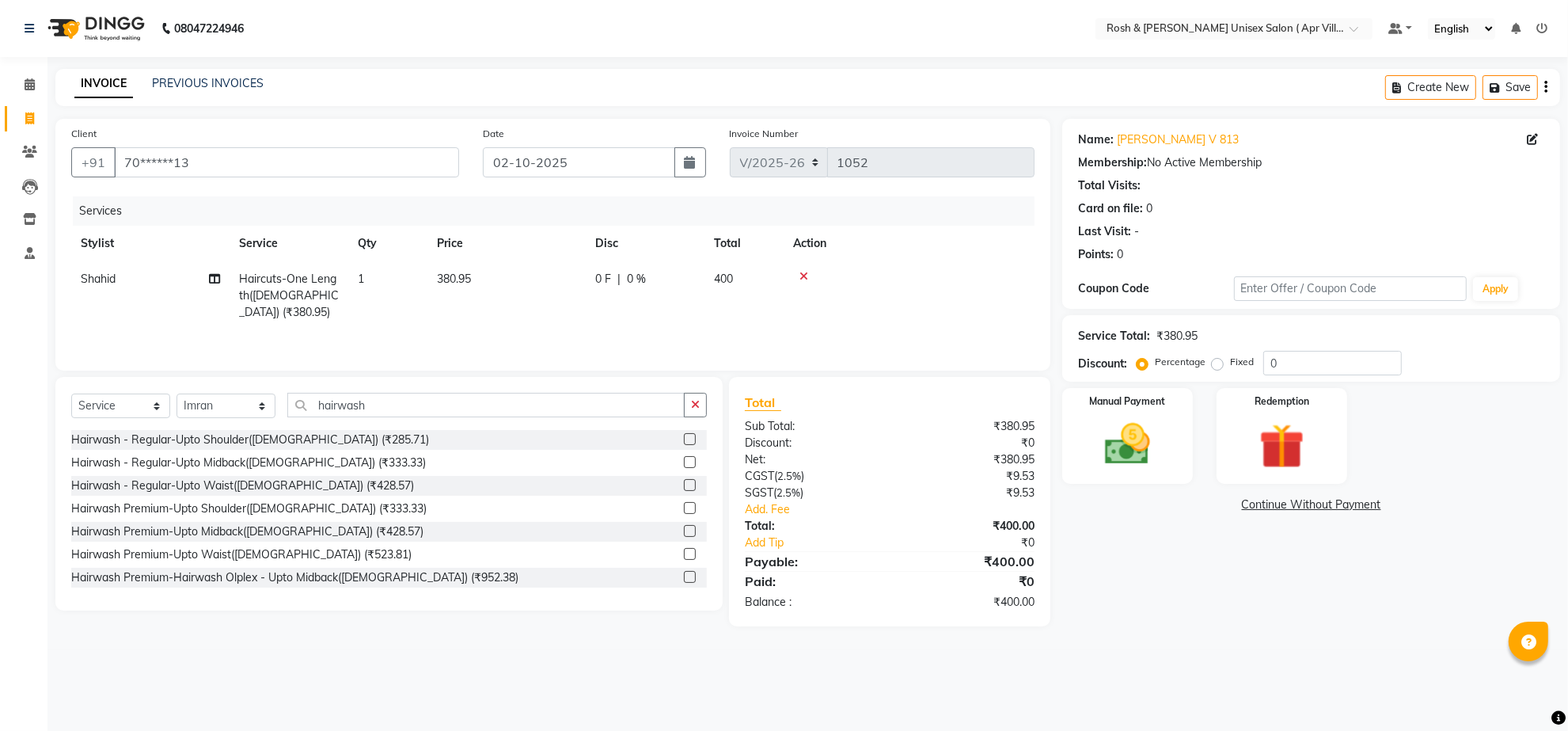
click at [471, 472] on div "Hairwash - Regular-Upto Midback([DEMOGRAPHIC_DATA]) (₹333.33)" at bounding box center [388, 463] width 636 height 20
click at [684, 468] on label at bounding box center [689, 462] width 12 height 12
click at [684, 468] on input "checkbox" at bounding box center [688, 463] width 10 height 10
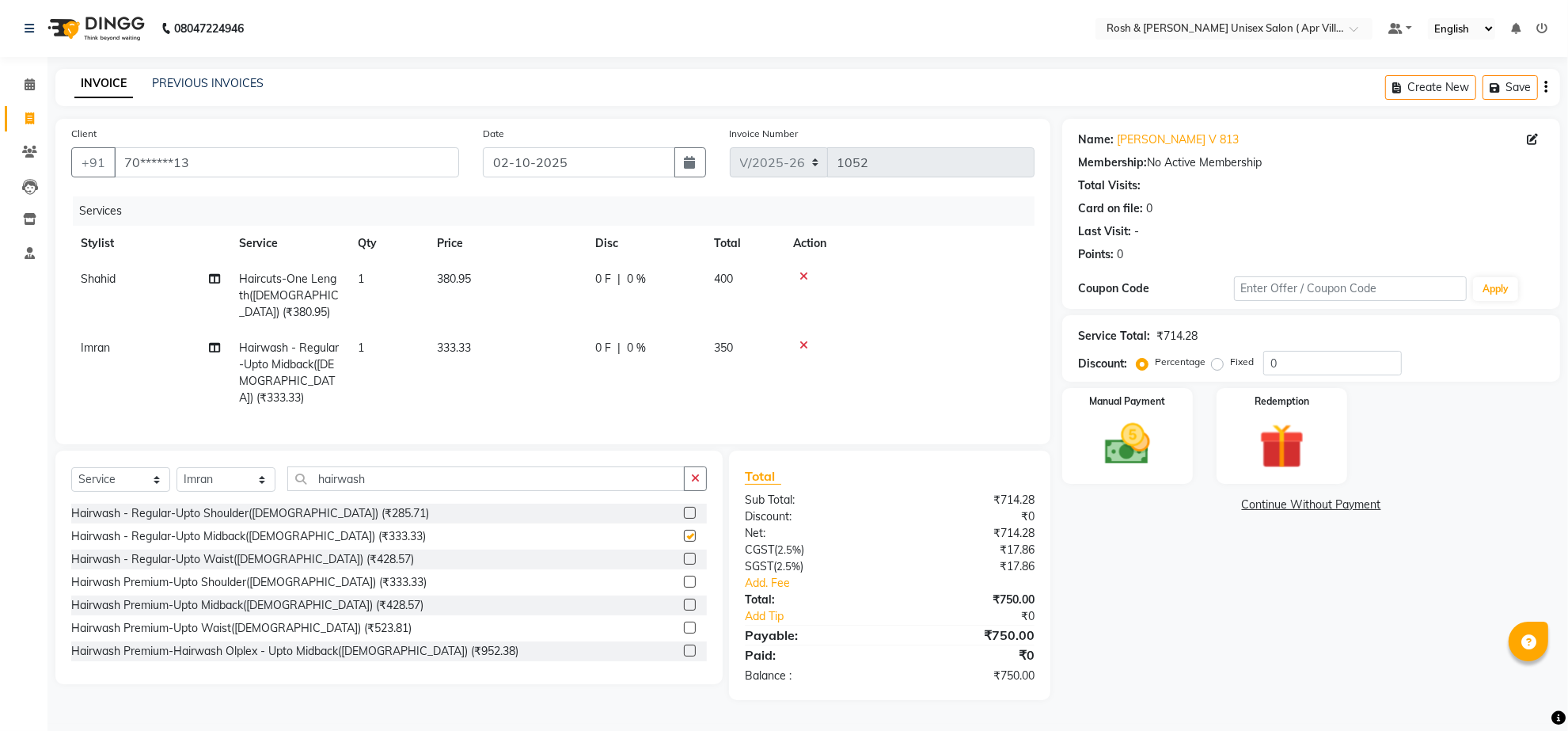
checkbox input "false"
click at [471, 355] on span "333.33" at bounding box center [454, 348] width 34 height 14
select select "90611"
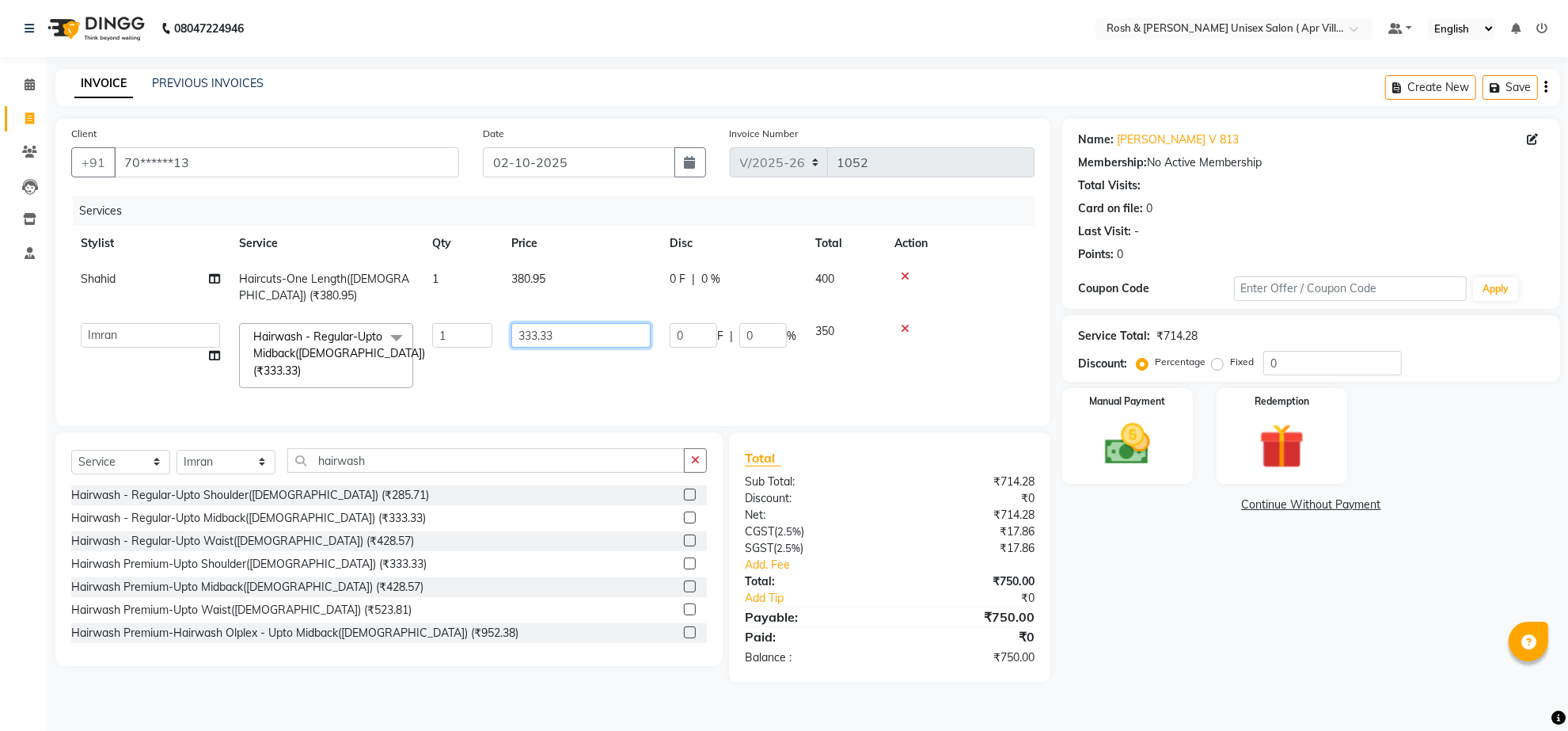
click at [597, 348] on input "333.33" at bounding box center [581, 335] width 140 height 25
type input "3"
type input "342.85"
click at [574, 397] on td "342.85" at bounding box center [581, 355] width 158 height 84
select select "90611"
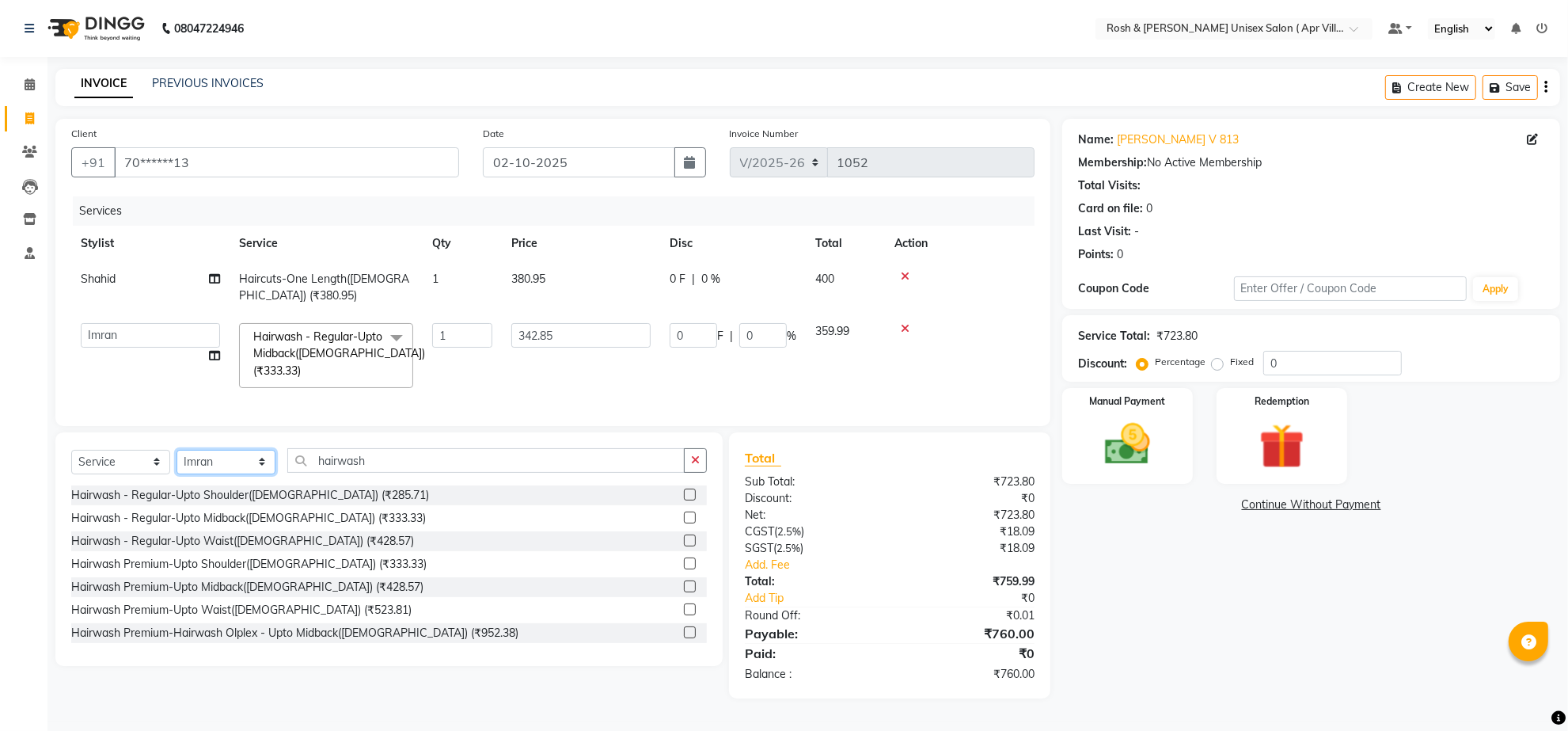
click at [263, 474] on select "Select Stylist Aalam Devi Dingg Support [PERSON_NAME] Front Desk Hangma Imran […" at bounding box center [226, 462] width 99 height 25
select select "90606"
click at [401, 472] on input "hairwash" at bounding box center [486, 460] width 397 height 25
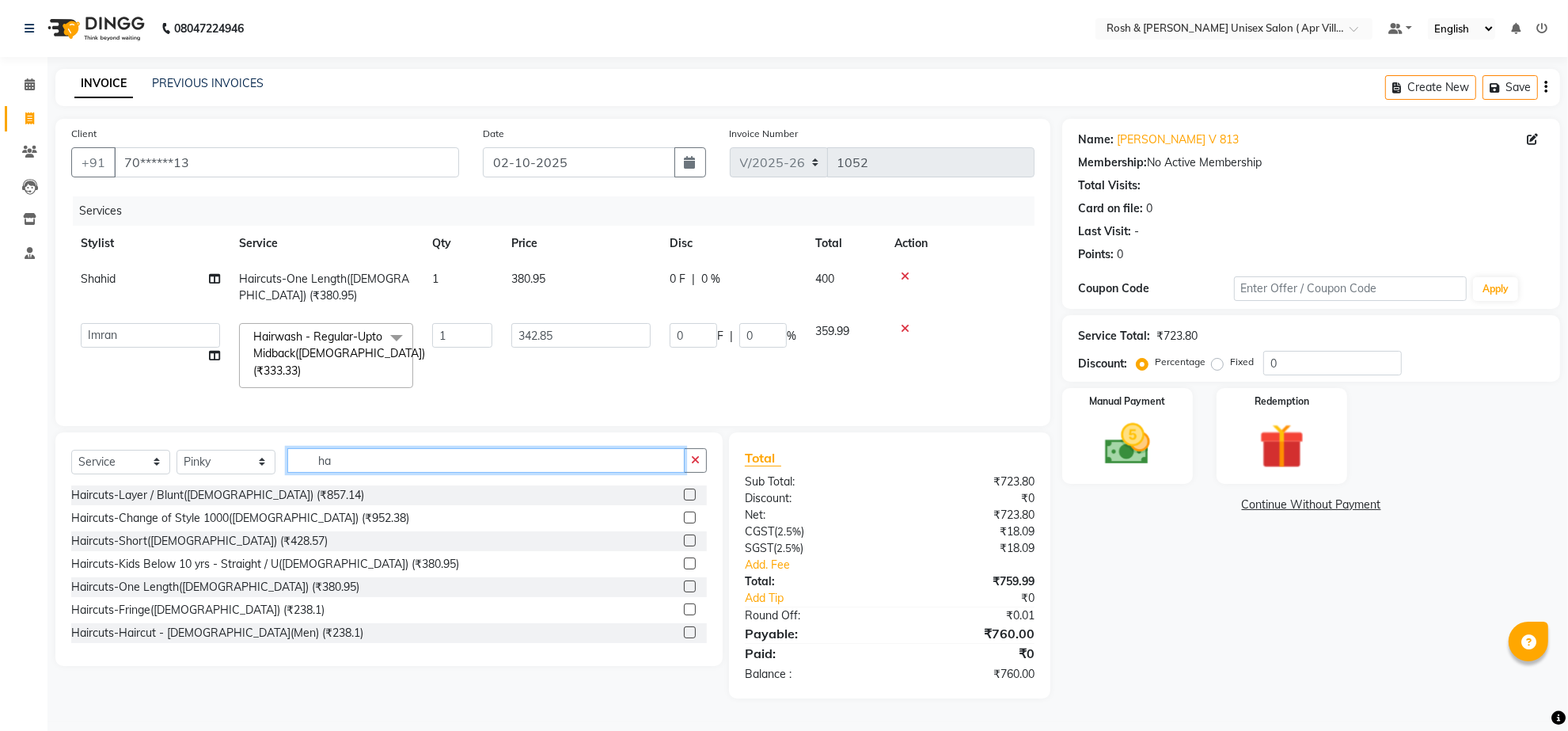
type input "h"
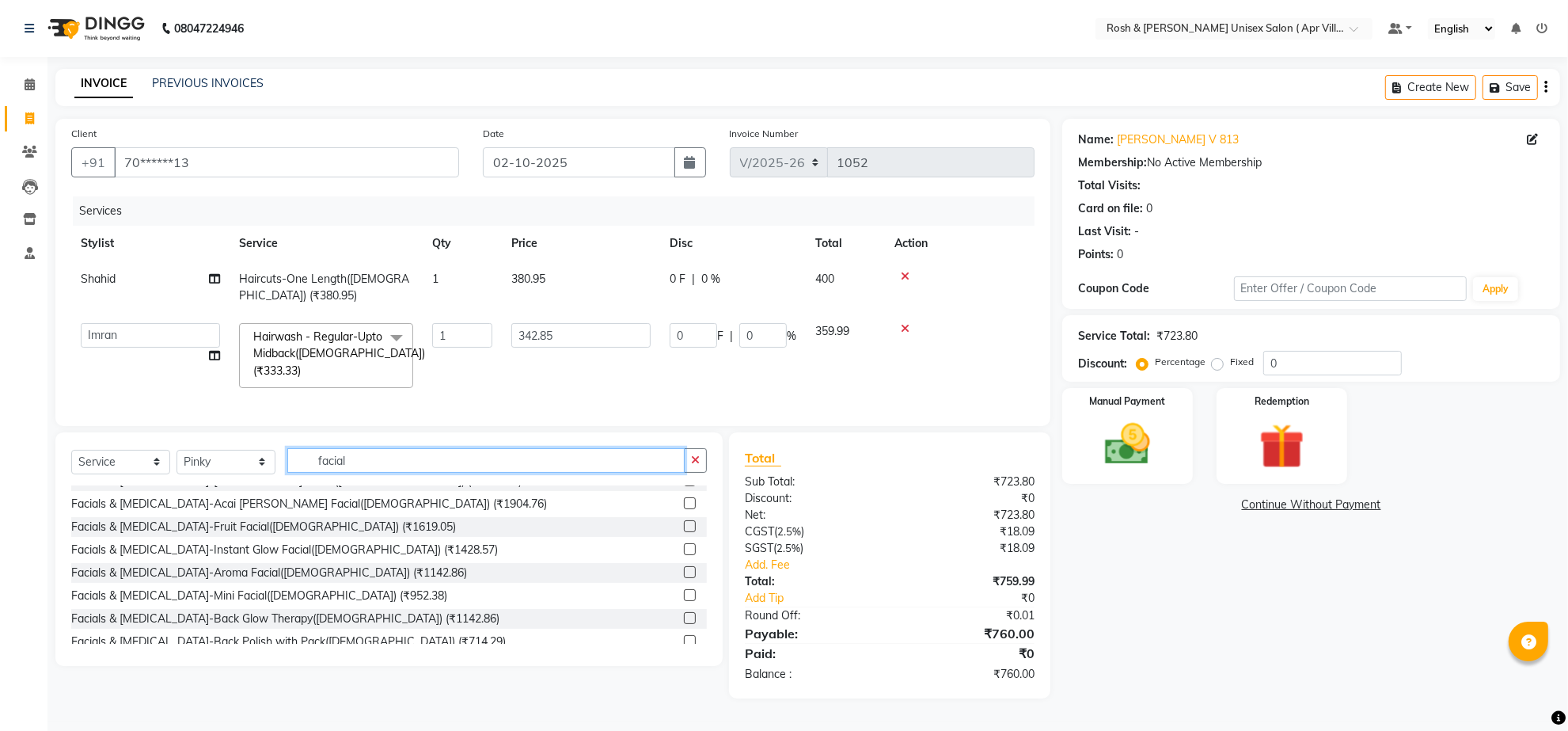
scroll to position [99, 0]
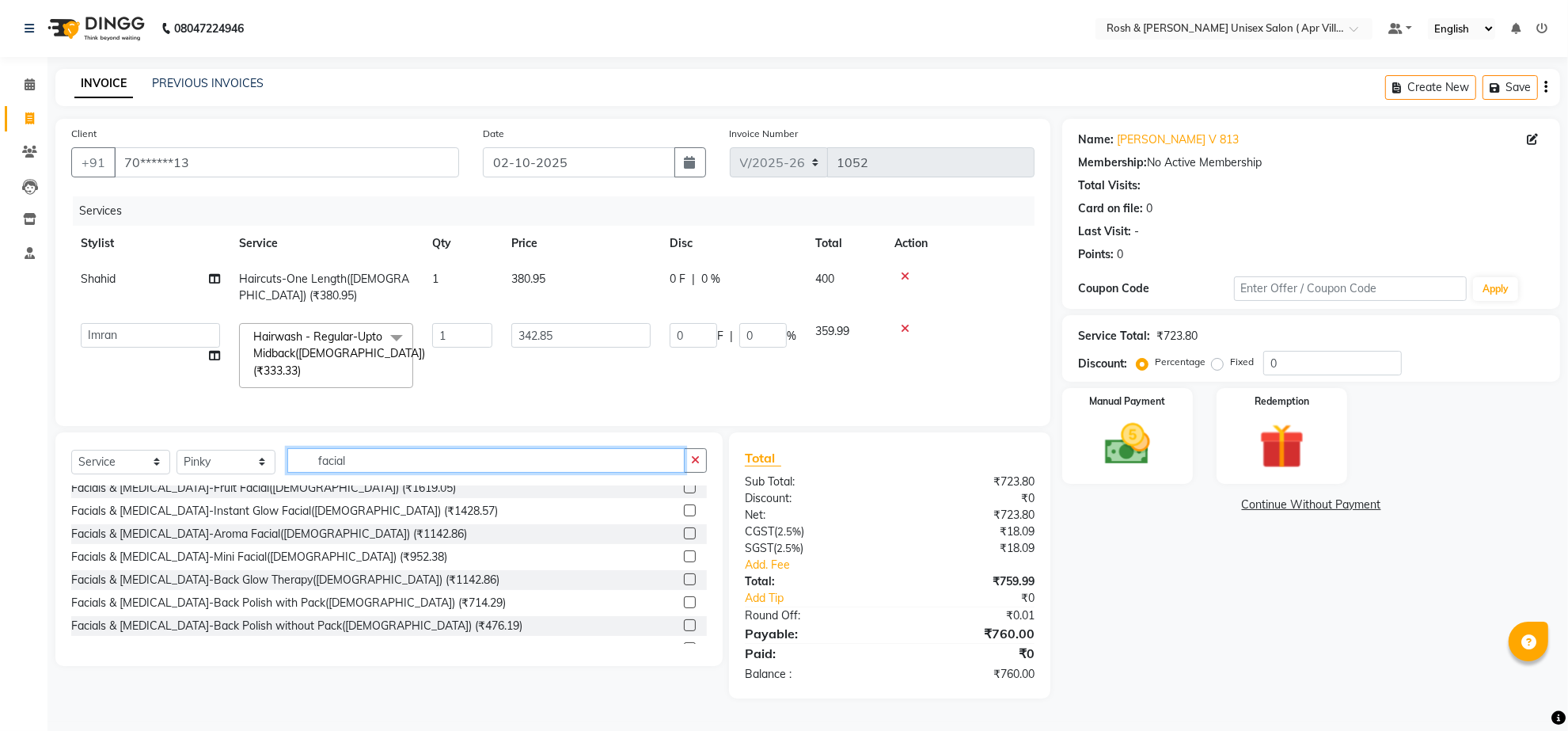
type input "facial"
click at [684, 563] on label at bounding box center [689, 556] width 12 height 12
click at [684, 563] on input "checkbox" at bounding box center [688, 557] width 10 height 10
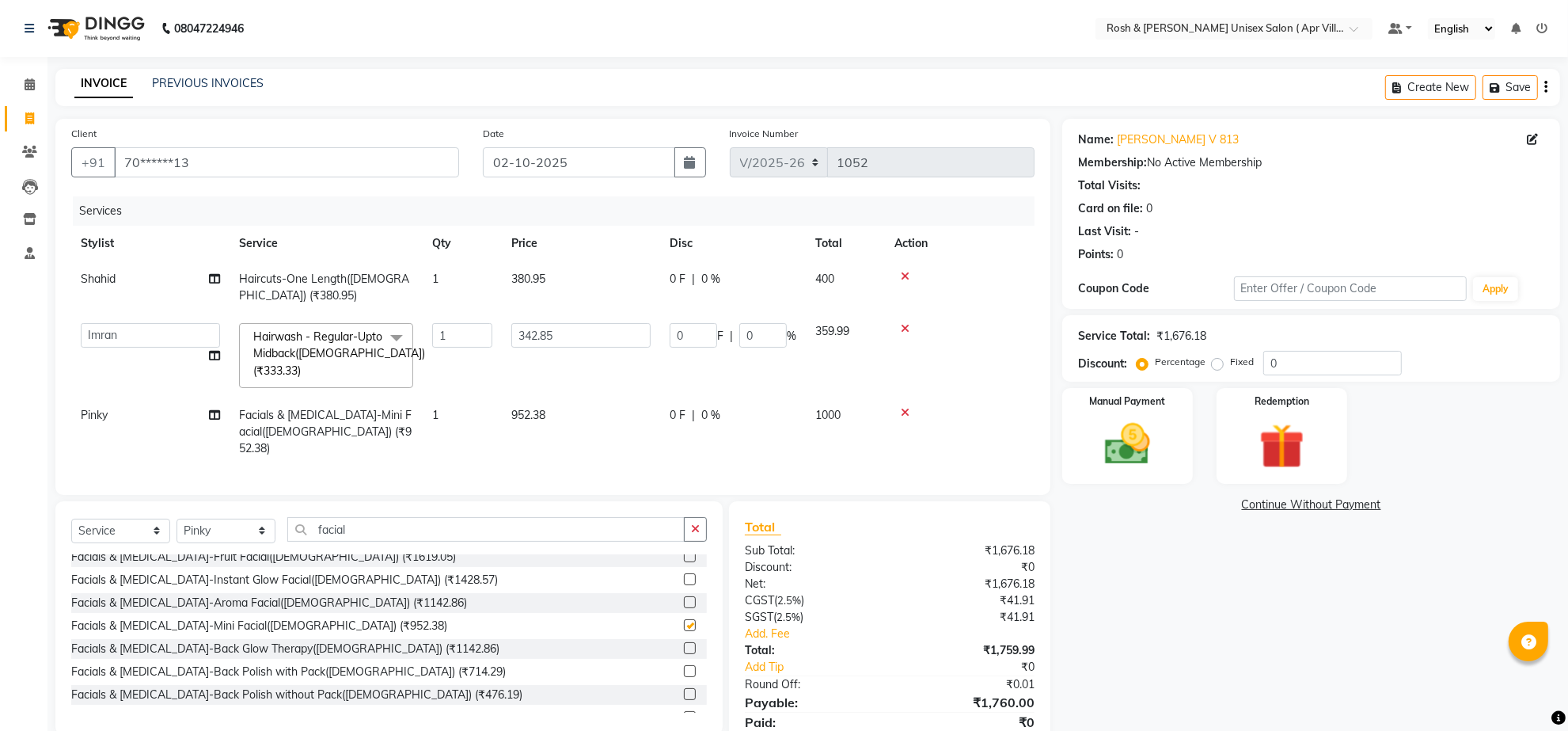
checkbox input "false"
click at [269, 543] on select "Select Stylist Aalam Devi Dingg Support [PERSON_NAME] Front Desk Hangma Imran […" at bounding box center [226, 531] width 99 height 25
select select "90600"
click at [388, 542] on input "facial" at bounding box center [486, 529] width 397 height 25
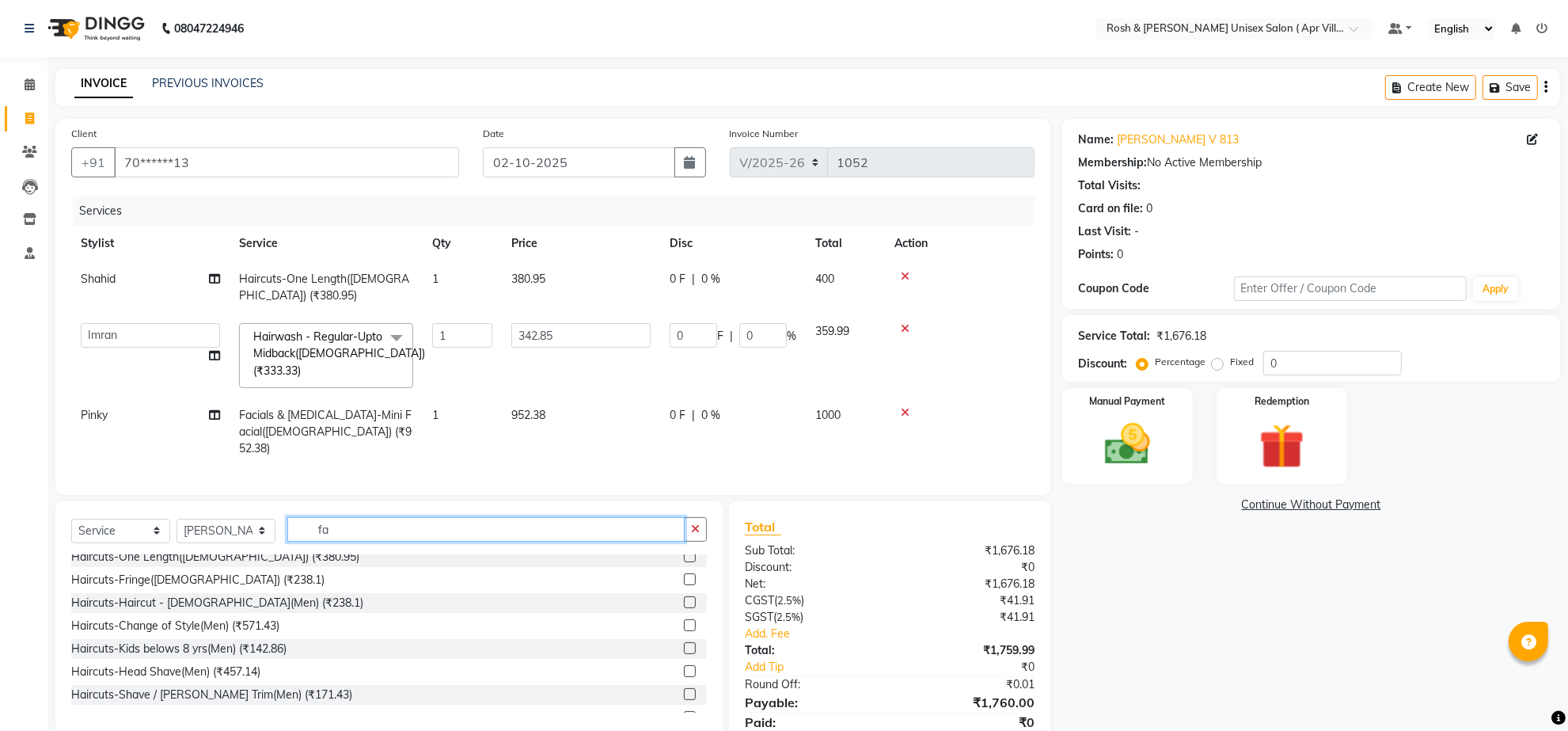
type input "f"
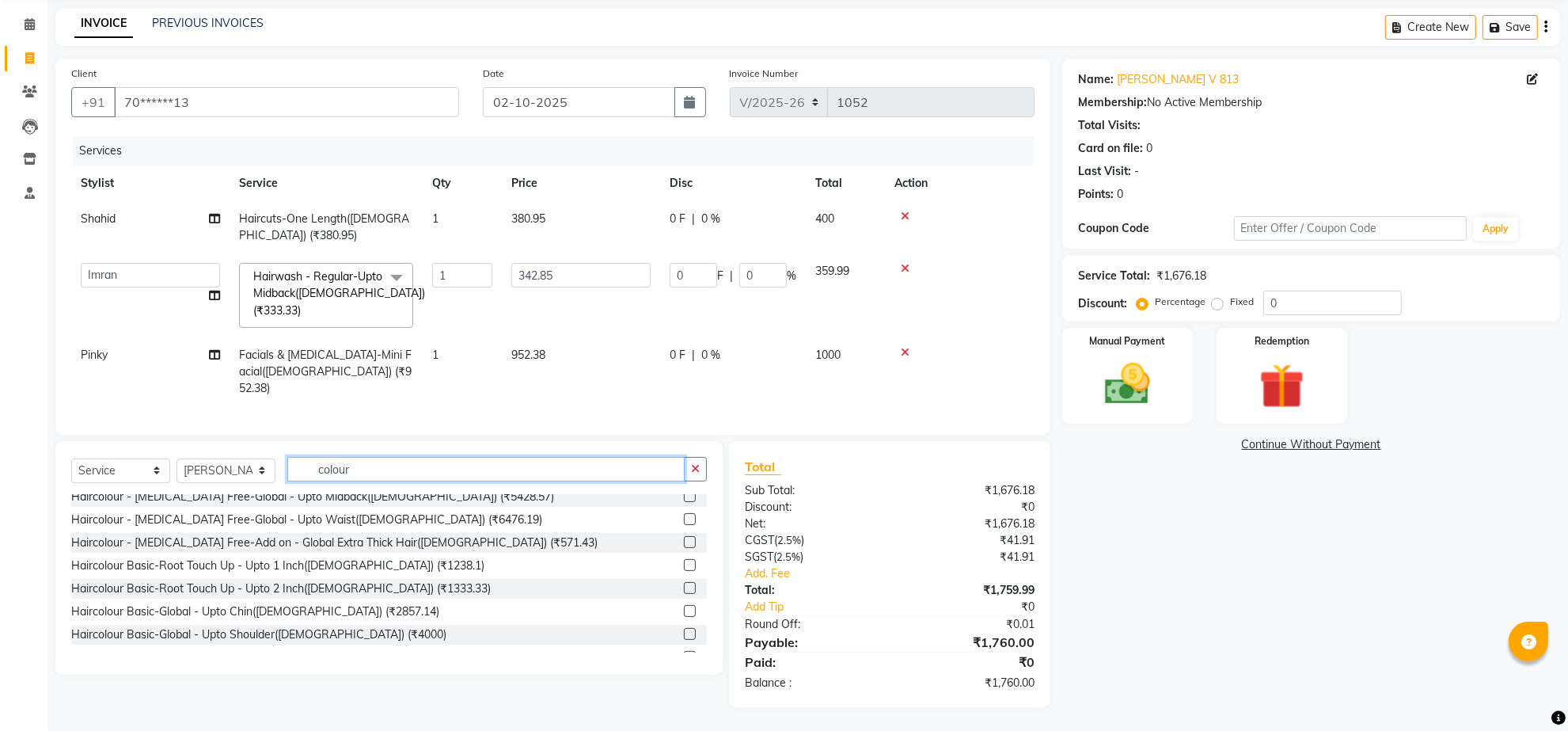
scroll to position [148, 0]
type input "colour"
click at [684, 584] on label at bounding box center [689, 587] width 12 height 12
click at [684, 584] on input "checkbox" at bounding box center [688, 588] width 10 height 10
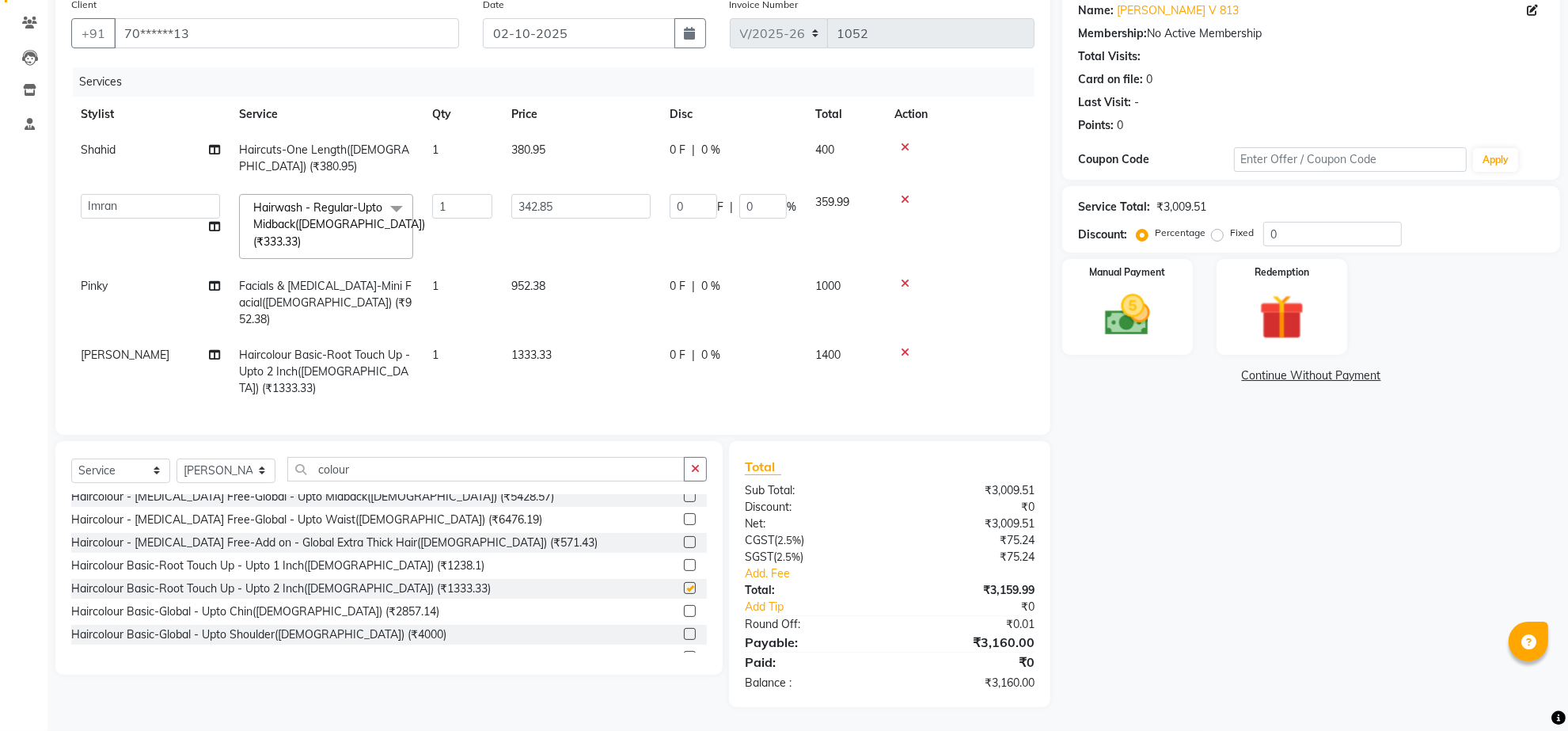
checkbox input "false"
click at [378, 481] on input "colour" at bounding box center [486, 469] width 397 height 25
type input "c"
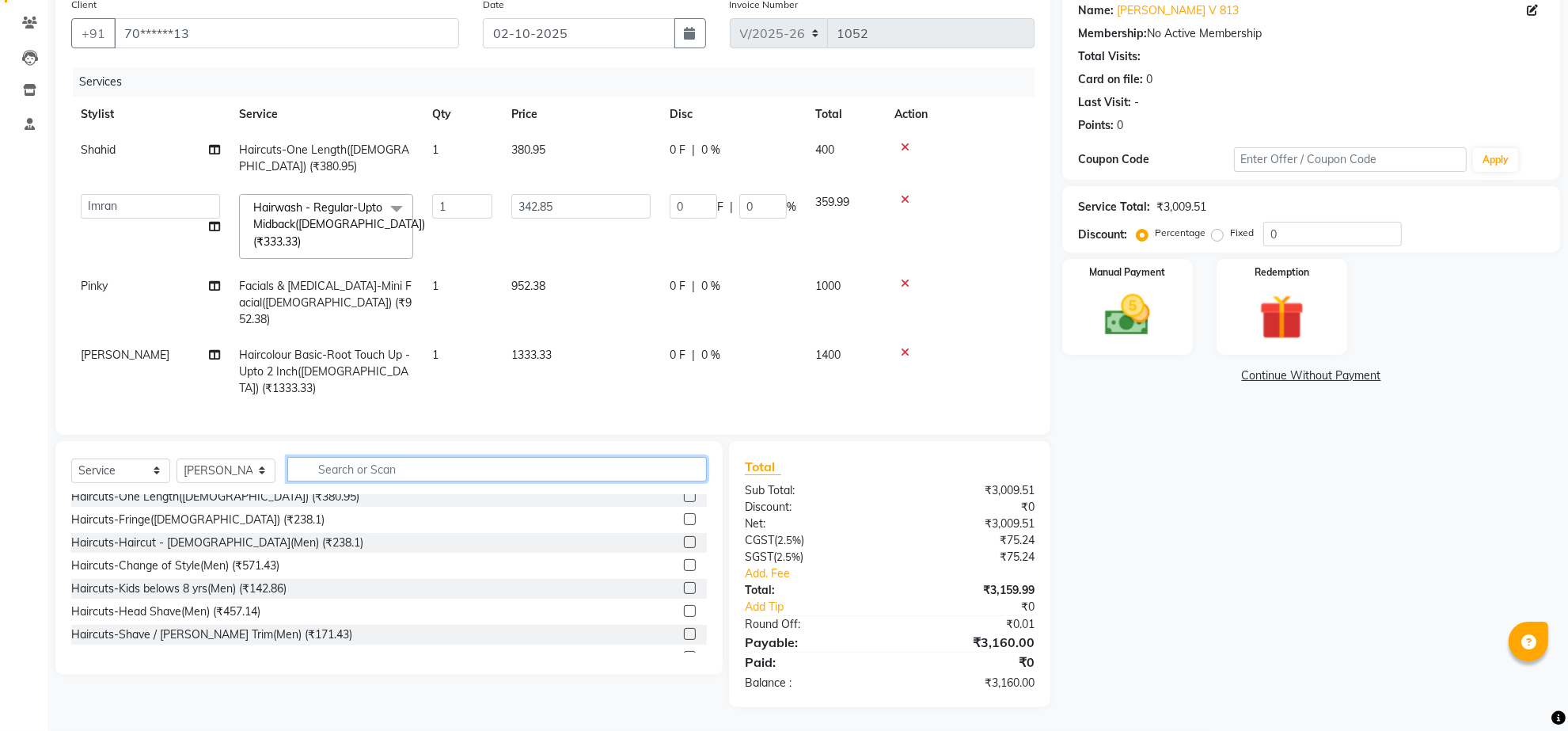
scroll to position [737, 0]
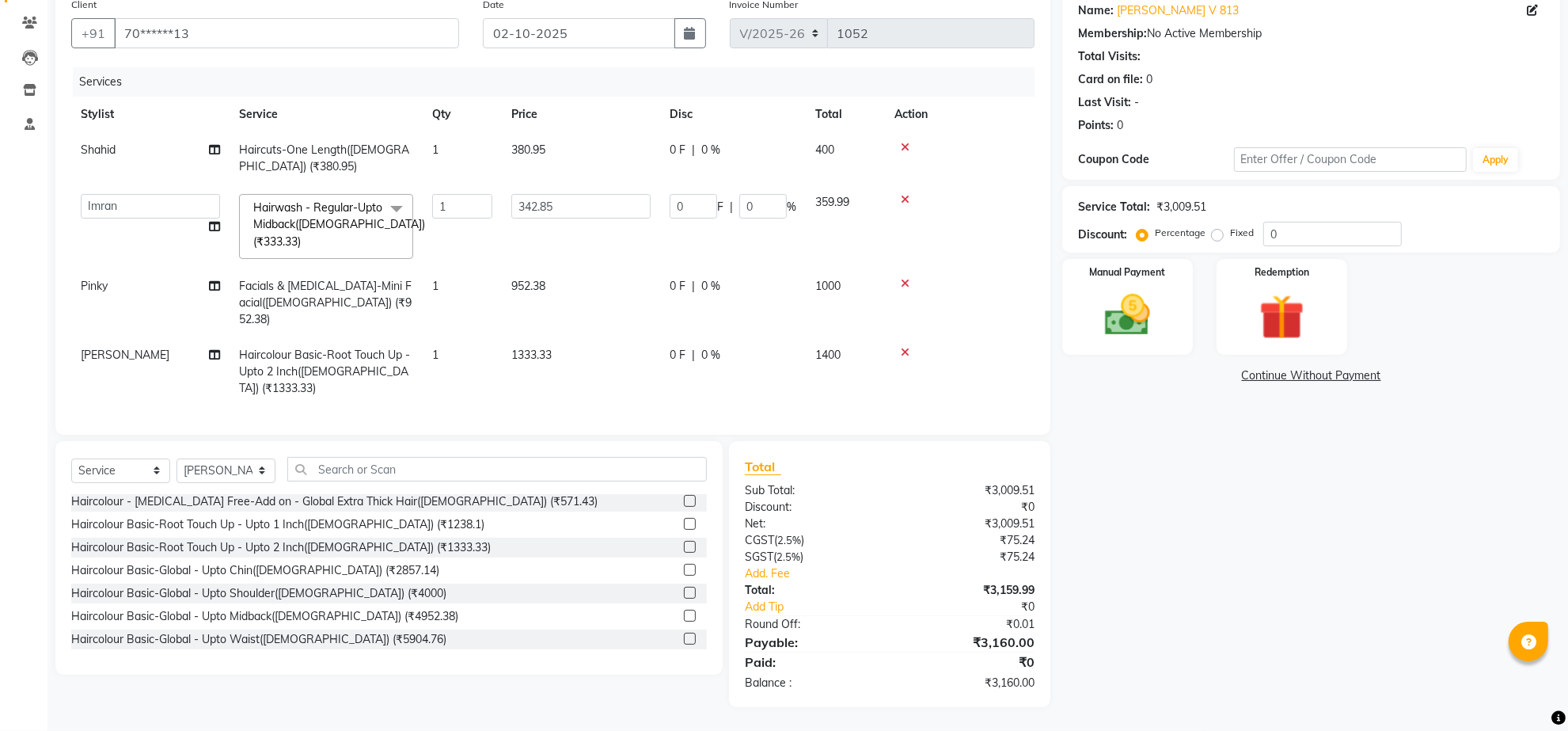
click at [538, 362] on span "1333.33" at bounding box center [531, 355] width 41 height 14
select select "90600"
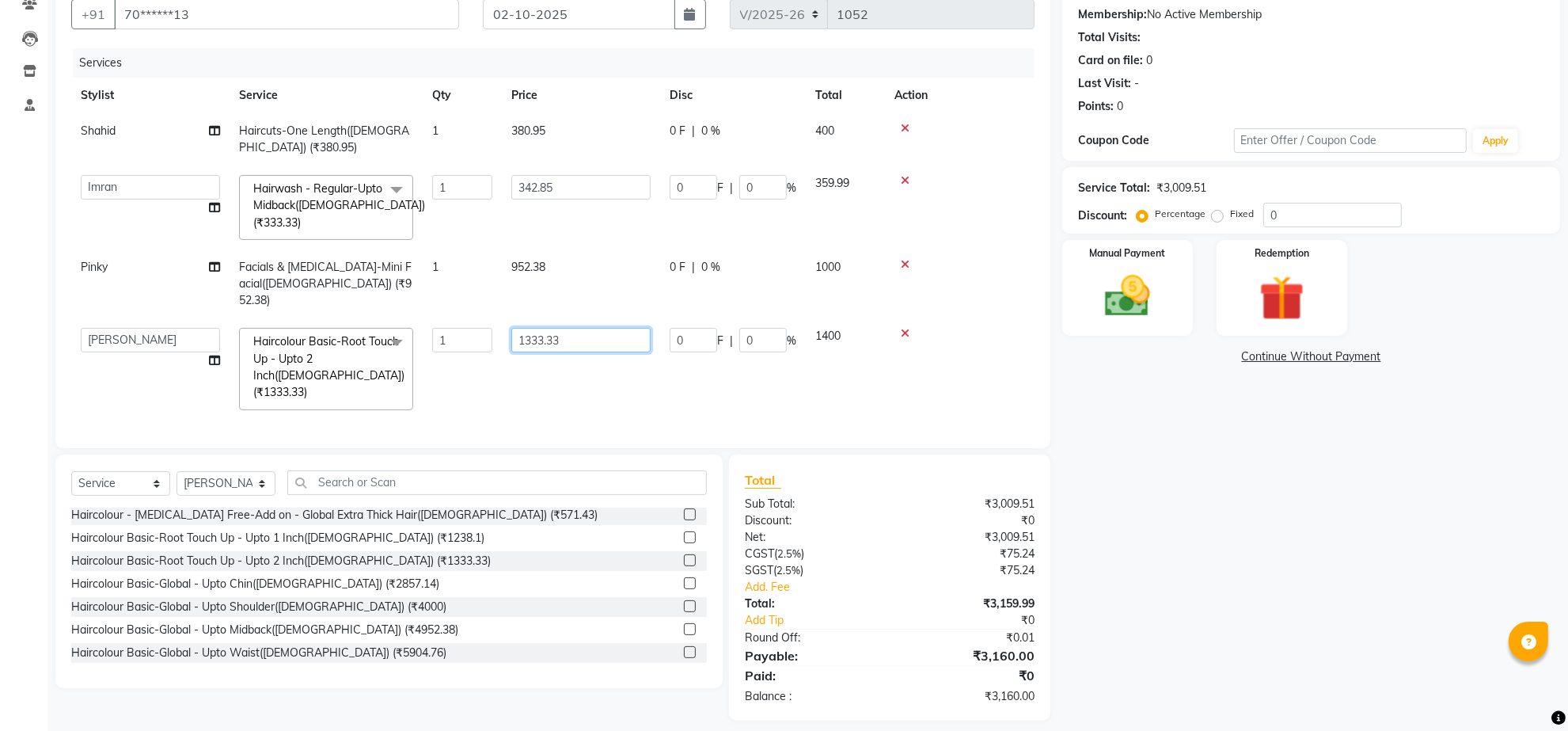
click at [601, 353] on input "1333.33" at bounding box center [581, 340] width 140 height 25
type input "1"
type input "1619.04"
click at [604, 413] on div "Services Stylist Service Qty Price Disc Total Action Shahid Haircuts-One Length…" at bounding box center [553, 240] width 963 height 384
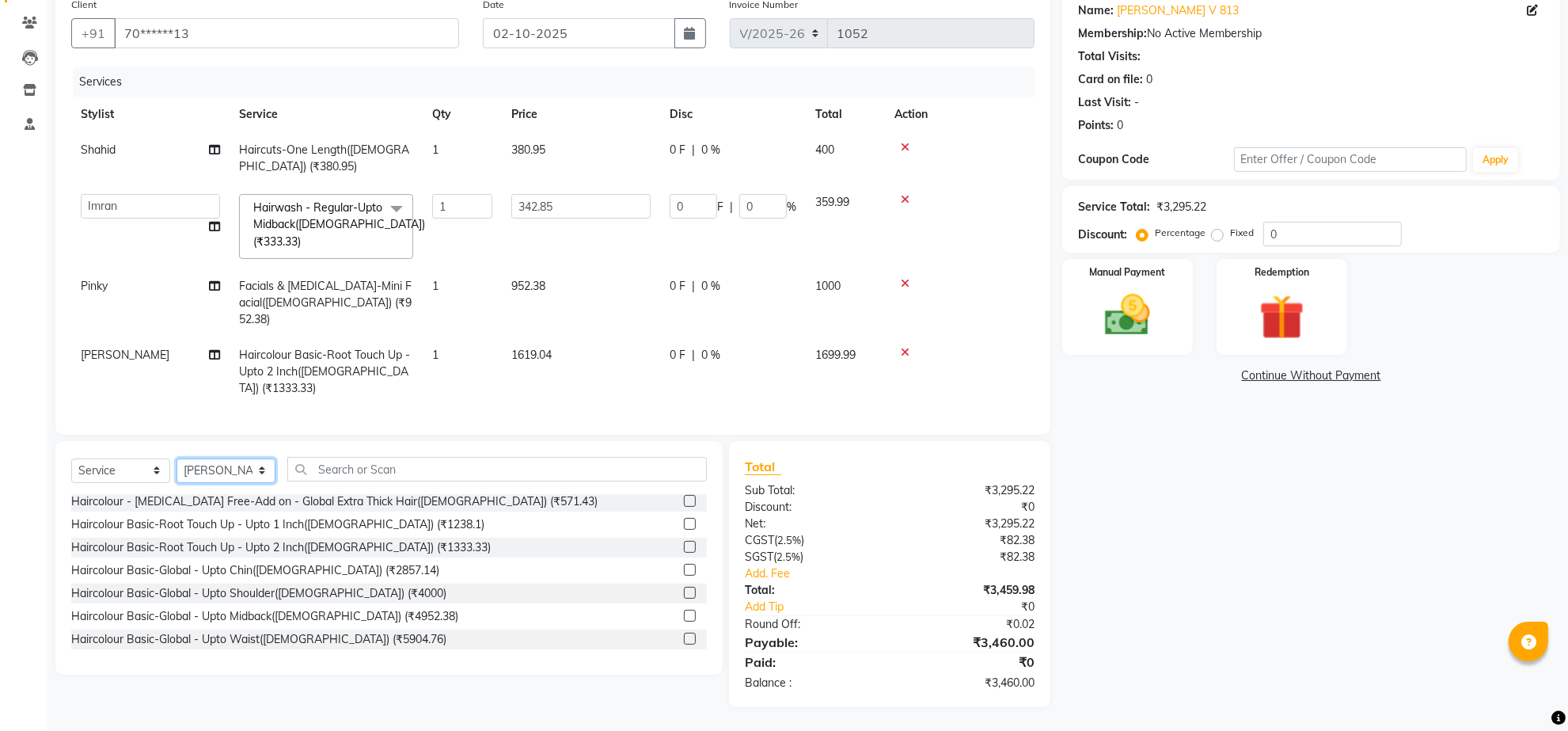
click at [258, 483] on select "Select Stylist Aalam Devi Dingg Support [PERSON_NAME] Front Desk Hangma Imran […" at bounding box center [226, 471] width 99 height 25
select select "90601"
click at [433, 481] on input "text" at bounding box center [497, 469] width 420 height 25
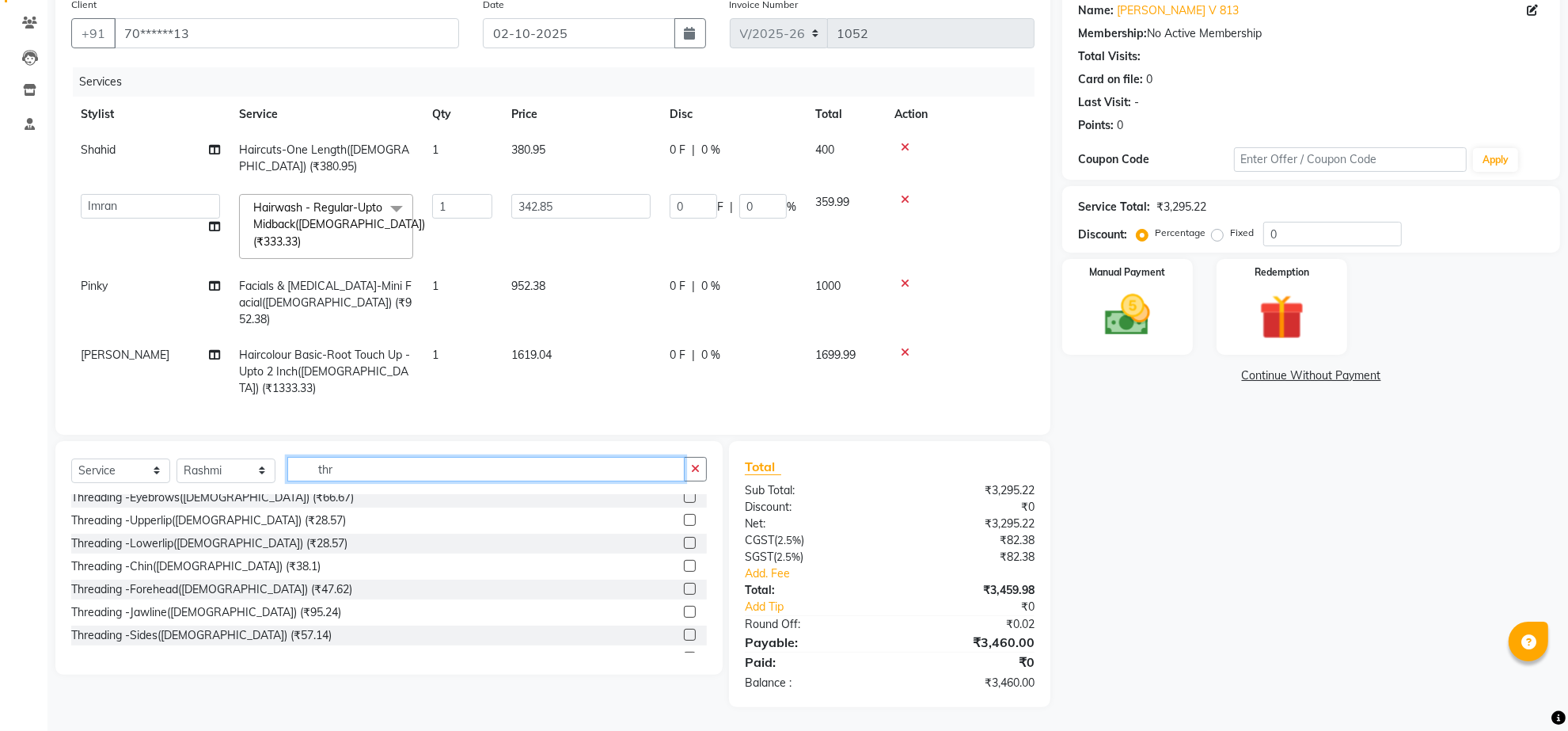
scroll to position [0, 0]
type input "thr"
click at [684, 509] on label at bounding box center [689, 503] width 12 height 12
click at [684, 509] on input "checkbox" at bounding box center [688, 504] width 10 height 10
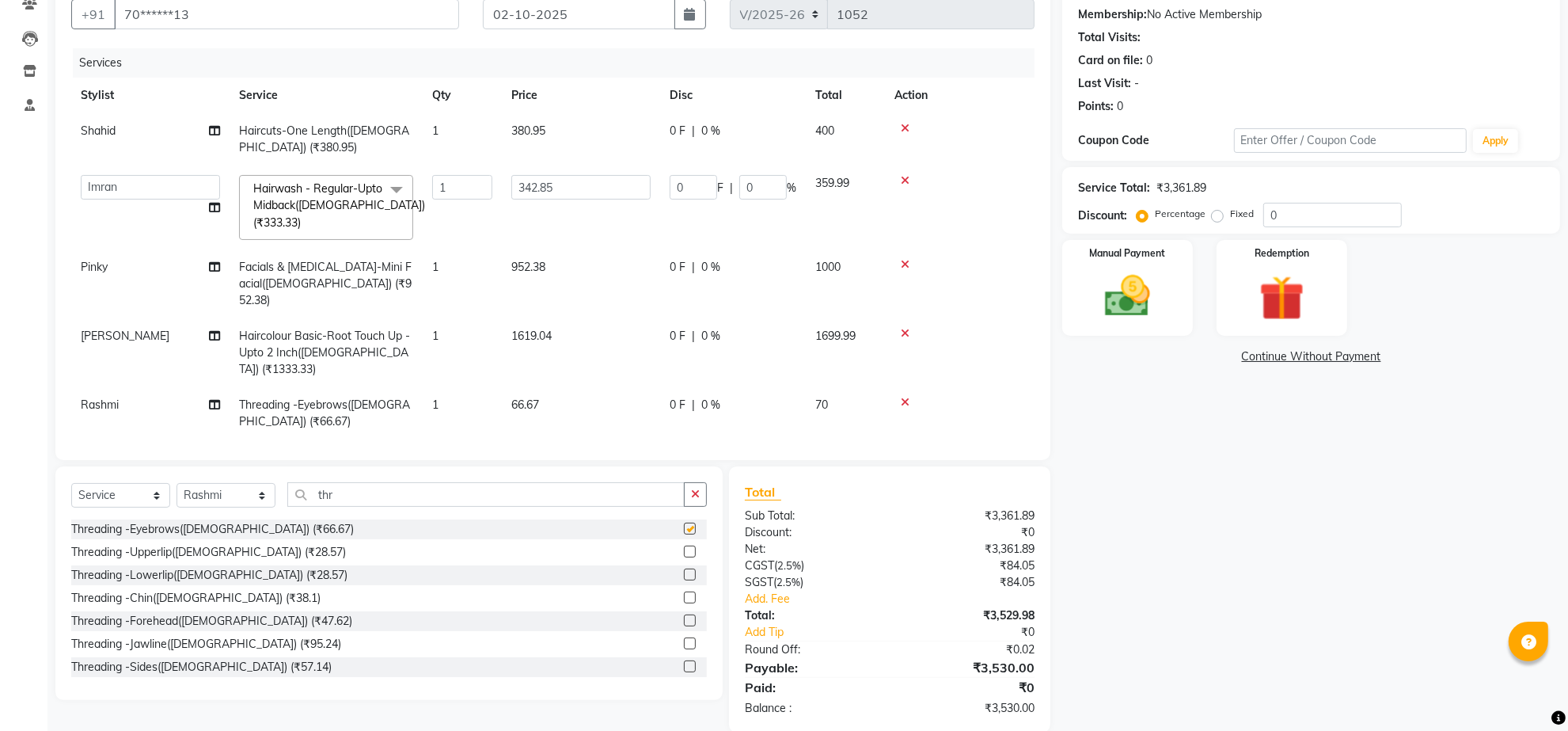
checkbox input "false"
click at [684, 558] on label at bounding box center [689, 551] width 12 height 12
click at [684, 558] on input "checkbox" at bounding box center [688, 552] width 10 height 10
checkbox input "false"
click at [684, 603] on label at bounding box center [689, 597] width 12 height 12
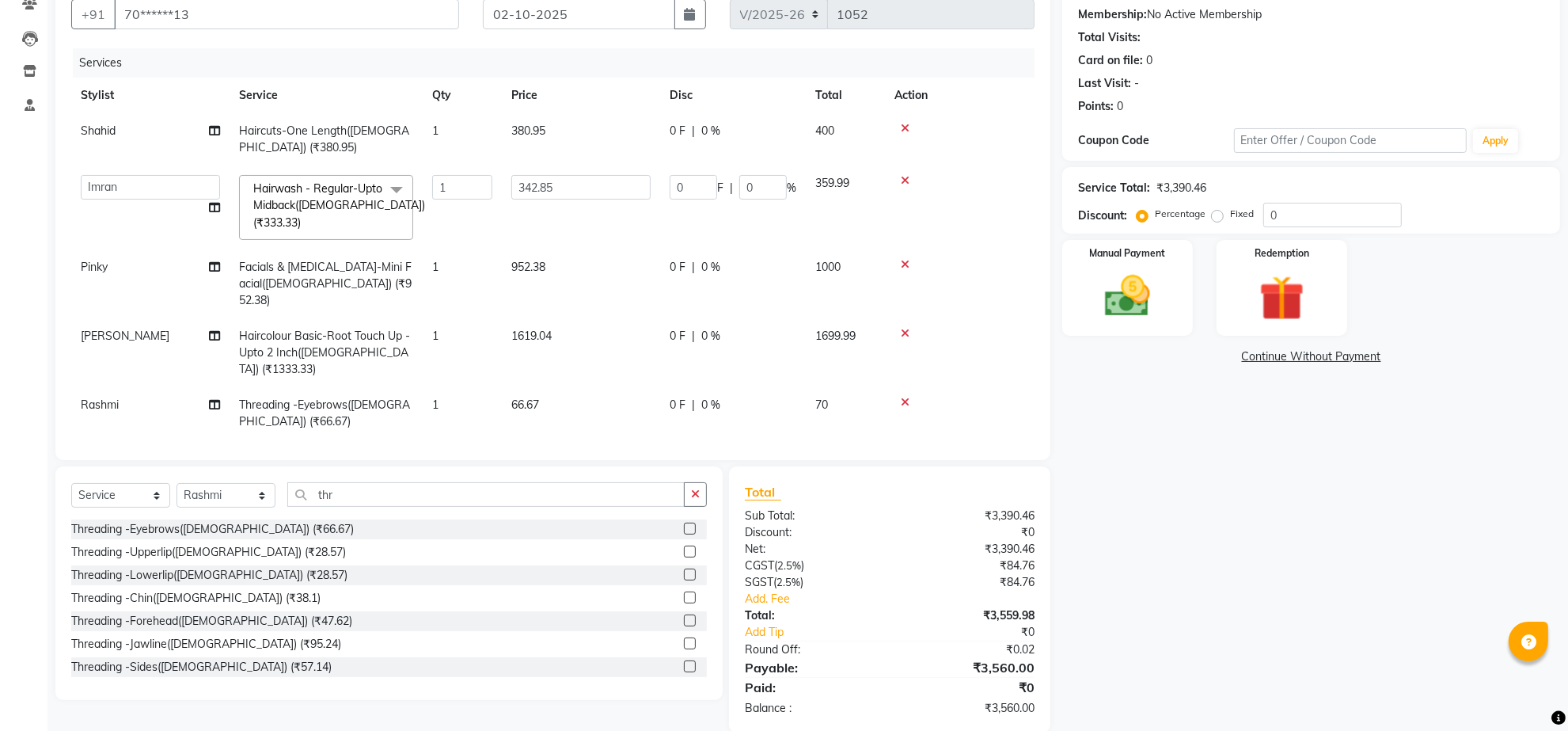
click at [684, 603] on input "checkbox" at bounding box center [688, 598] width 10 height 10
checkbox input "false"
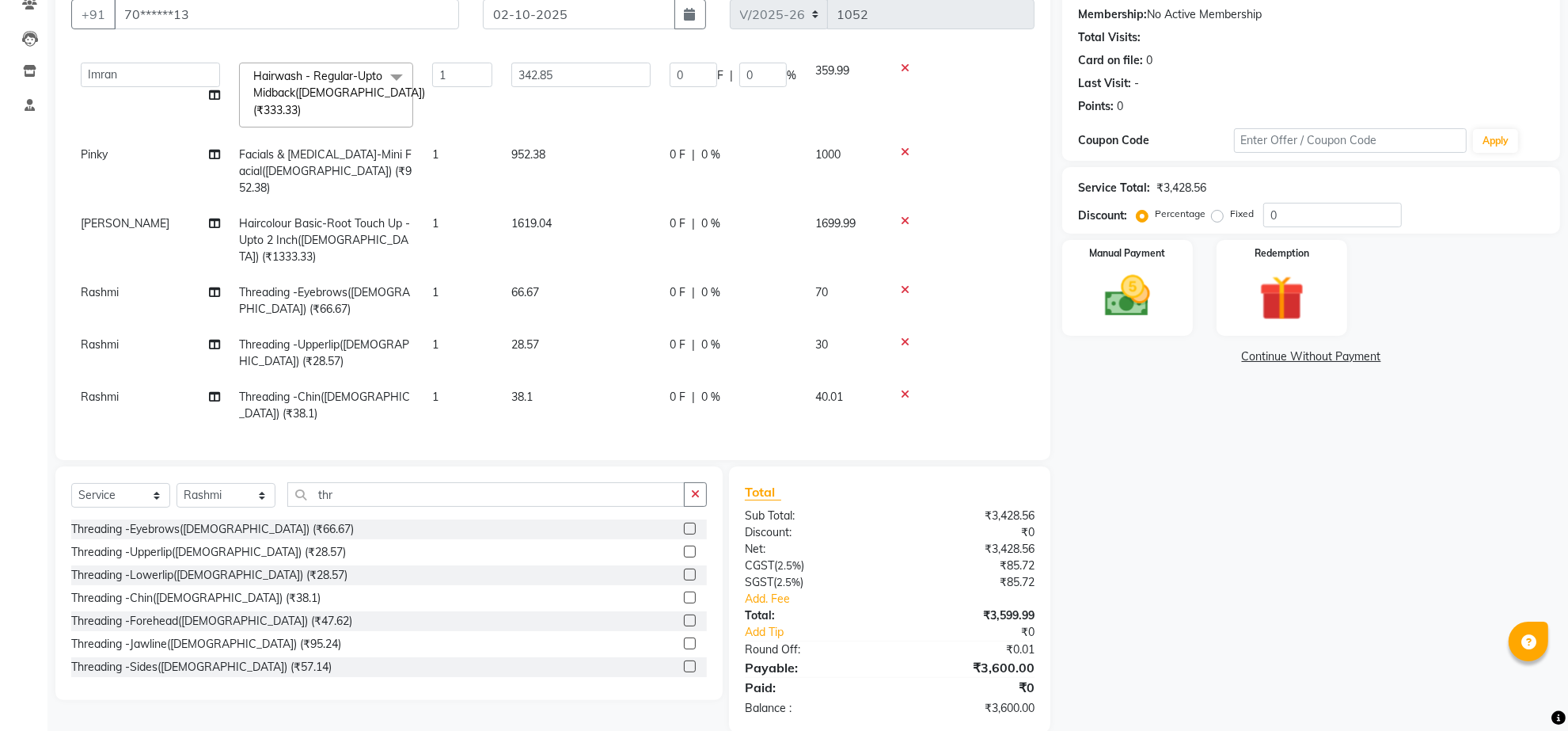
scroll to position [121, 0]
click at [380, 507] on input "thr" at bounding box center [486, 494] width 397 height 25
type input "t"
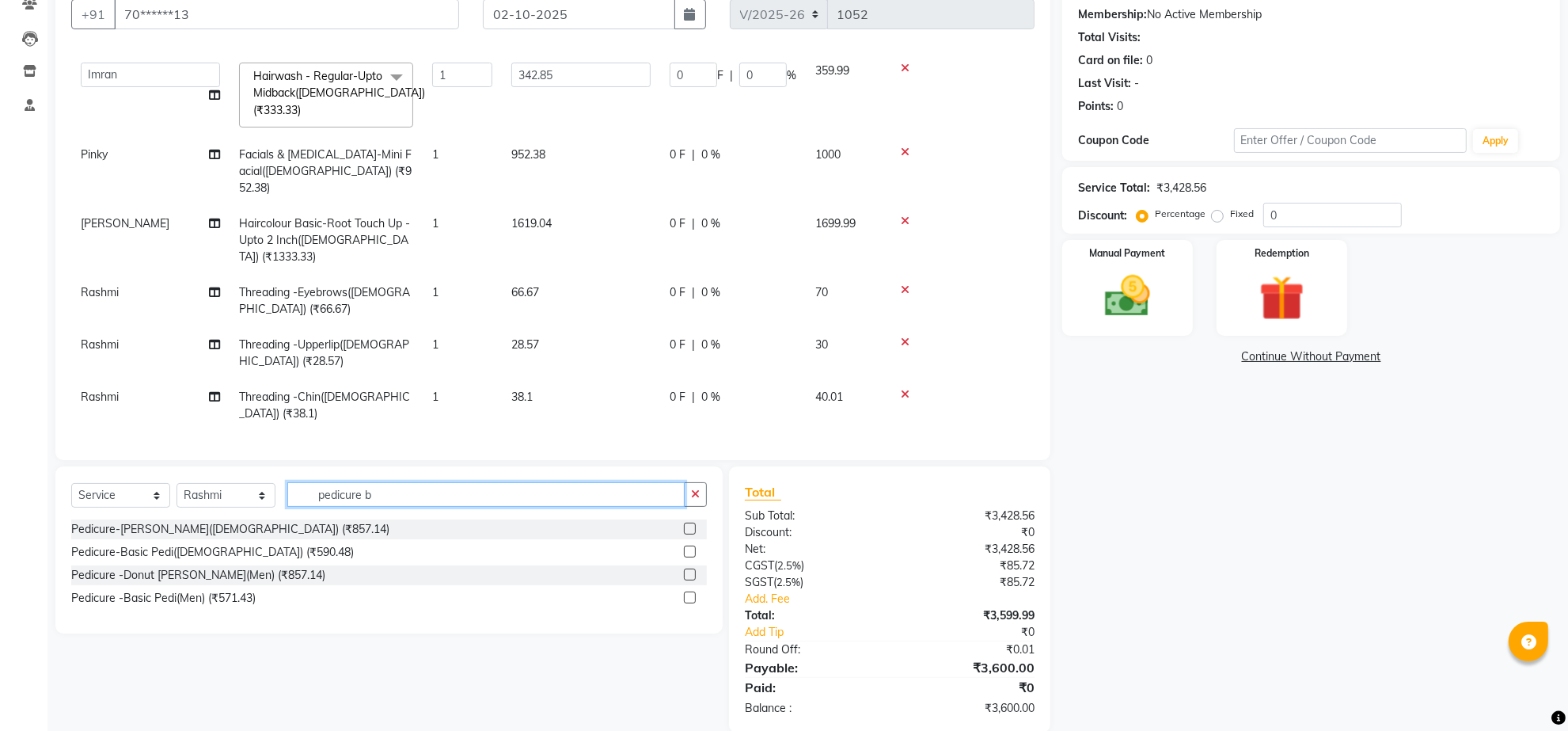
type input "pedicure b"
click at [684, 558] on label at bounding box center [689, 551] width 12 height 12
click at [684, 558] on input "checkbox" at bounding box center [688, 552] width 10 height 10
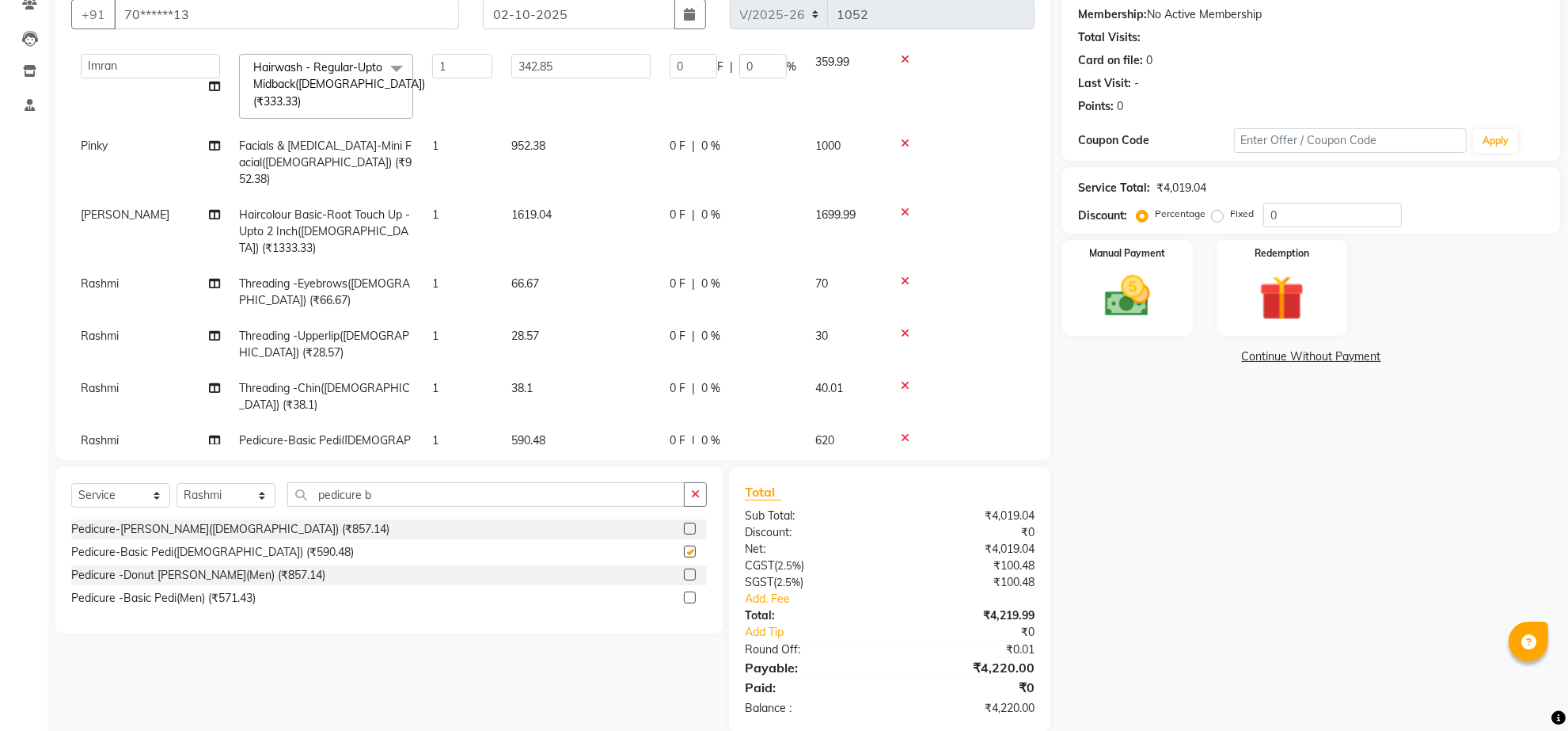
checkbox input "false"
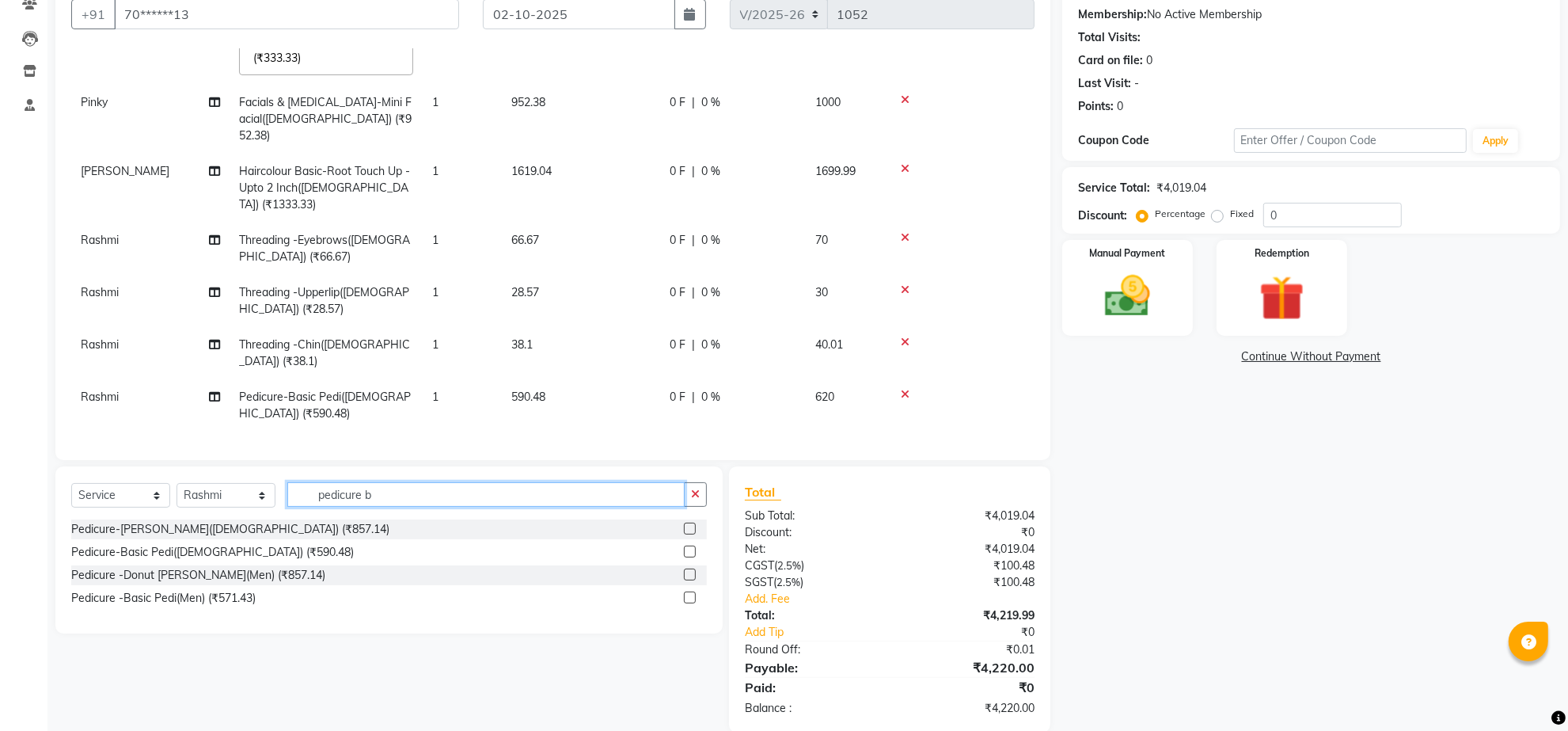
click at [416, 507] on input "pedicure b" at bounding box center [486, 494] width 397 height 25
type input "p"
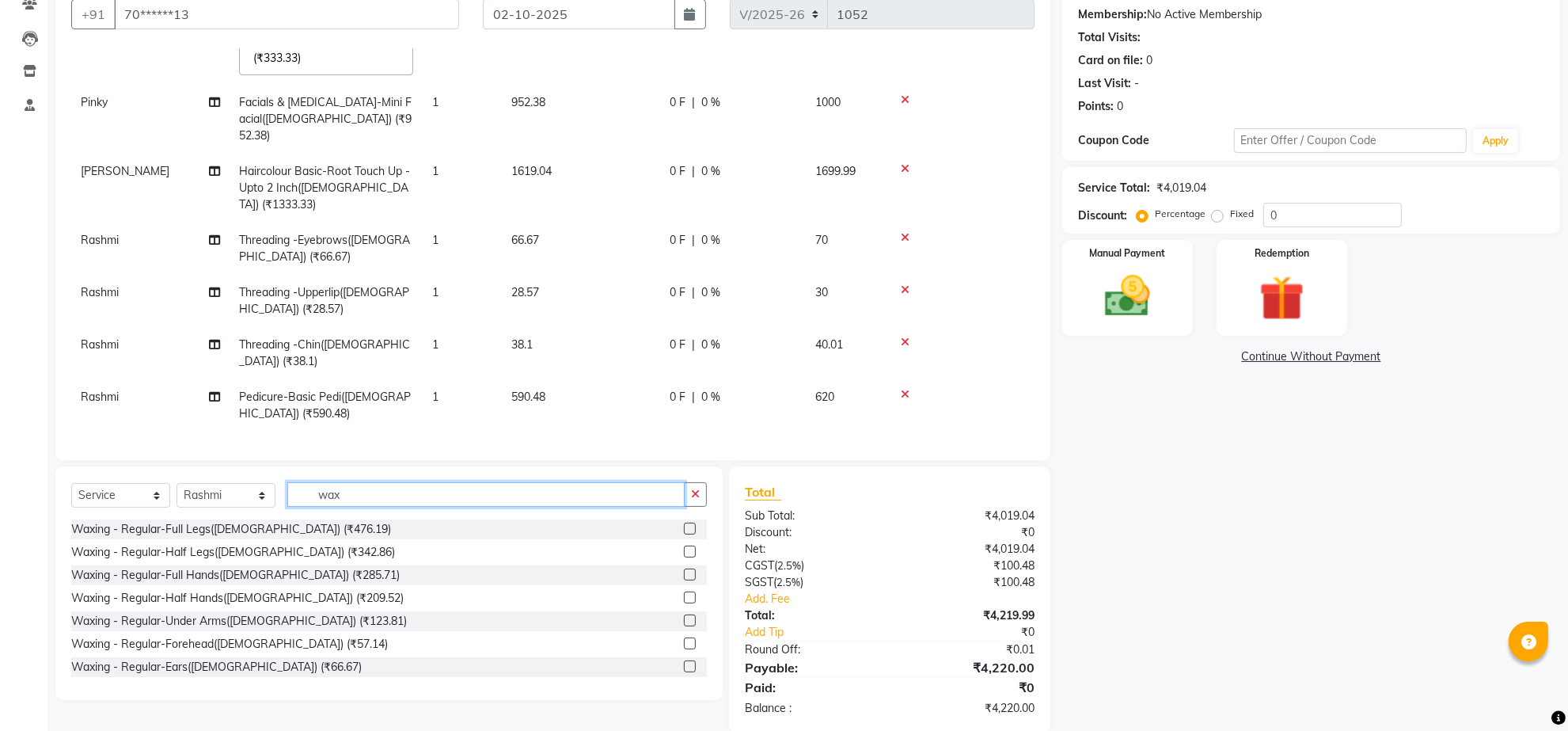
scroll to position [238, 0]
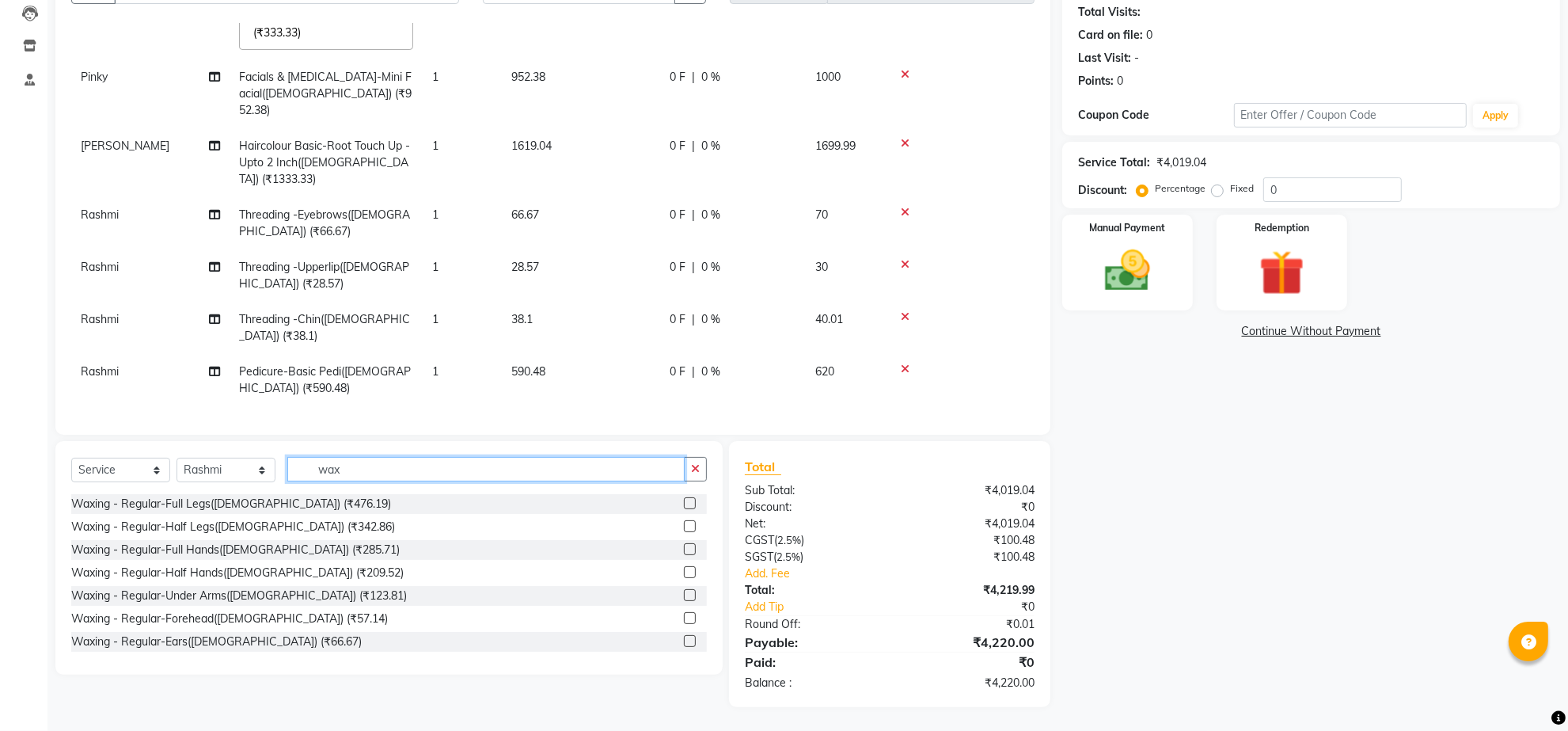
type input "wax"
click at [684, 520] on label at bounding box center [689, 526] width 12 height 12
click at [684, 522] on input "checkbox" at bounding box center [688, 527] width 10 height 10
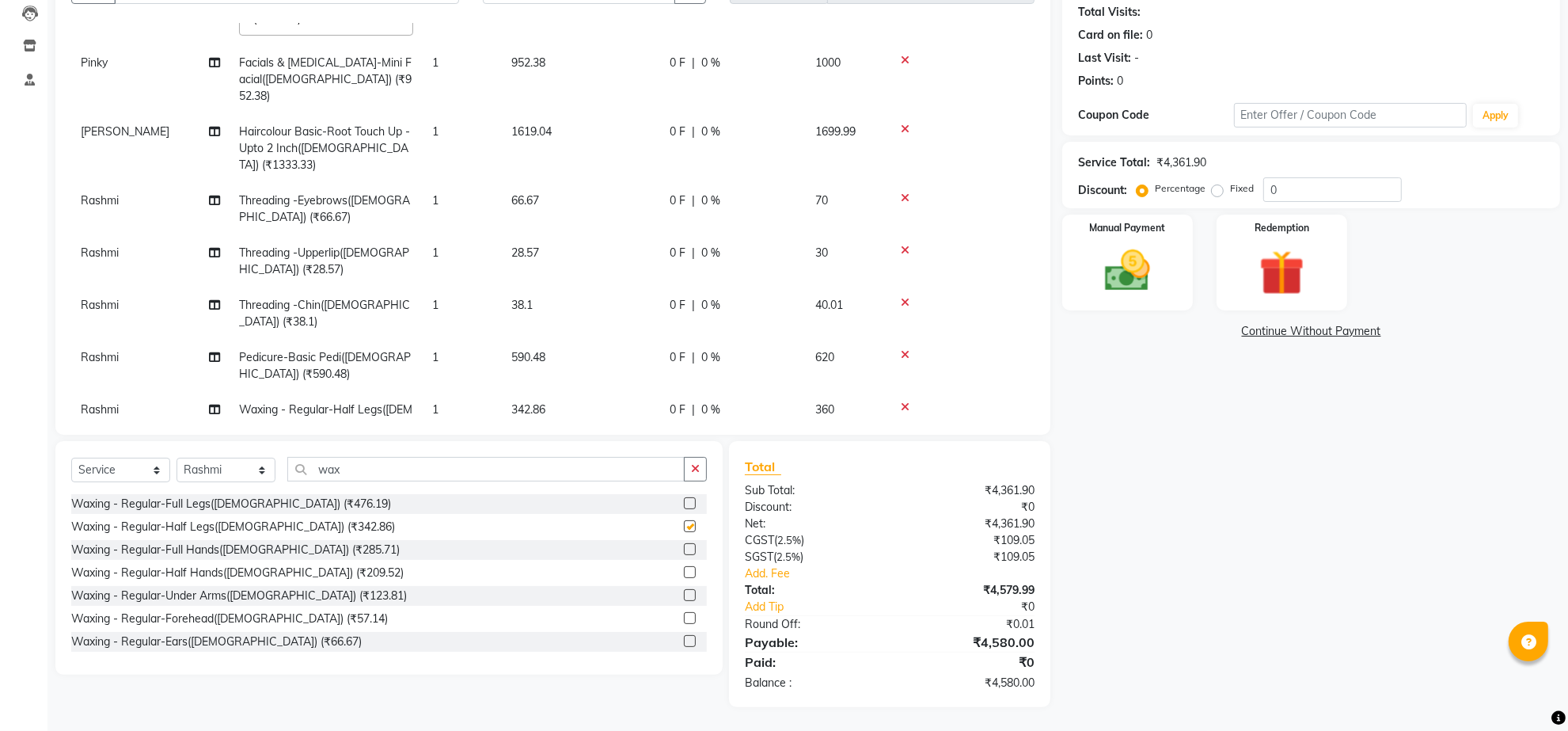
checkbox input "false"
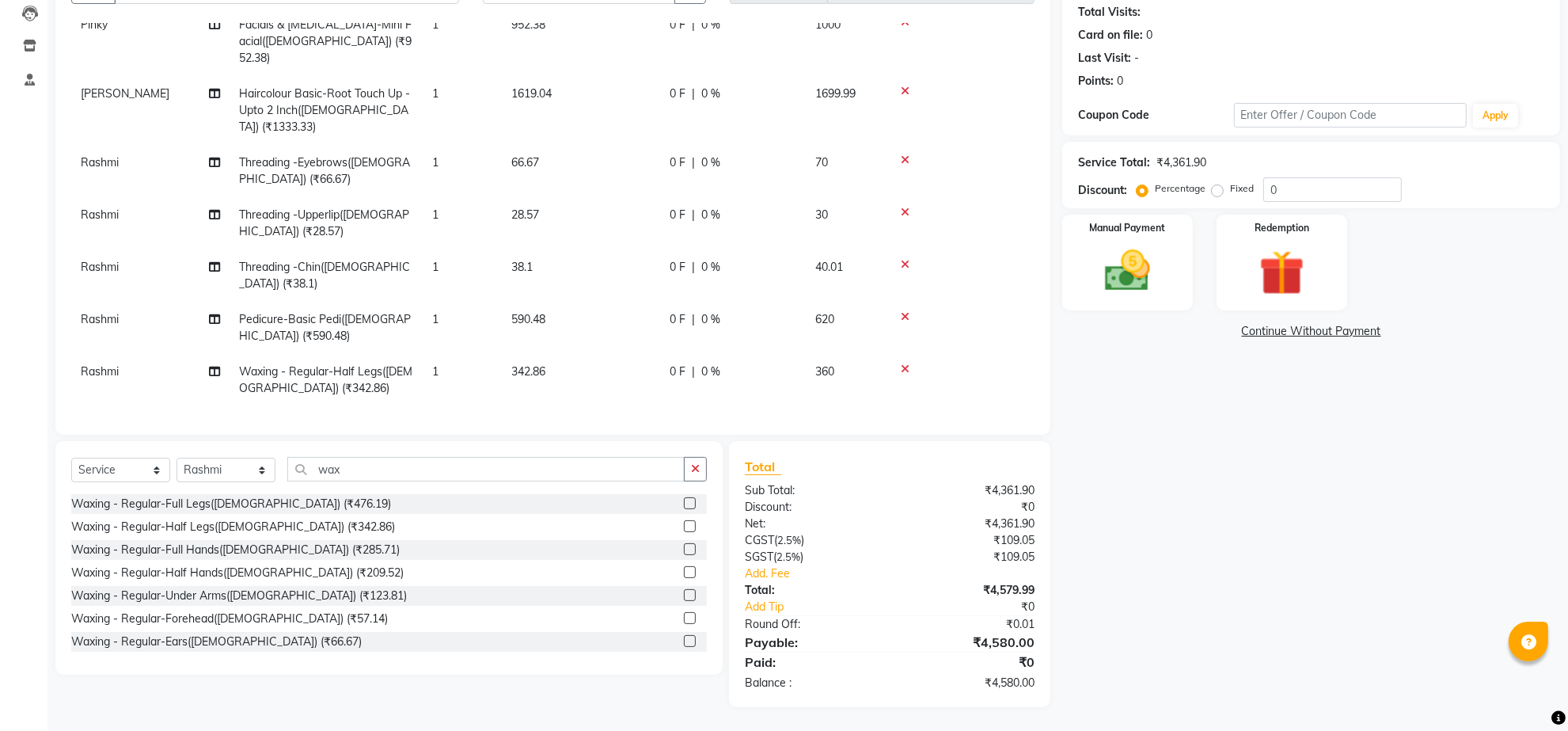
scroll to position [235, 0]
click at [684, 589] on label at bounding box center [689, 595] width 12 height 12
click at [684, 591] on input "checkbox" at bounding box center [688, 595] width 10 height 10
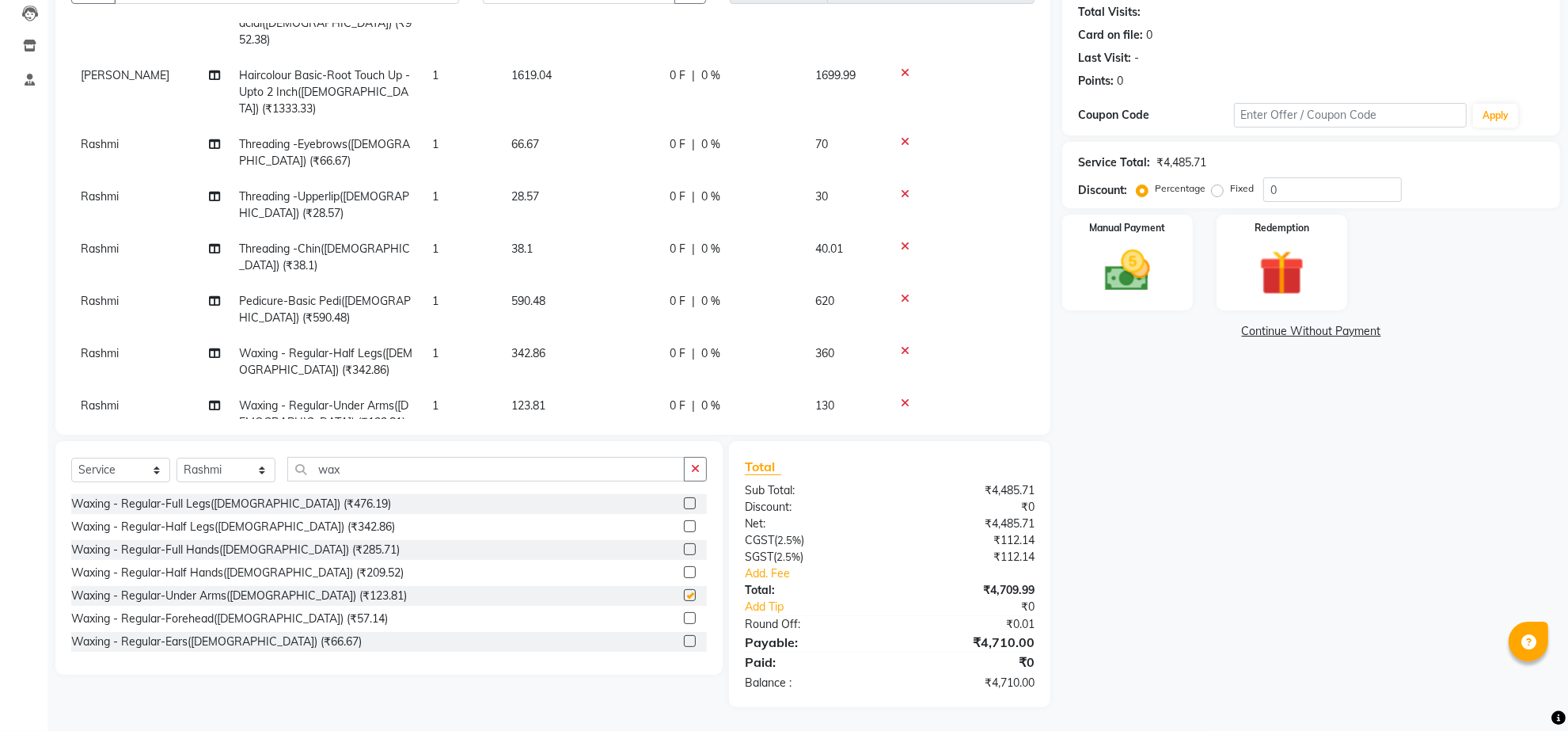
checkbox input "false"
click at [1124, 252] on img at bounding box center [1127, 271] width 77 height 54
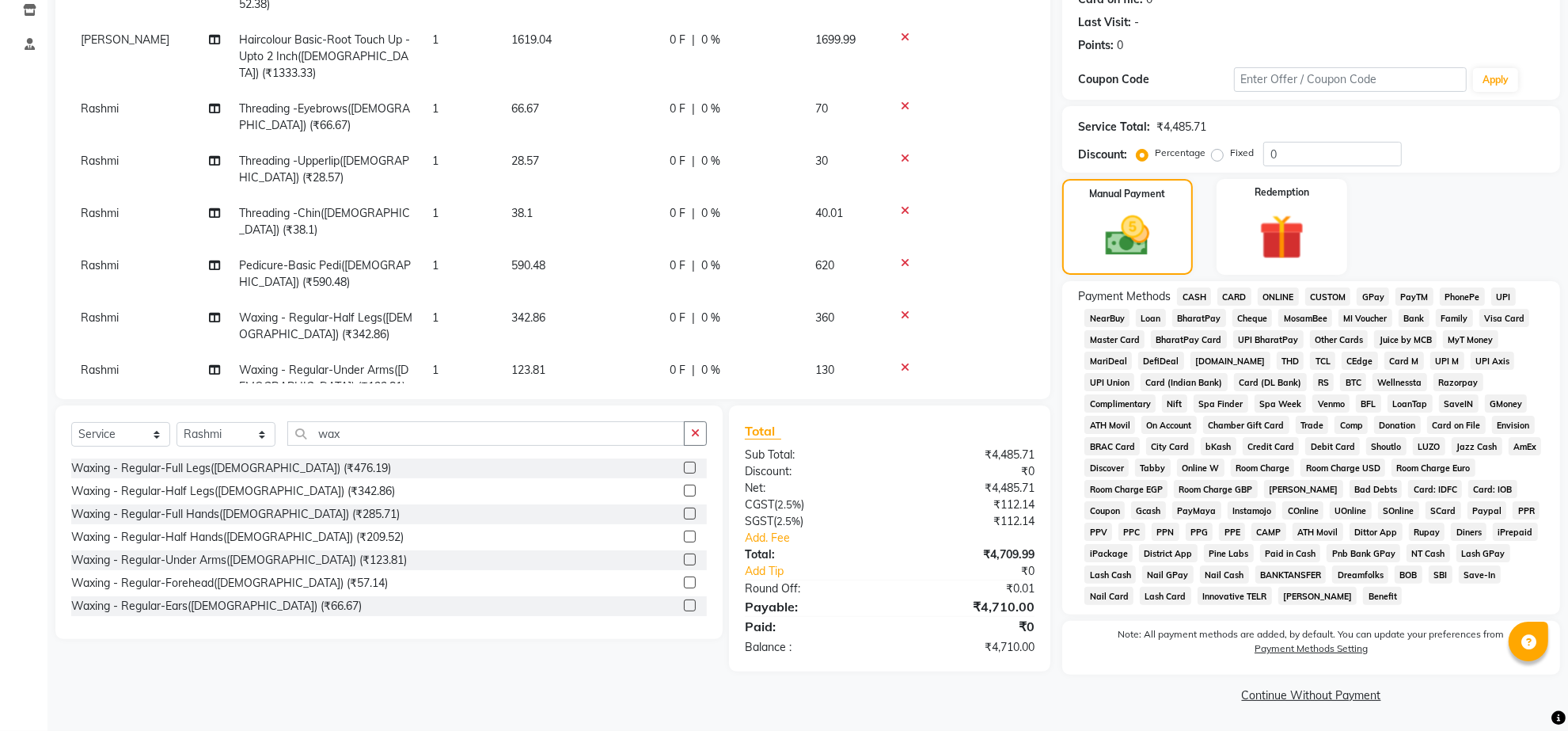
click at [1290, 306] on span "ONLINE" at bounding box center [1278, 296] width 41 height 18
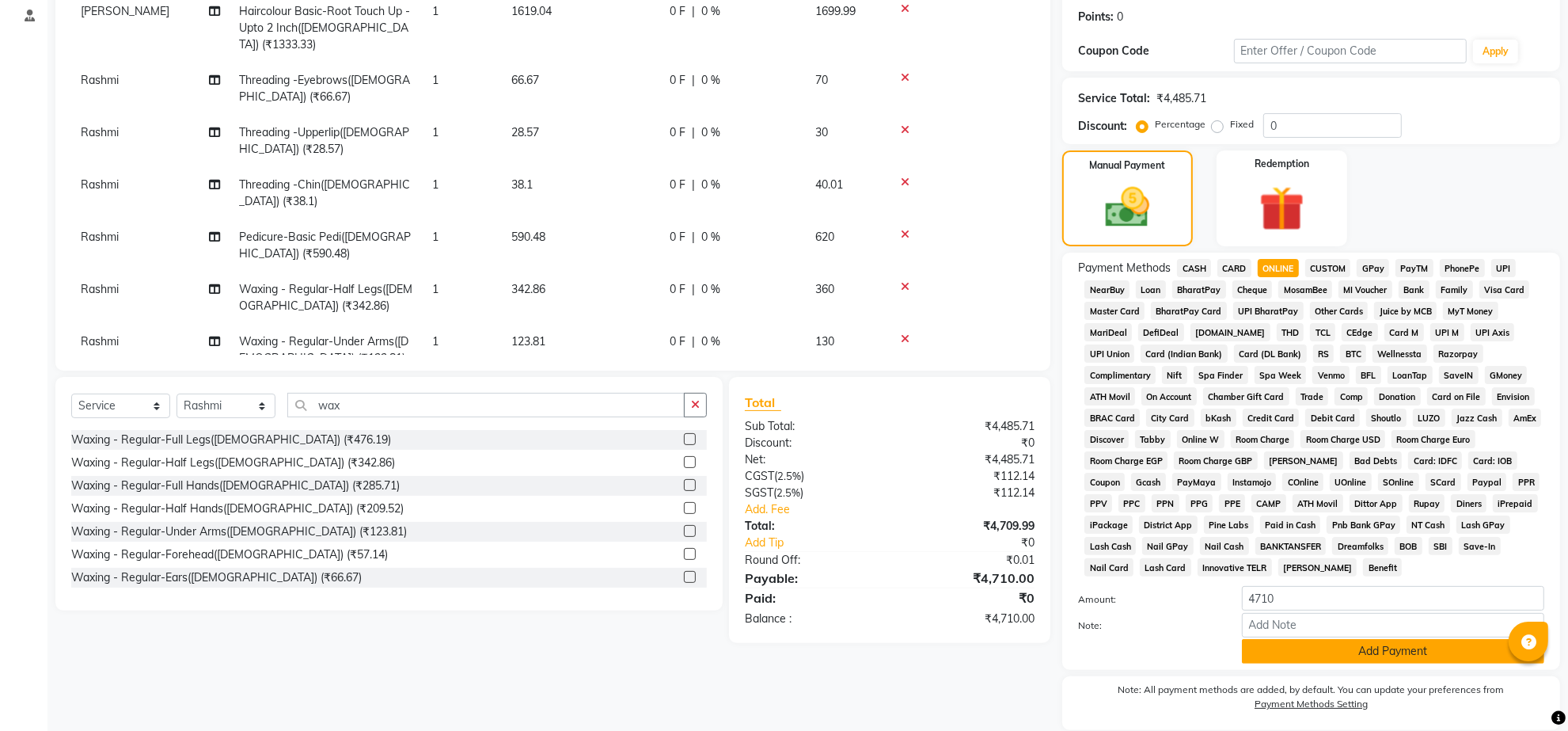
scroll to position [413, 0]
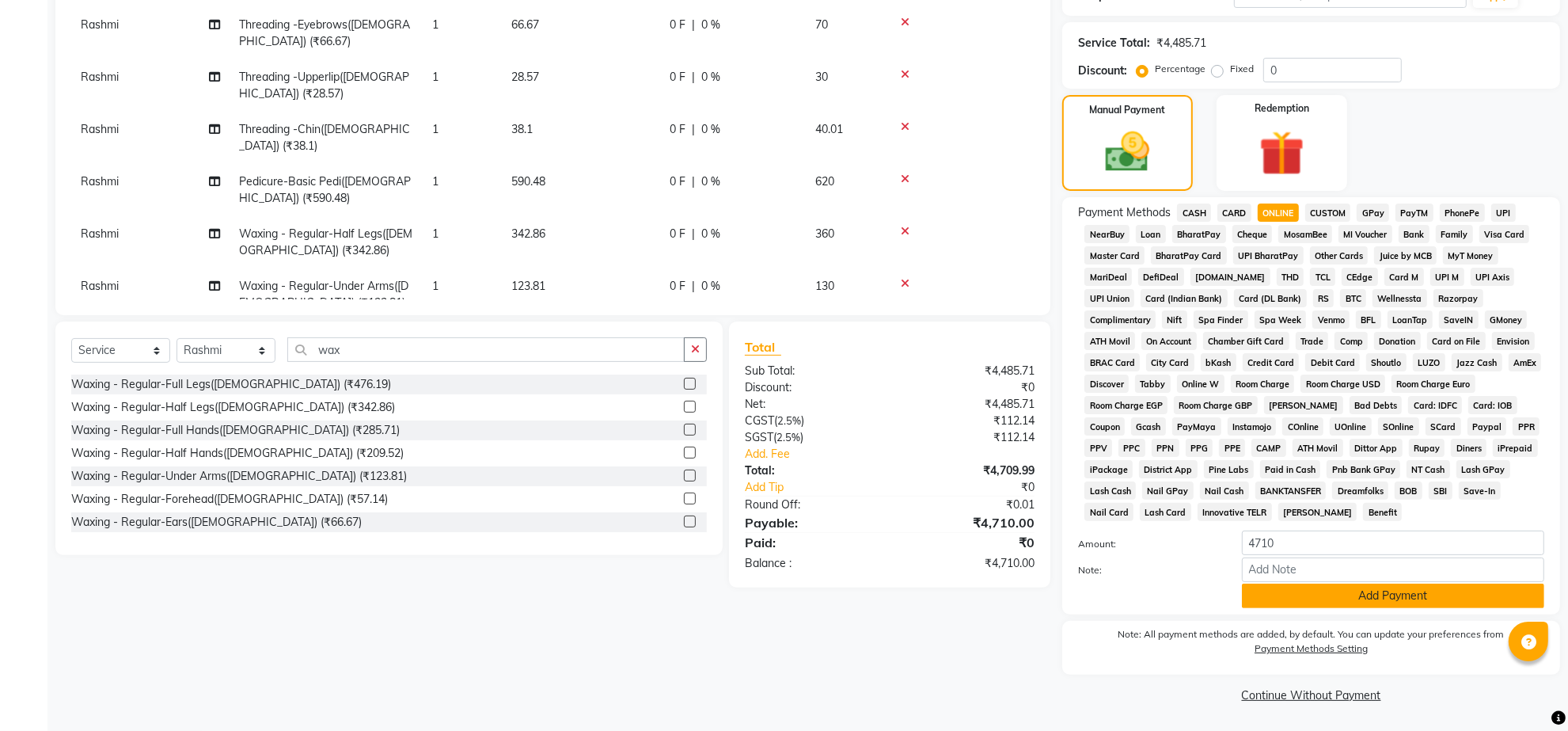
click at [1406, 583] on button "Add Payment" at bounding box center [1393, 595] width 302 height 25
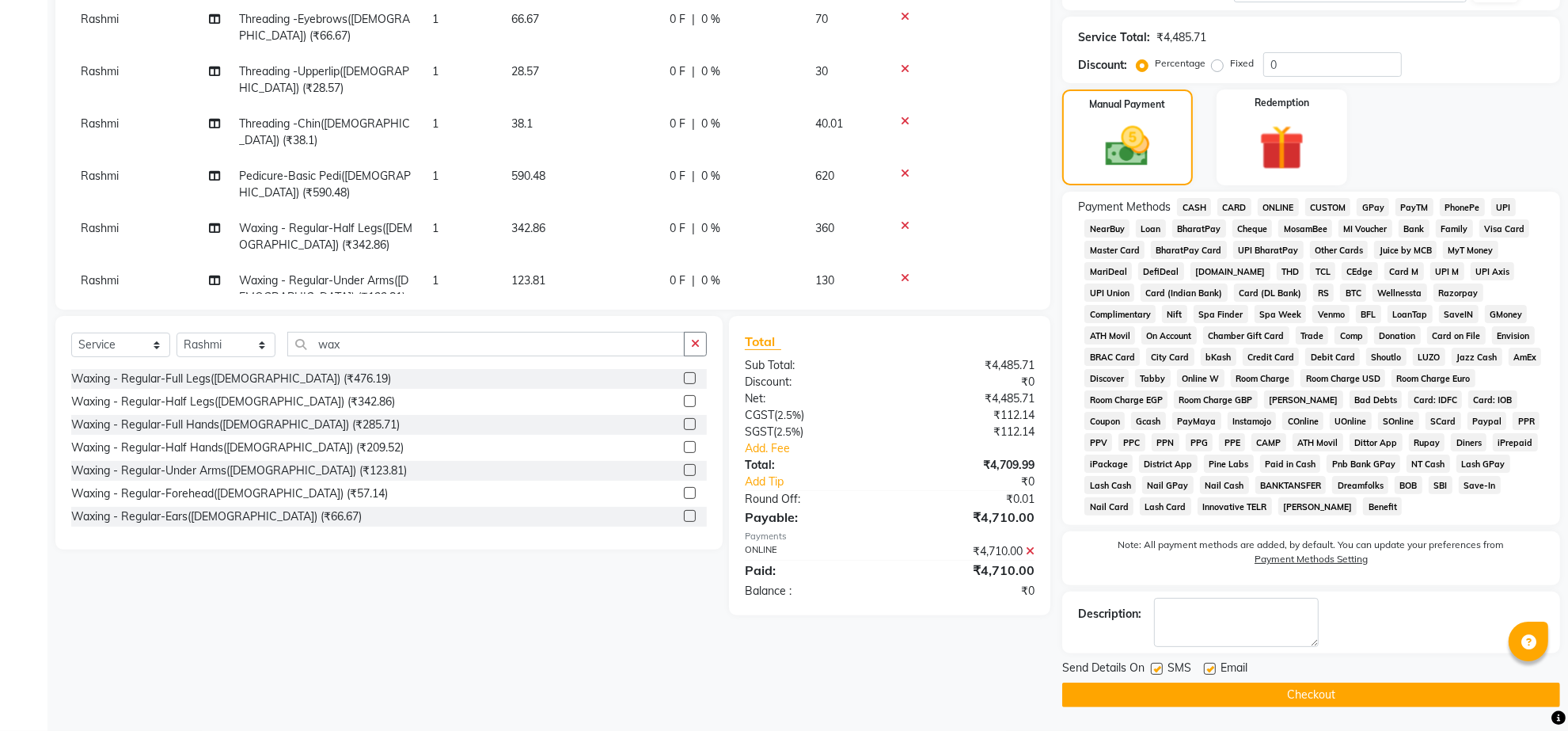
click at [1231, 701] on button "Checkout" at bounding box center [1311, 694] width 498 height 25
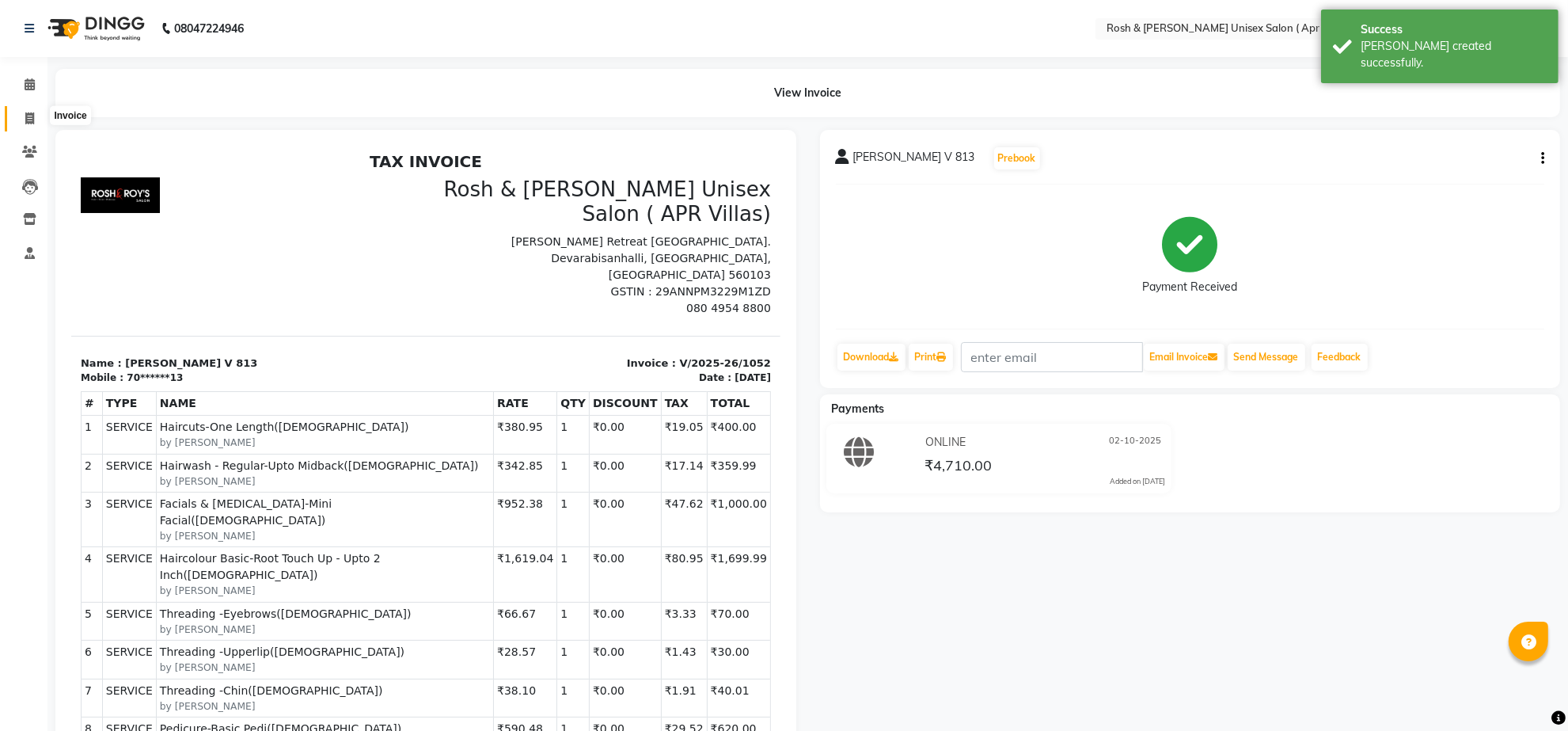
click at [33, 117] on icon at bounding box center [30, 118] width 9 height 12
select select "service"
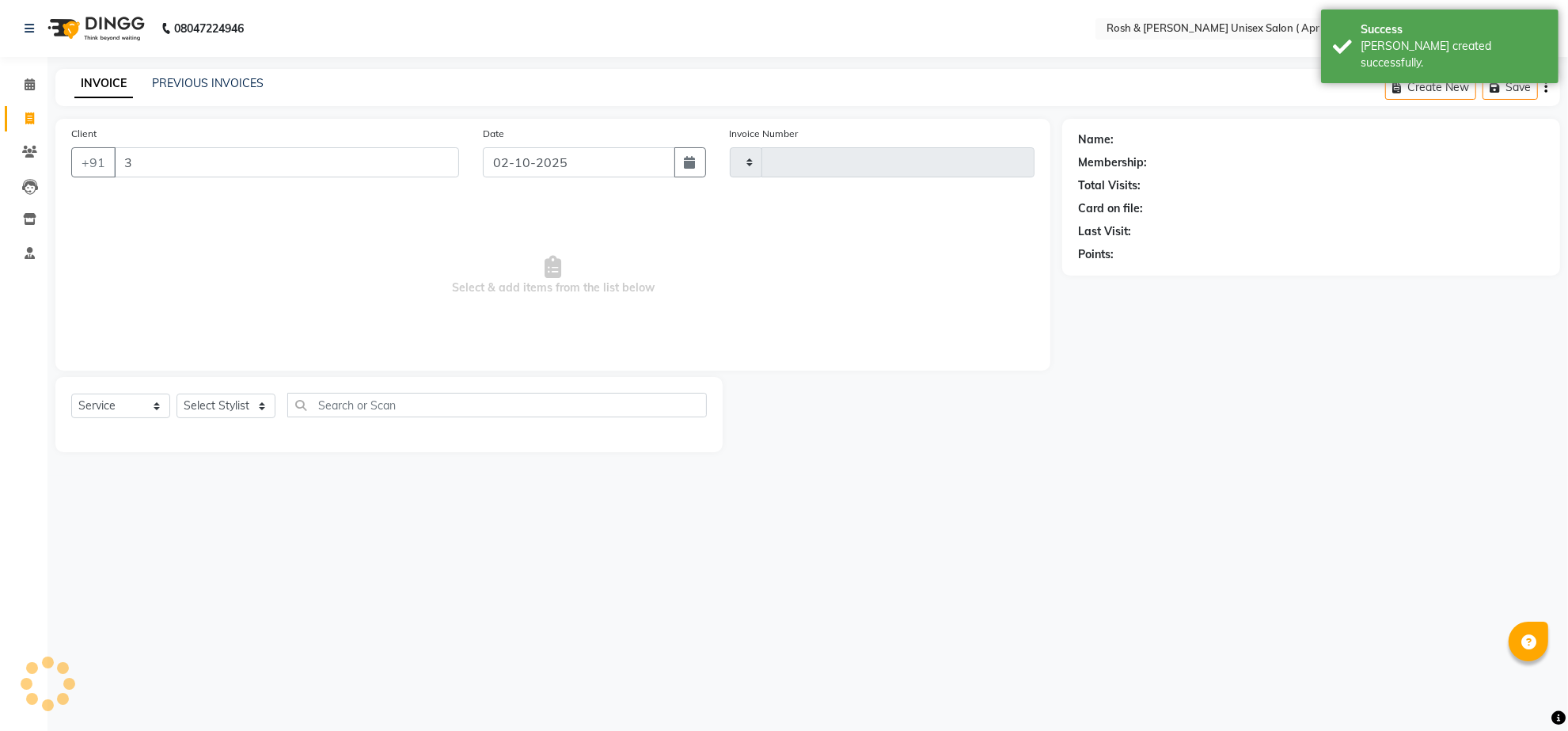
type input "37"
type input "1053"
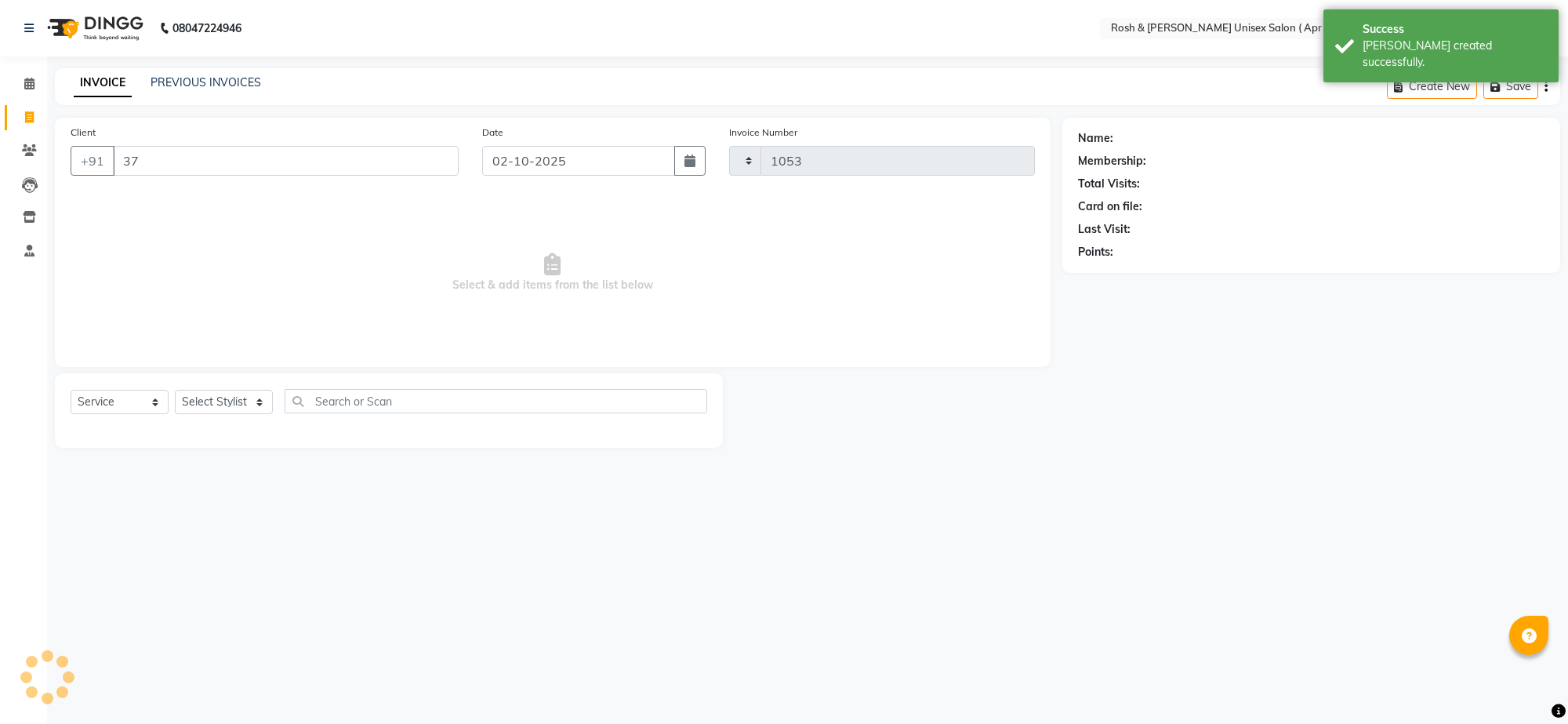
select select "8955"
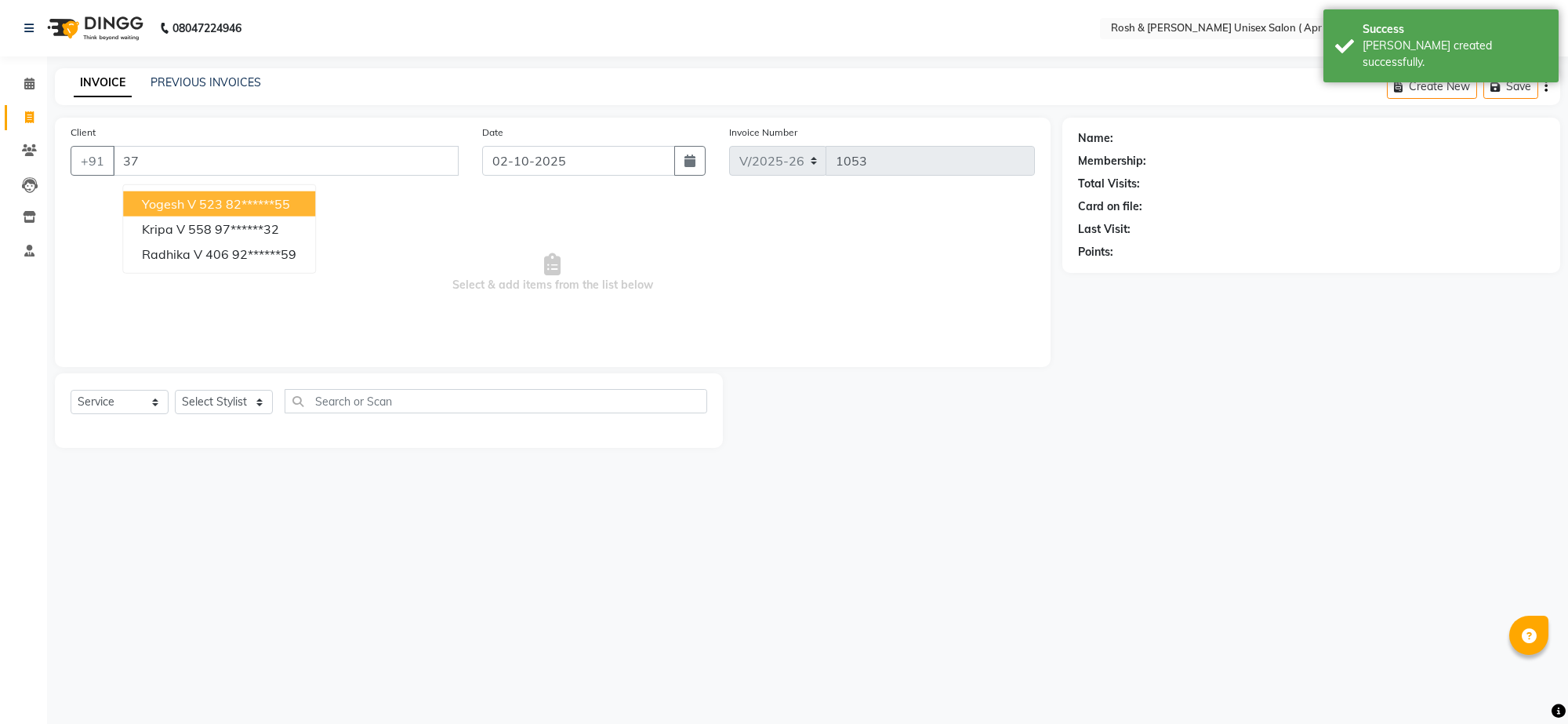
type input "3"
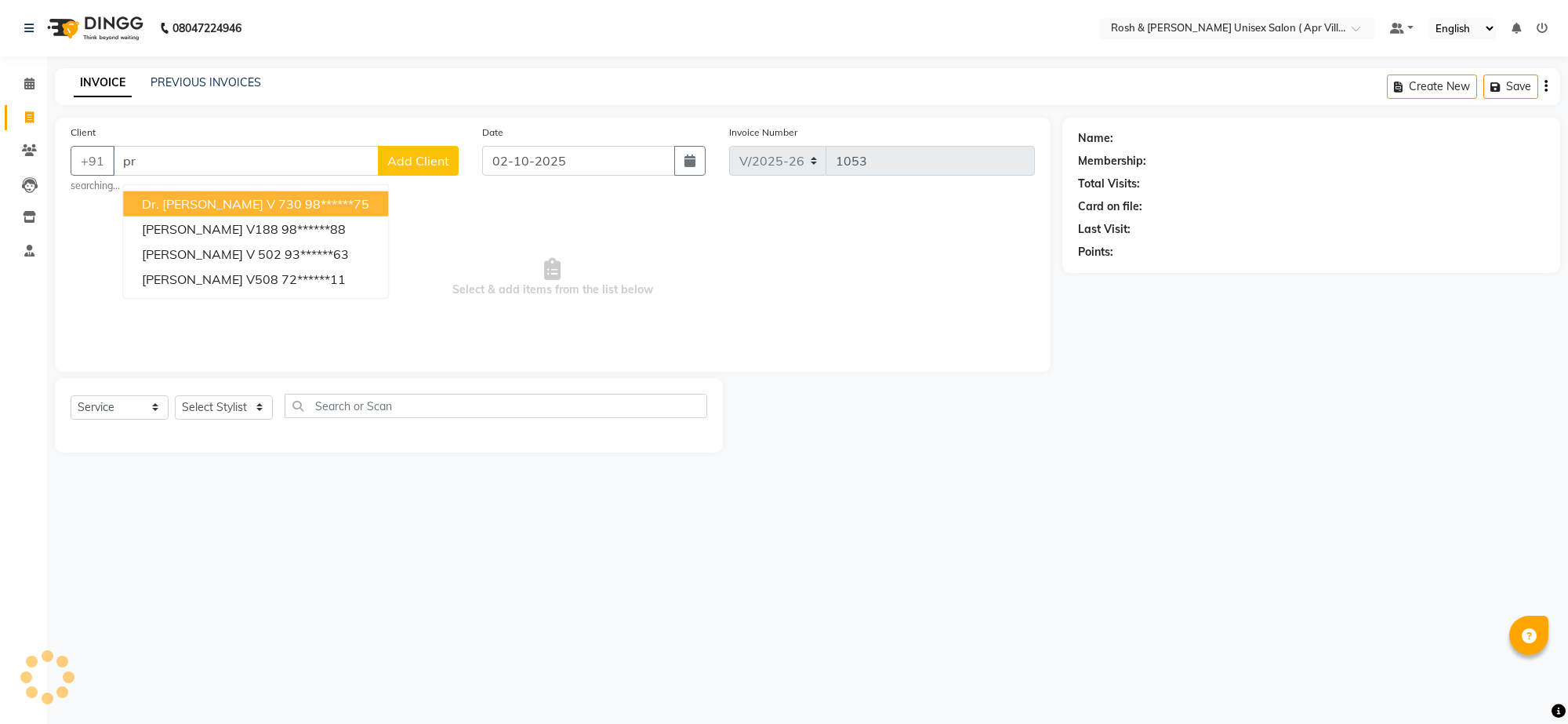
type input "p"
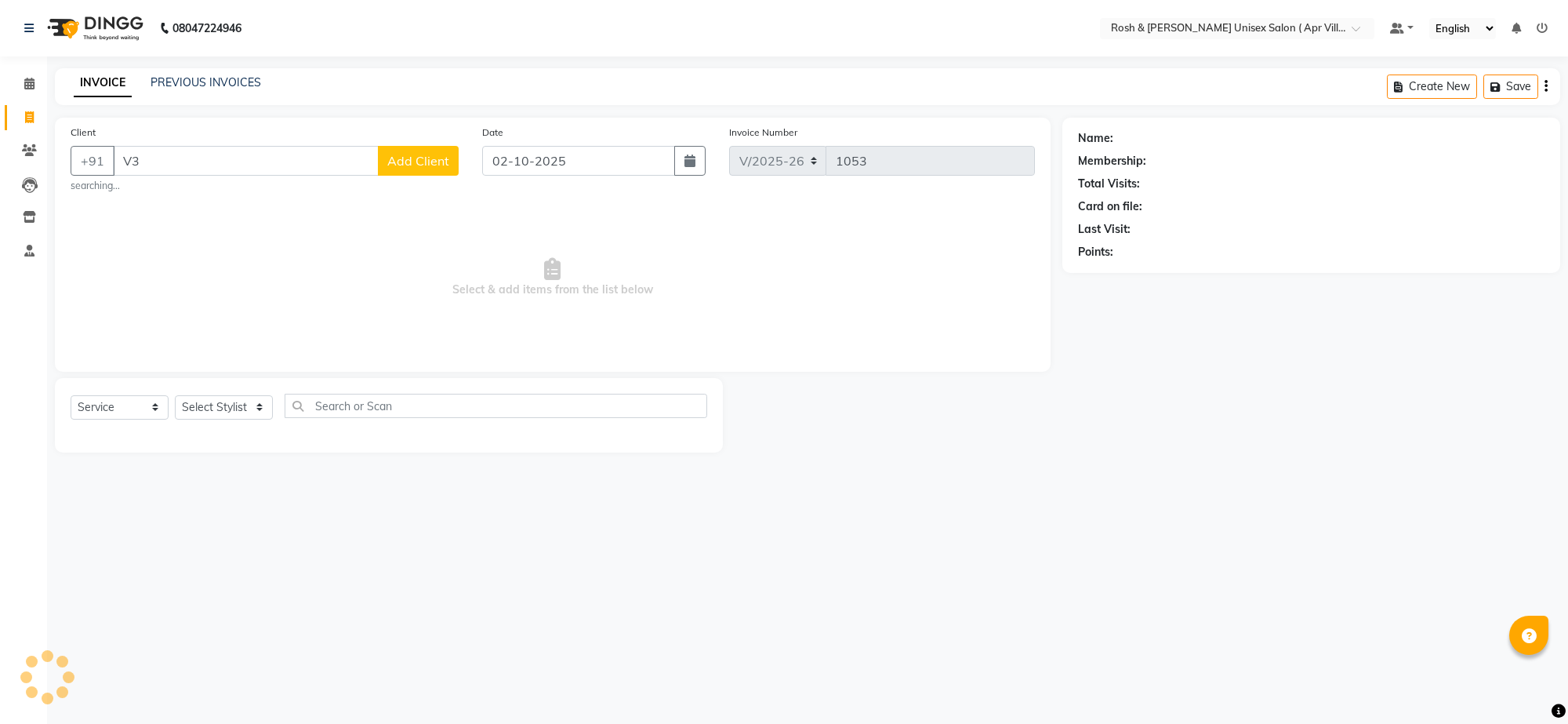
type input "V"
click at [151, 175] on input "Client" at bounding box center [286, 161] width 346 height 30
type input "9972022996"
click at [410, 168] on span "Add Client" at bounding box center [418, 160] width 62 height 16
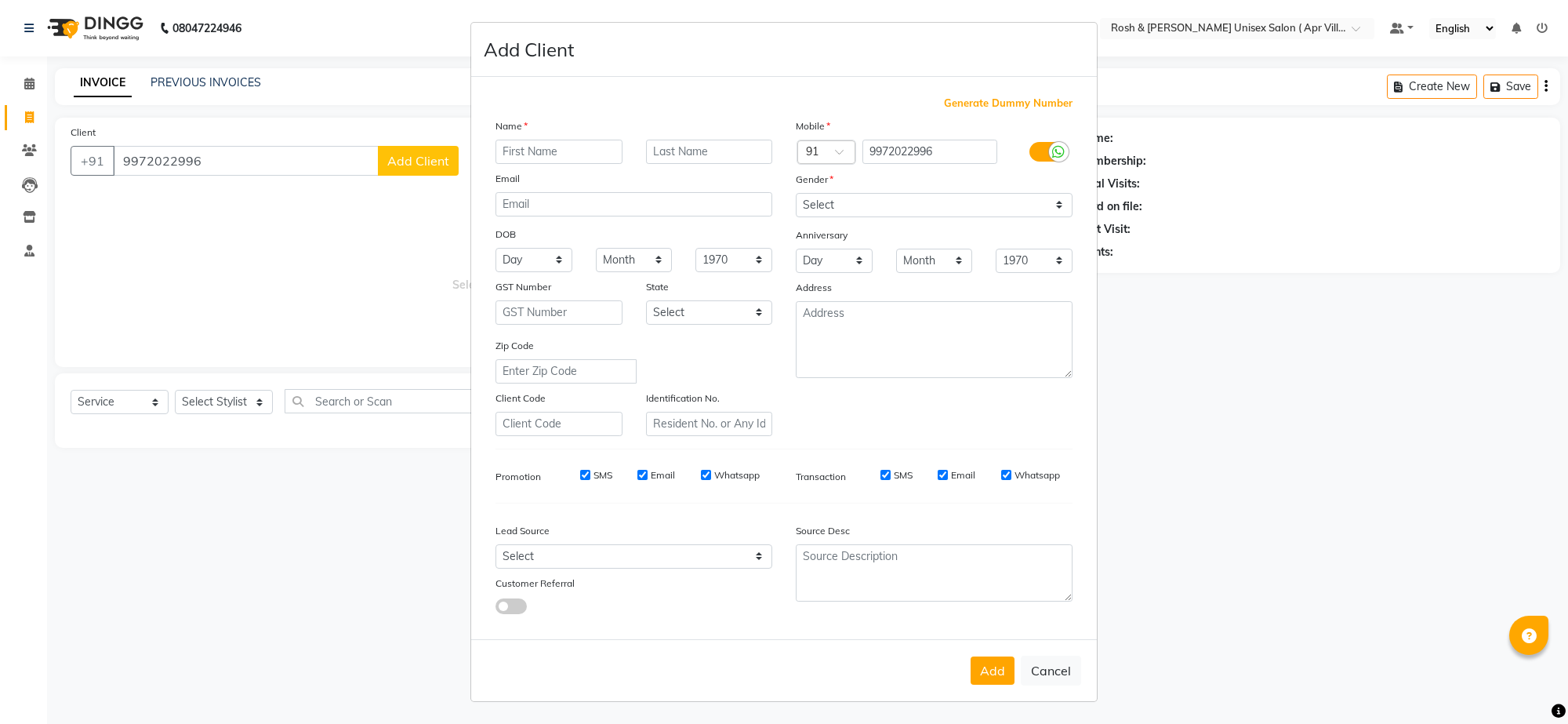
click at [527, 164] on input "text" at bounding box center [558, 152] width 127 height 25
type input "Preeti V 376"
click at [1051, 217] on select "Select [DEMOGRAPHIC_DATA] [DEMOGRAPHIC_DATA] Other Prefer Not To Say" at bounding box center [934, 205] width 276 height 25
select select "[DEMOGRAPHIC_DATA]"
click at [795, 217] on select "Select [DEMOGRAPHIC_DATA] [DEMOGRAPHIC_DATA] Other Prefer Not To Say" at bounding box center [934, 205] width 276 height 25
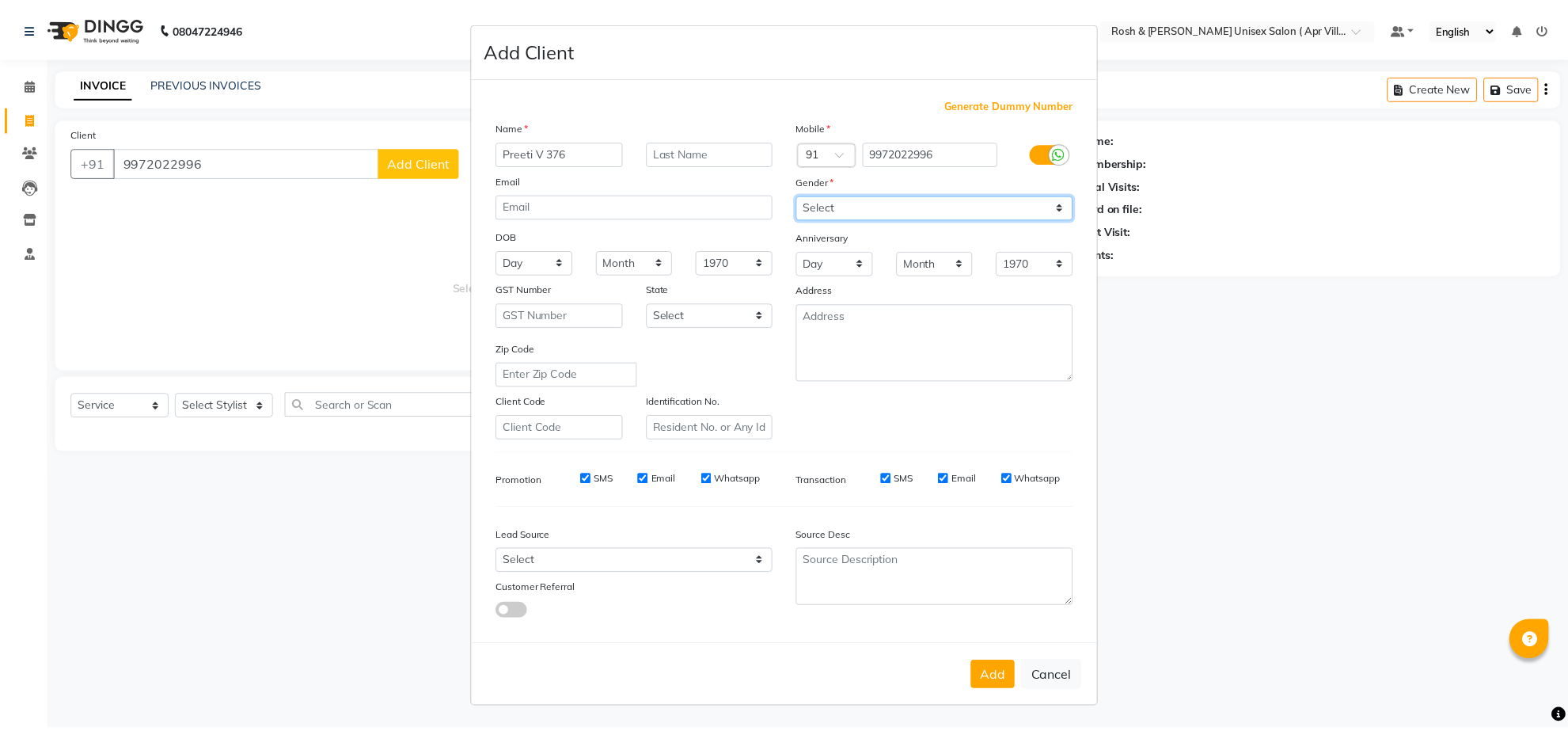
scroll to position [135, 0]
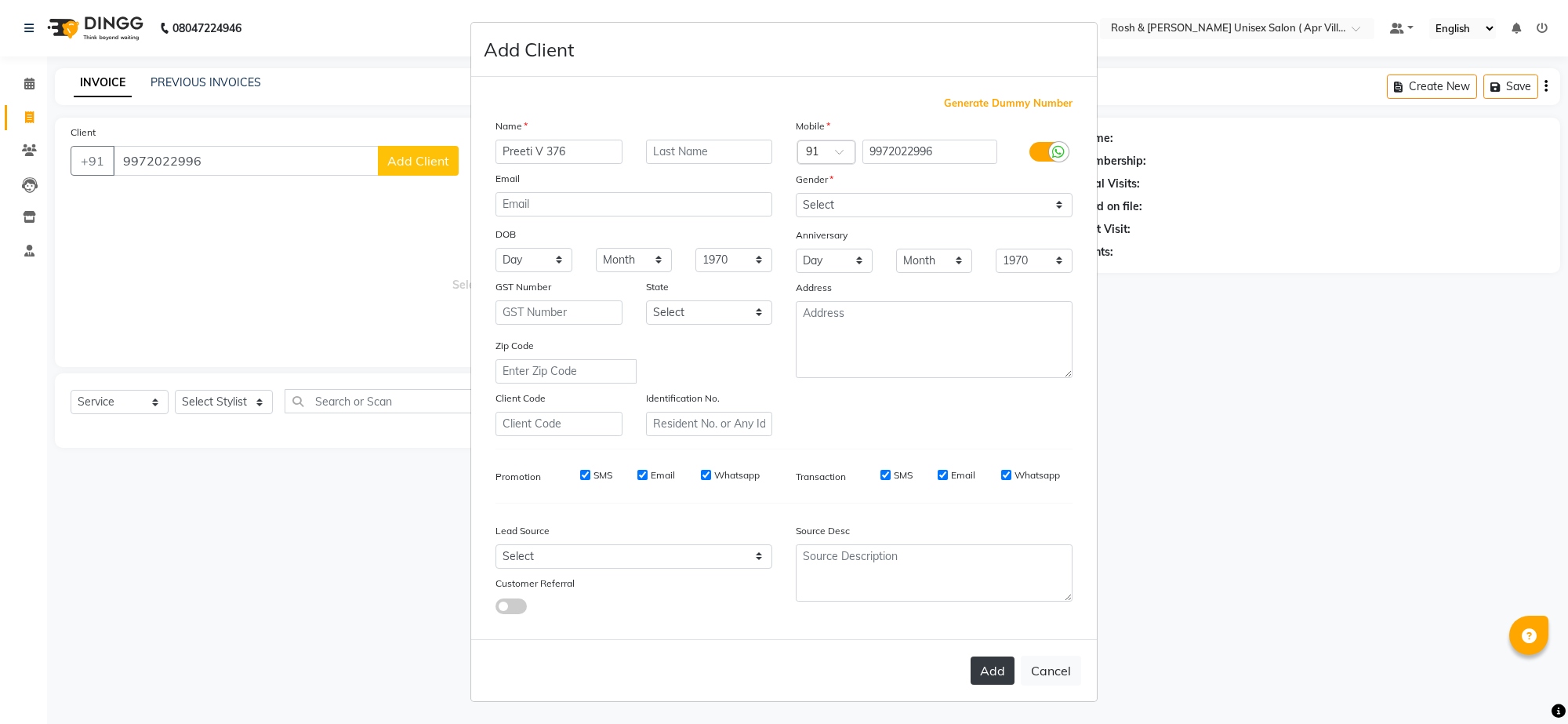
click at [970, 657] on button "Add" at bounding box center [992, 671] width 44 height 28
type input "99******96"
select select
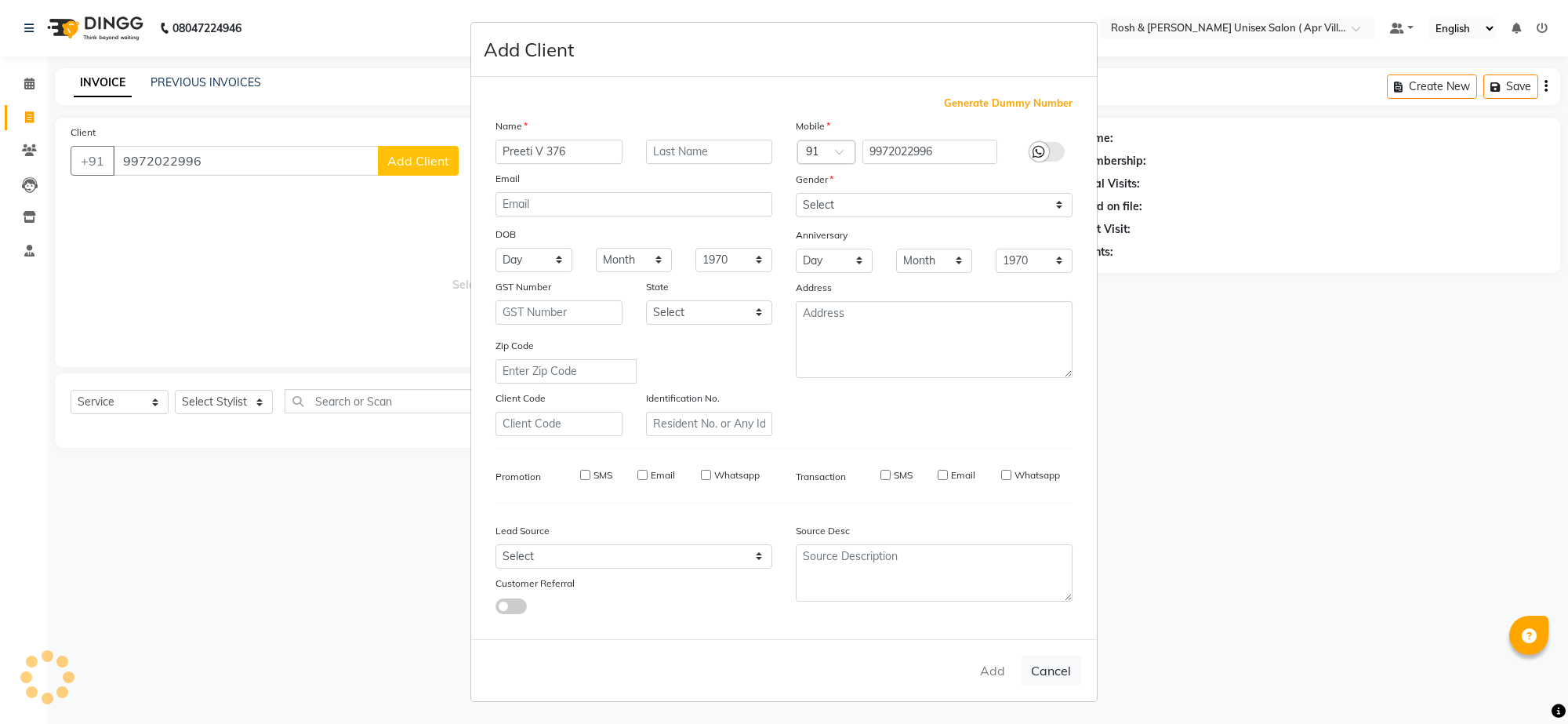
select select
checkbox input "false"
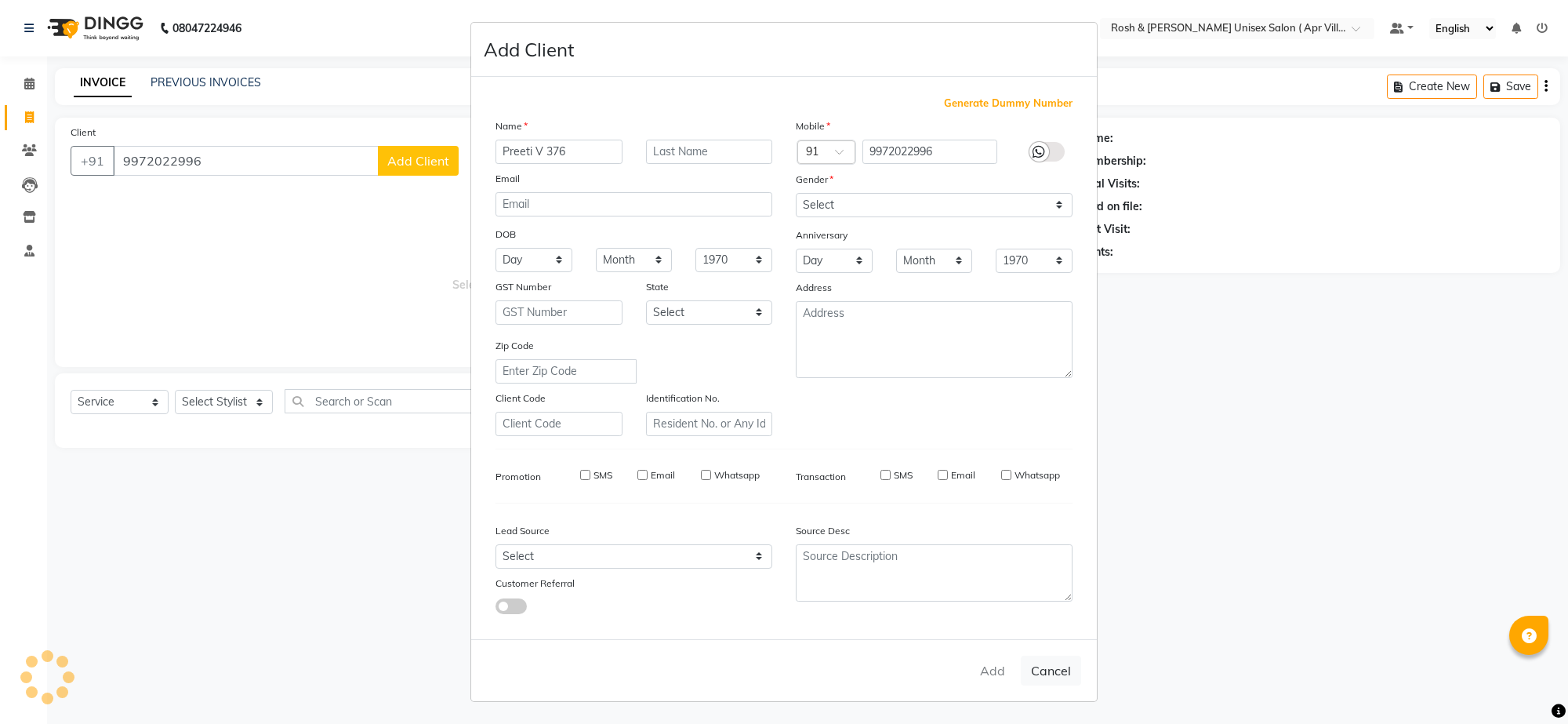
checkbox input "false"
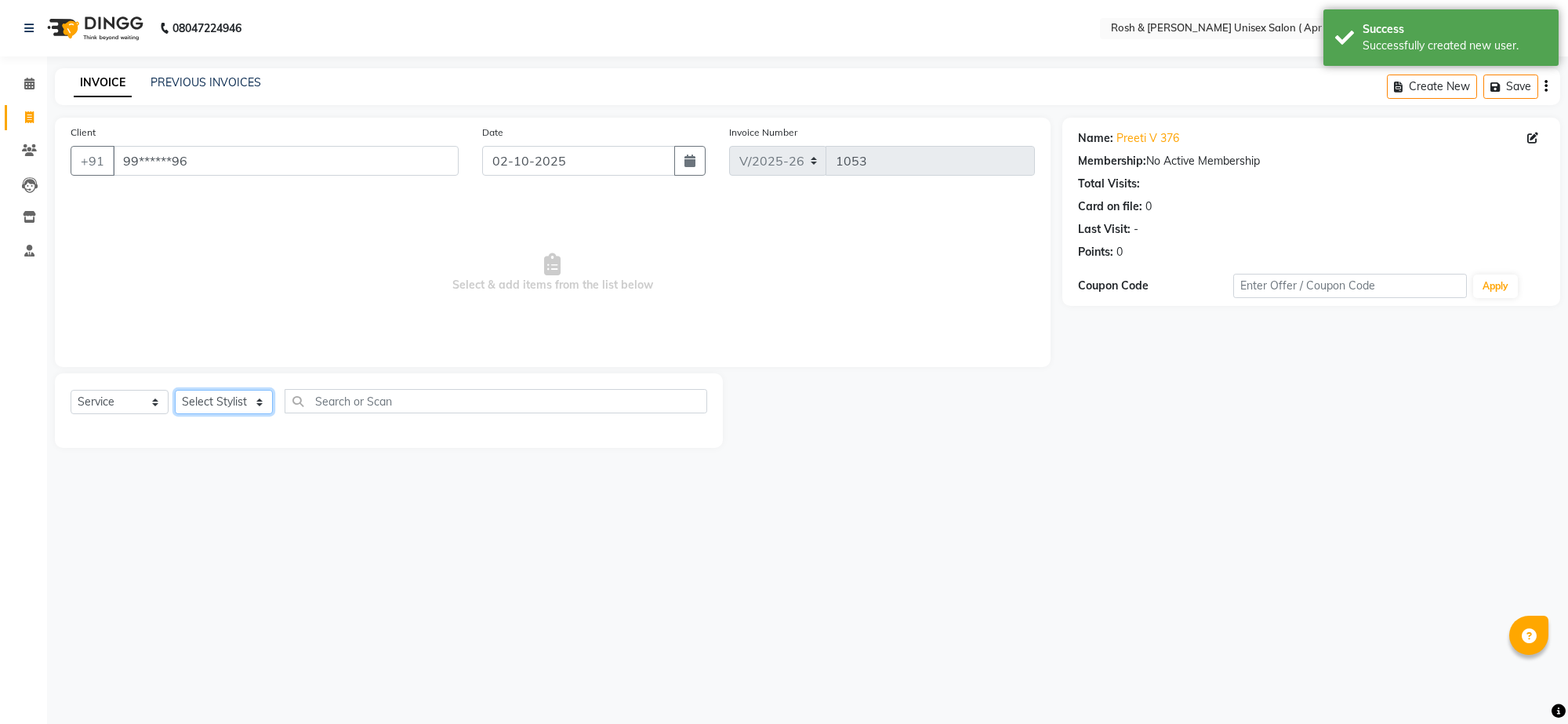
click at [256, 414] on select "Select Stylist Aalam Devi Dingg Support [PERSON_NAME] Front Desk Hangma Imran […" at bounding box center [224, 402] width 98 height 25
select select "90606"
click at [346, 413] on input "text" at bounding box center [495, 401] width 423 height 25
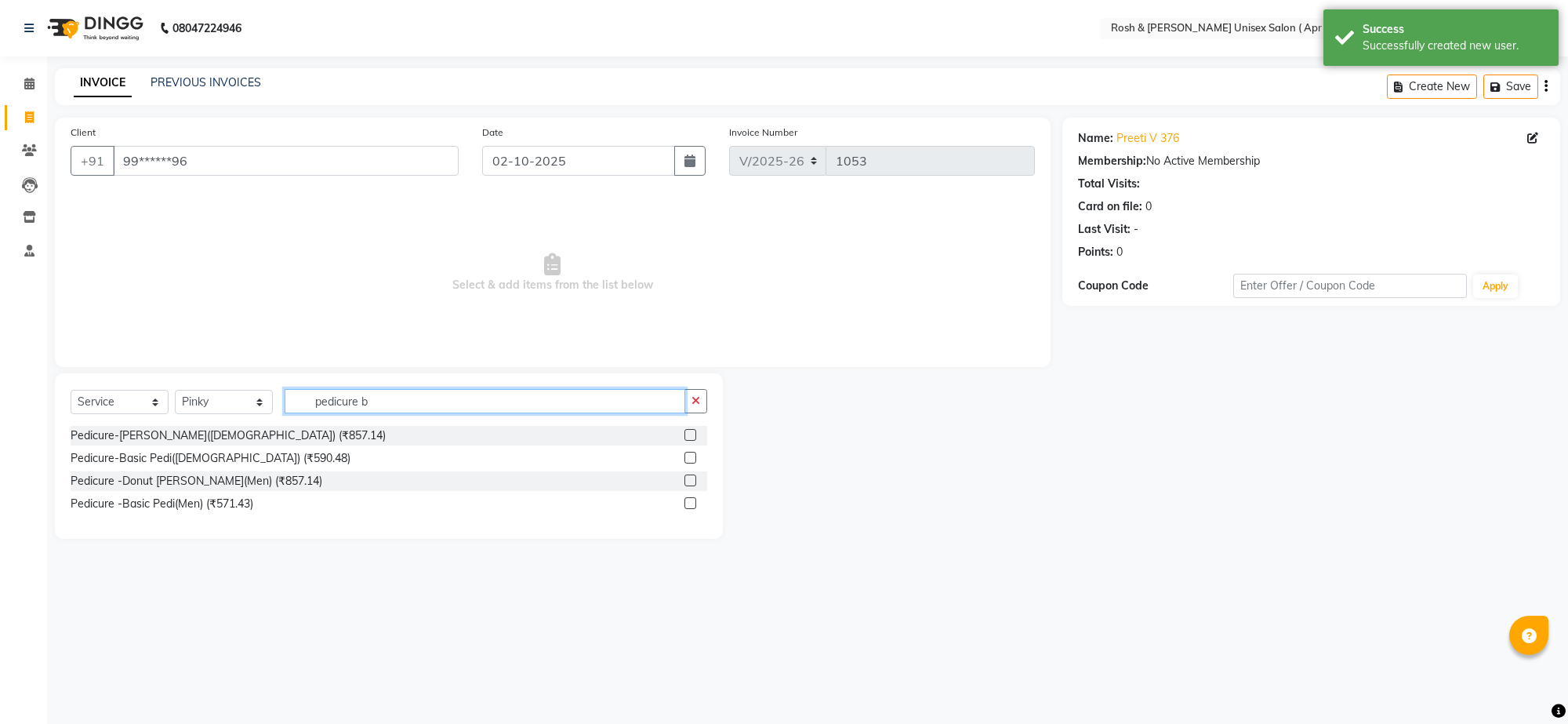
type input "pedicure b"
click at [684, 463] on label at bounding box center [690, 458] width 12 height 12
click at [684, 463] on input "checkbox" at bounding box center [689, 458] width 10 height 10
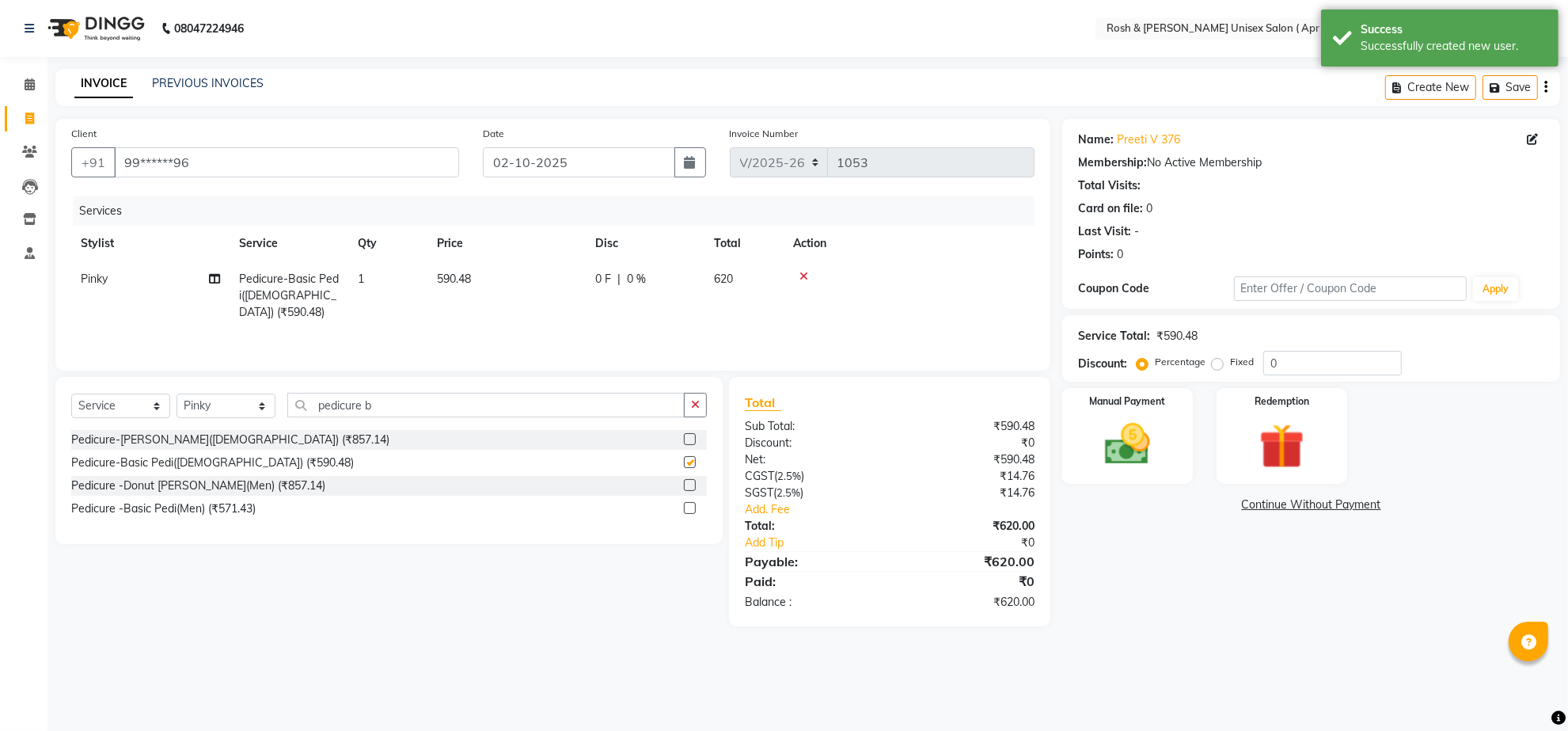
checkbox input "false"
click at [778, 551] on link "Add Tip" at bounding box center [824, 543] width 183 height 17
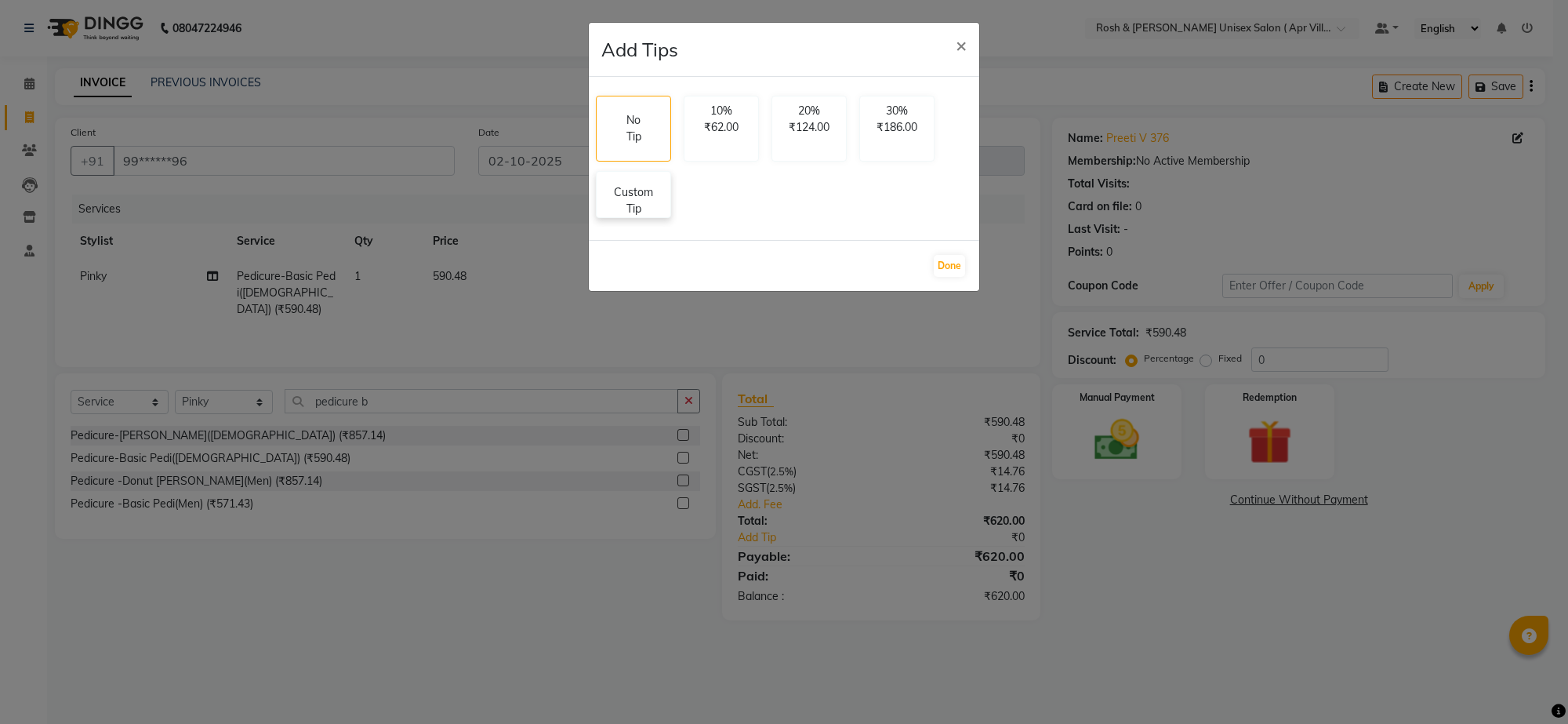
click at [660, 217] on p "Custom Tip" at bounding box center [633, 201] width 55 height 33
select select "90606"
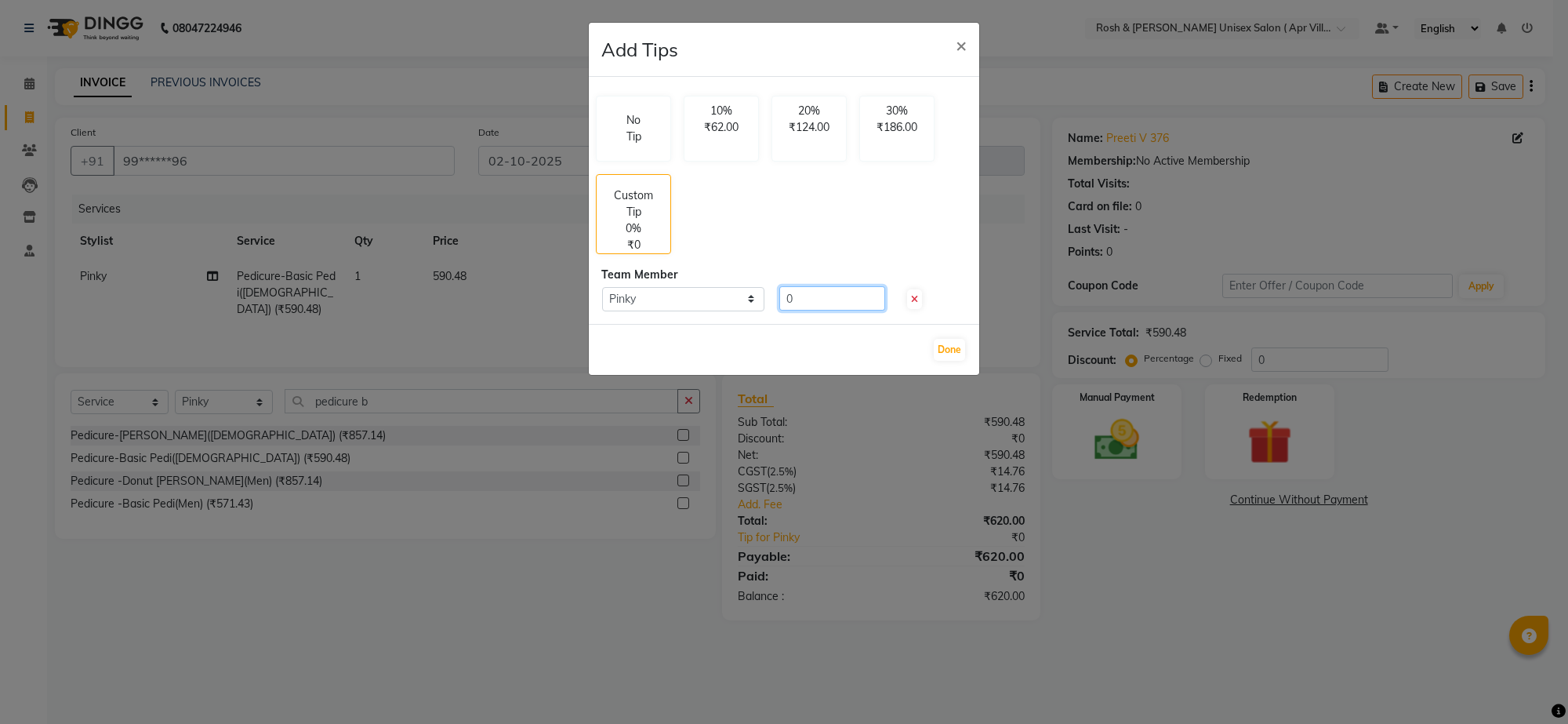
click at [809, 311] on input "0" at bounding box center [832, 298] width 106 height 25
type input "100"
click at [938, 360] on button "Done" at bounding box center [949, 350] width 32 height 22
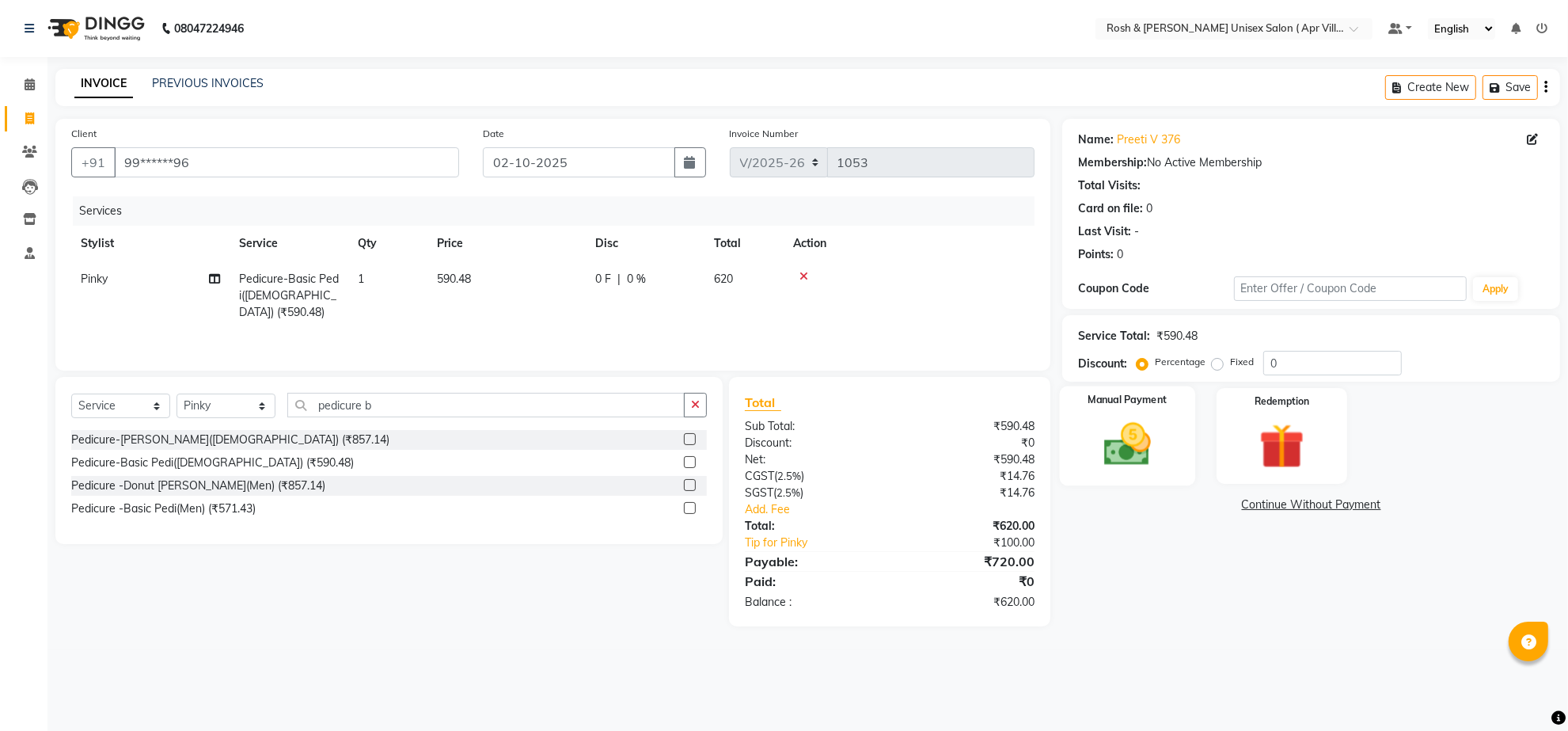
click at [1129, 472] on img at bounding box center [1127, 445] width 77 height 54
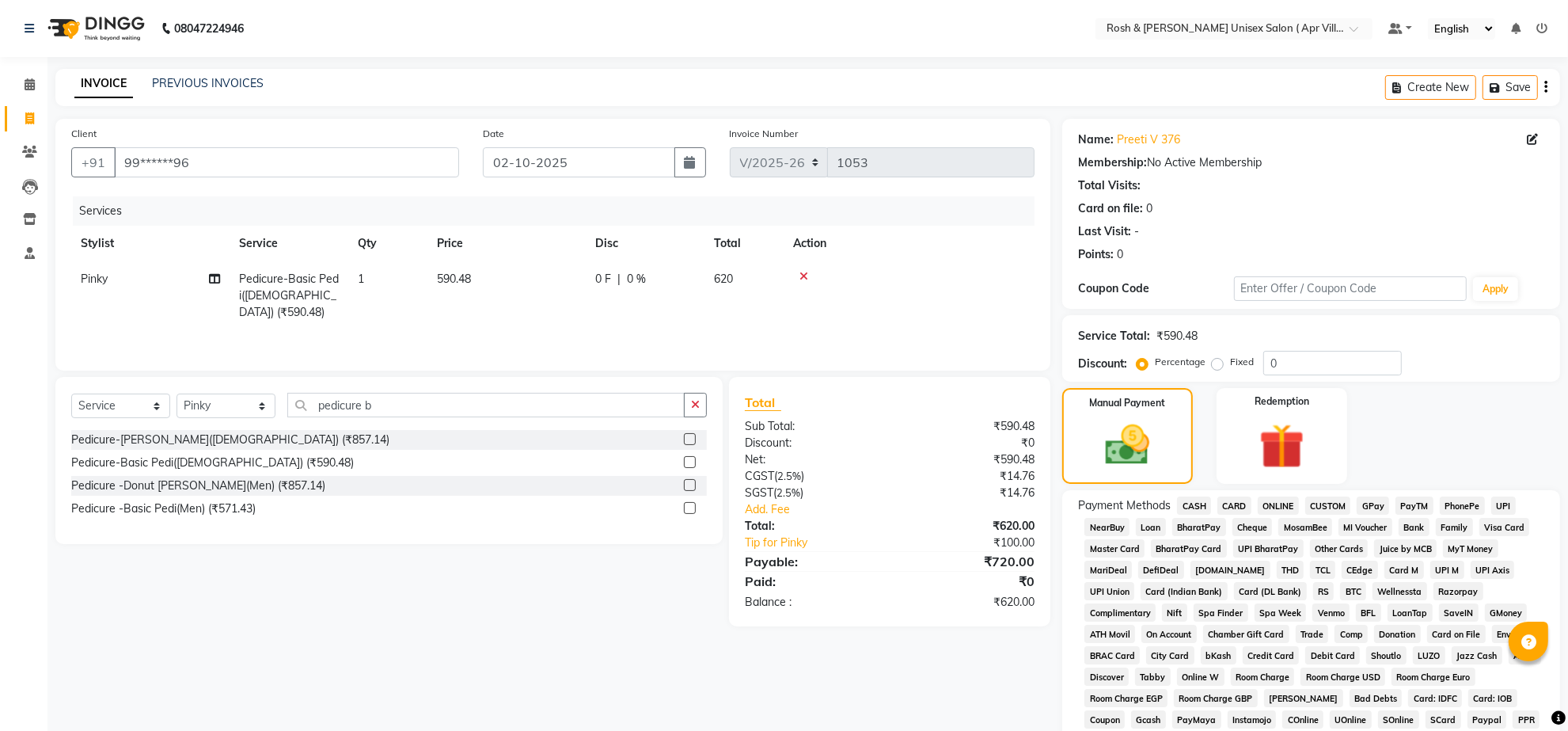
click at [1295, 515] on span "ONLINE" at bounding box center [1278, 505] width 41 height 18
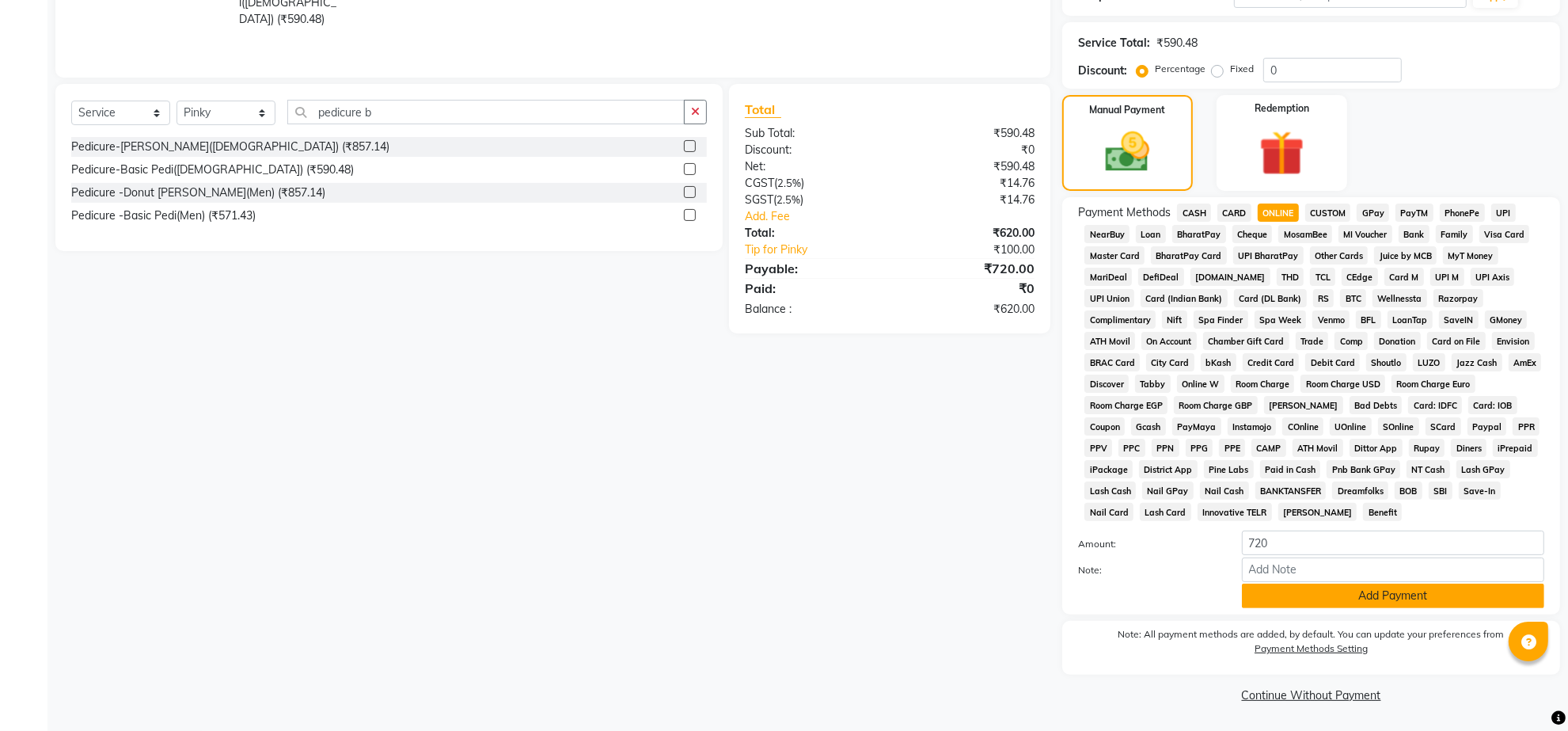
click at [1403, 583] on button "Add Payment" at bounding box center [1393, 595] width 302 height 25
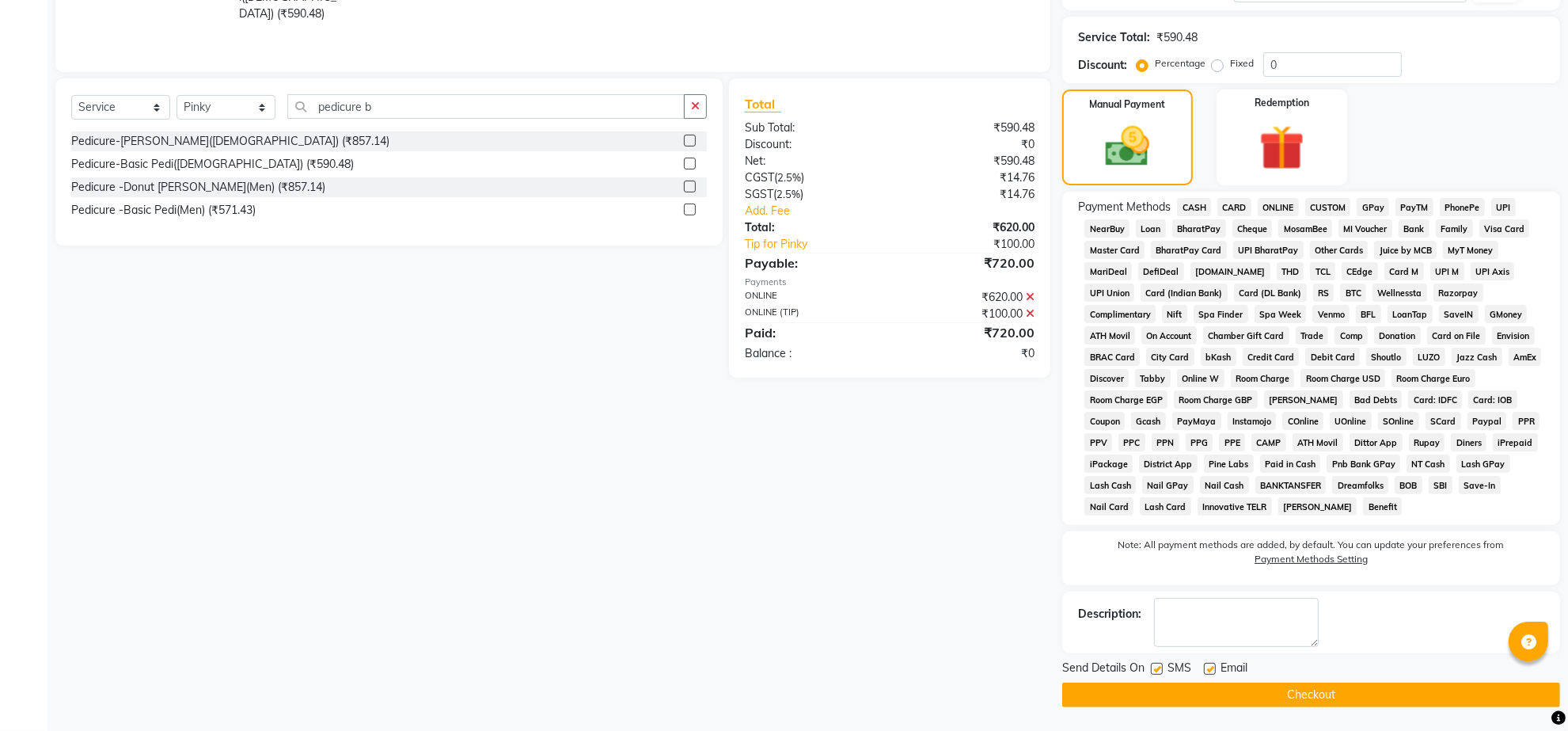
click at [1314, 705] on button "Checkout" at bounding box center [1311, 694] width 498 height 25
